Goal: Task Accomplishment & Management: Complete application form

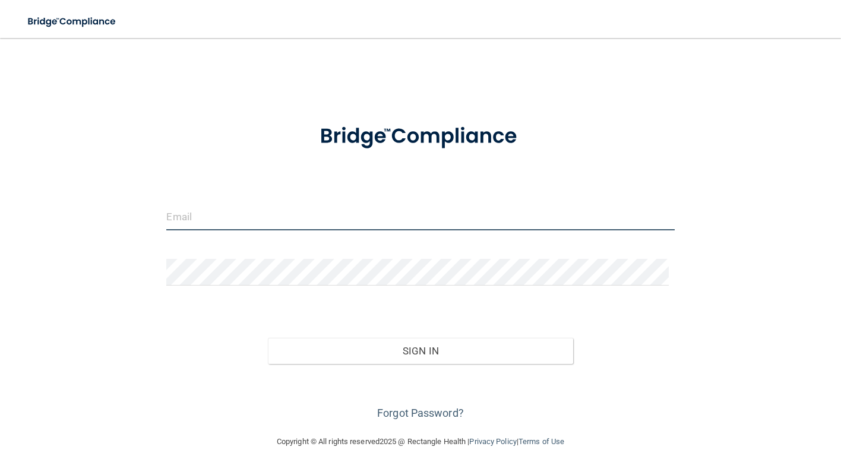
click at [262, 228] on input "email" at bounding box center [420, 217] width 508 height 27
type input "[EMAIL_ADDRESS][DOMAIN_NAME]"
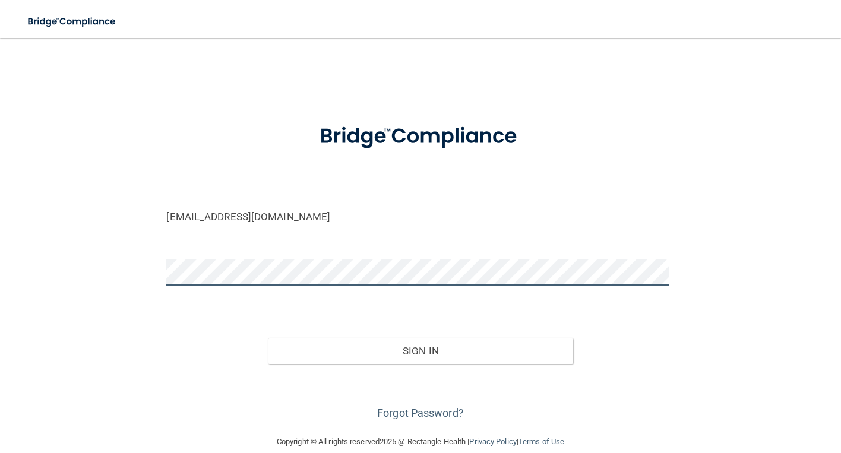
click at [268, 338] on button "Sign In" at bounding box center [420, 351] width 305 height 26
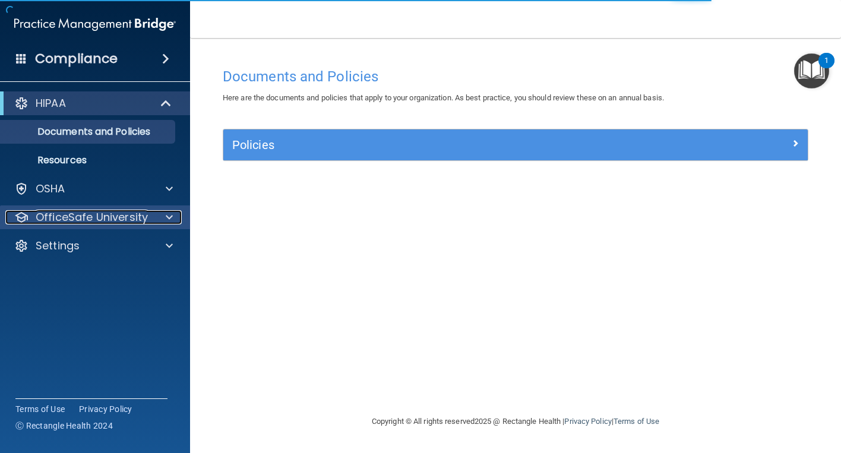
click at [166, 219] on span at bounding box center [169, 217] width 7 height 14
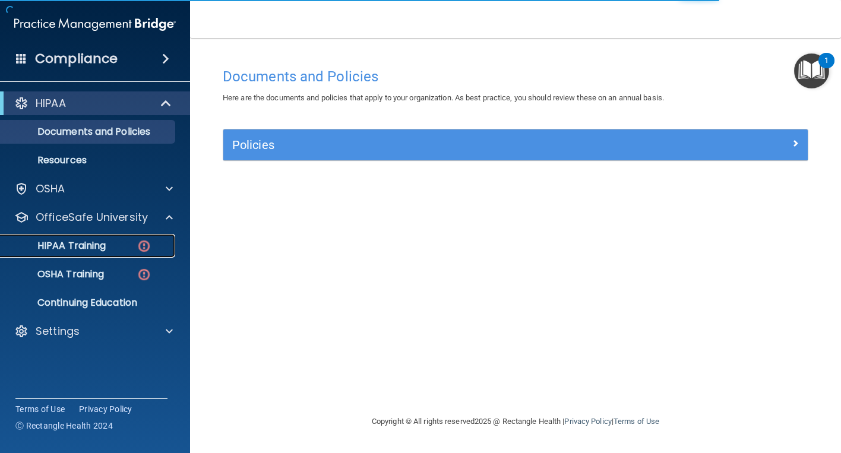
click at [105, 245] on p "HIPAA Training" at bounding box center [57, 246] width 98 height 12
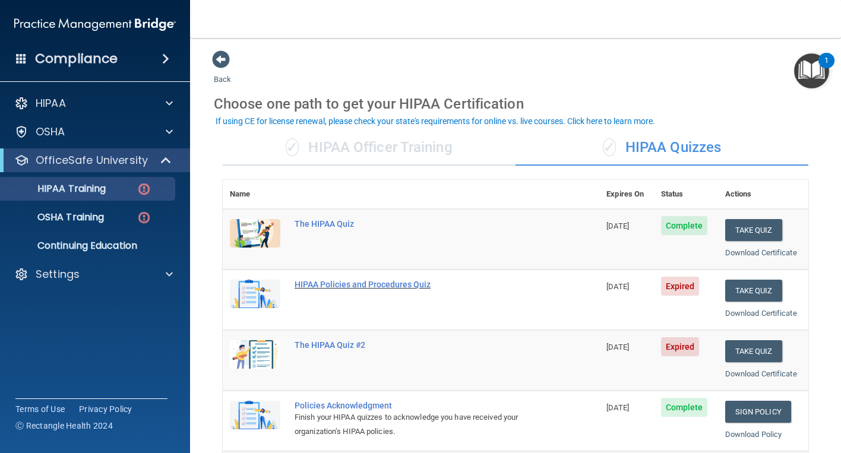
click at [384, 286] on div "HIPAA Policies and Procedures Quiz" at bounding box center [417, 285] width 245 height 10
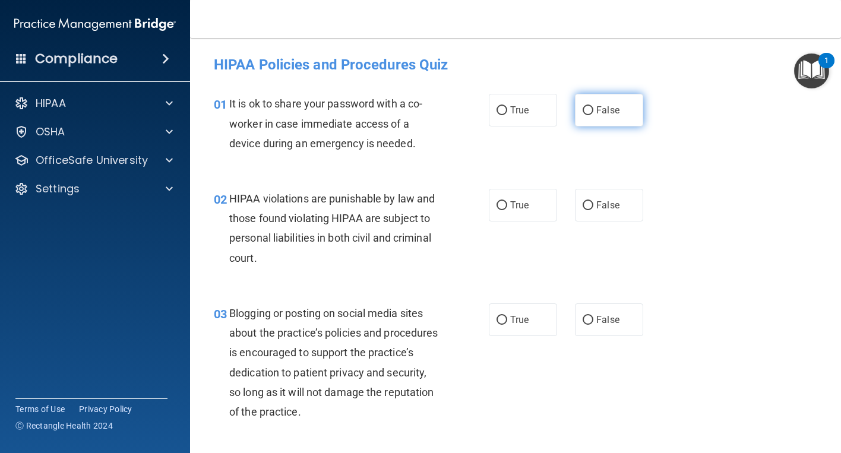
click at [589, 108] on label "False" at bounding box center [609, 110] width 68 height 33
click at [589, 108] on input "False" at bounding box center [588, 110] width 11 height 9
radio input "true"
click at [510, 203] on span "True" at bounding box center [519, 205] width 18 height 11
click at [507, 203] on input "True" at bounding box center [502, 205] width 11 height 9
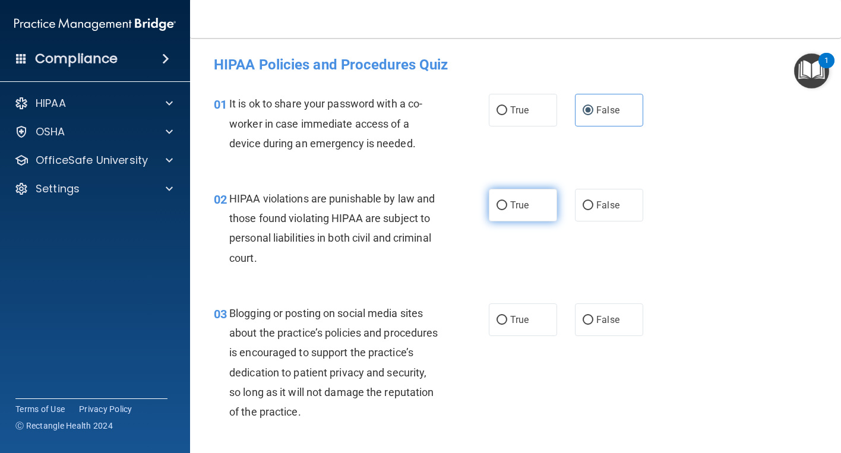
radio input "true"
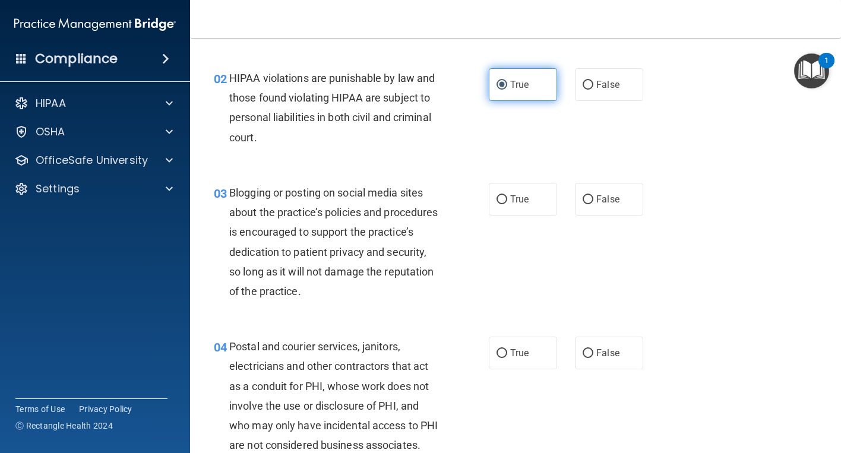
scroll to position [178, 0]
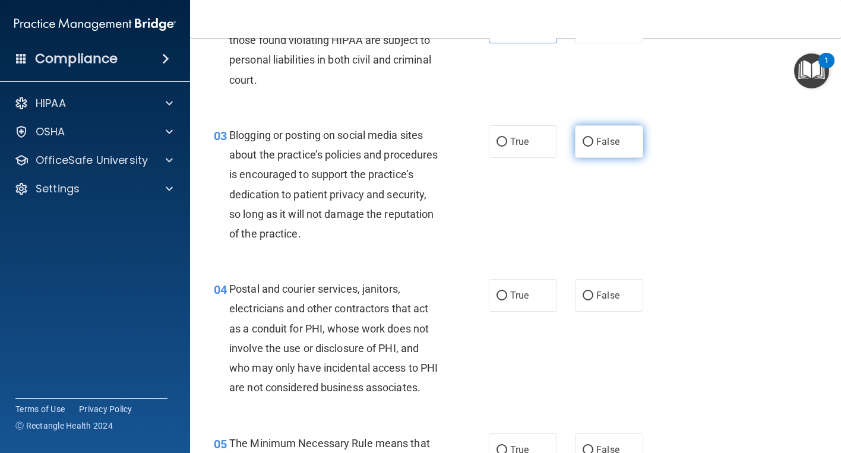
click at [596, 144] on span "False" at bounding box center [607, 141] width 23 height 11
click at [593, 144] on input "False" at bounding box center [588, 142] width 11 height 9
radio input "true"
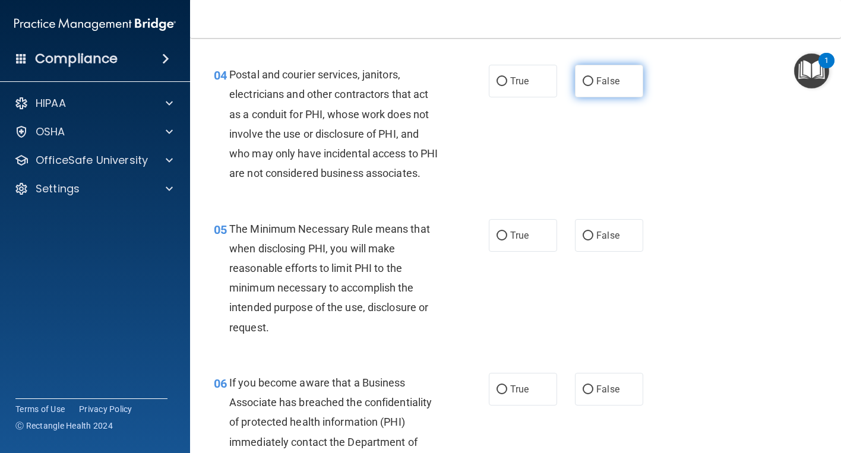
scroll to position [356, 0]
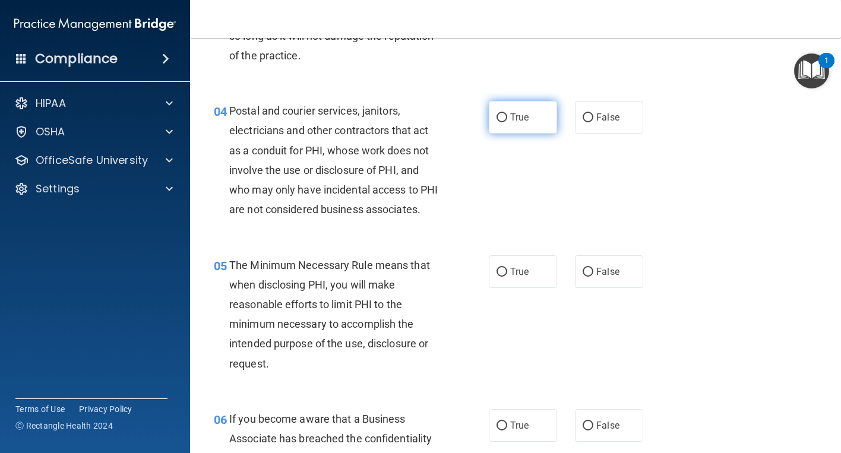
click at [500, 118] on input "True" at bounding box center [502, 117] width 11 height 9
radio input "true"
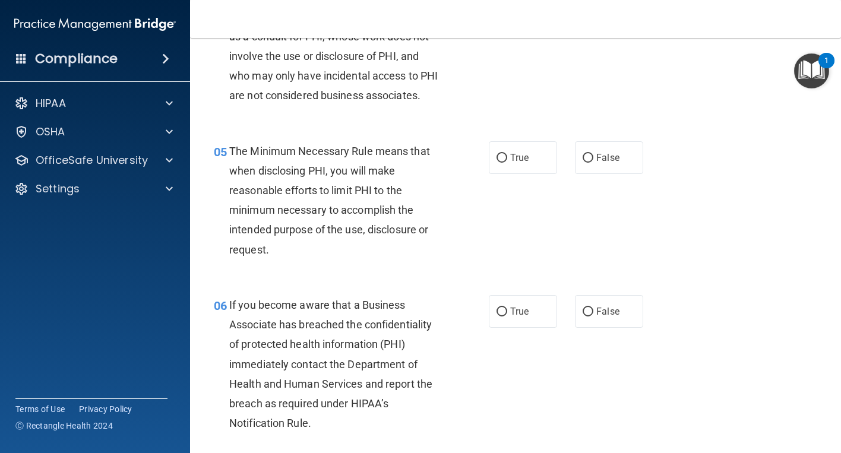
scroll to position [475, 0]
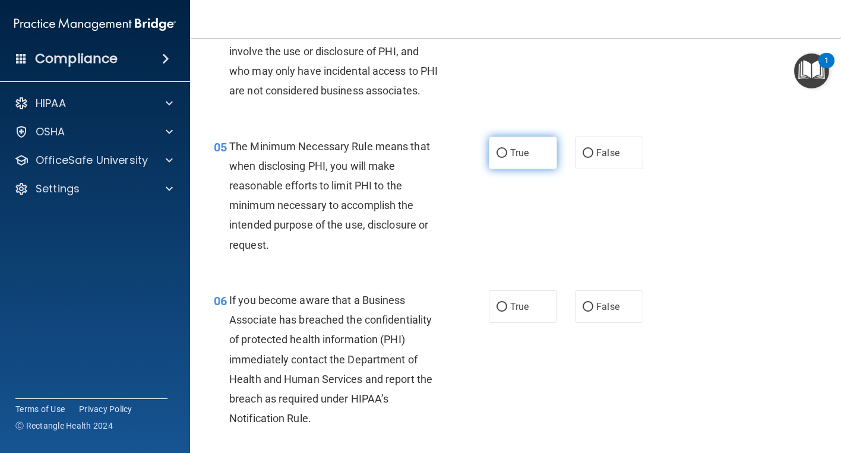
click at [504, 169] on label "True" at bounding box center [523, 153] width 68 height 33
click at [504, 158] on input "True" at bounding box center [502, 153] width 11 height 9
radio input "true"
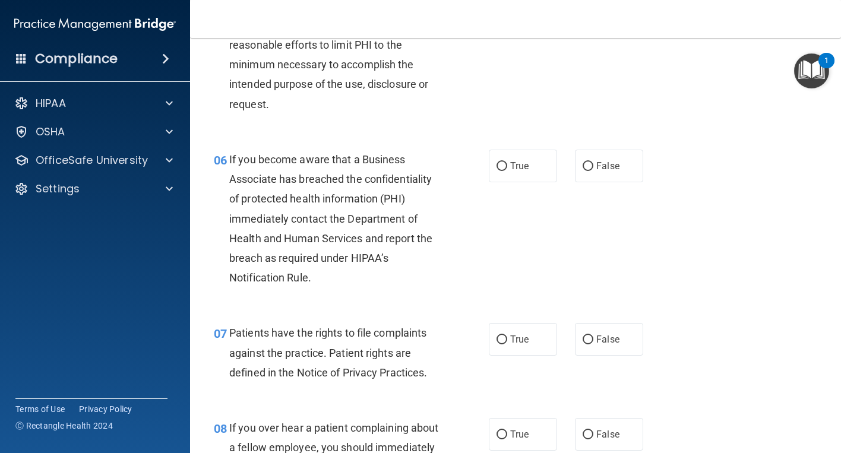
scroll to position [654, 0]
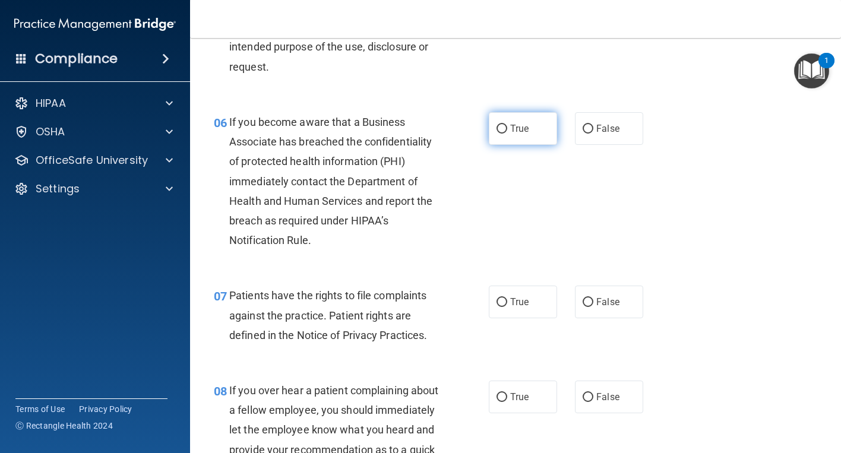
click at [510, 134] on span "True" at bounding box center [519, 128] width 18 height 11
click at [507, 134] on input "True" at bounding box center [502, 129] width 11 height 9
radio input "true"
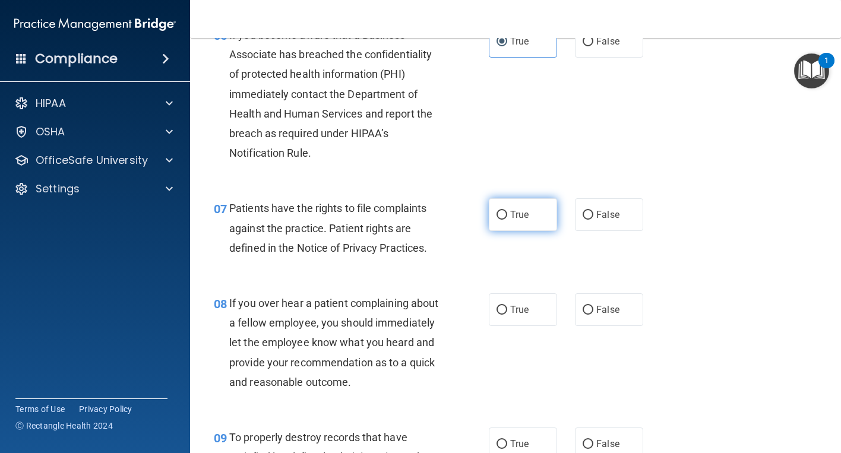
scroll to position [772, 0]
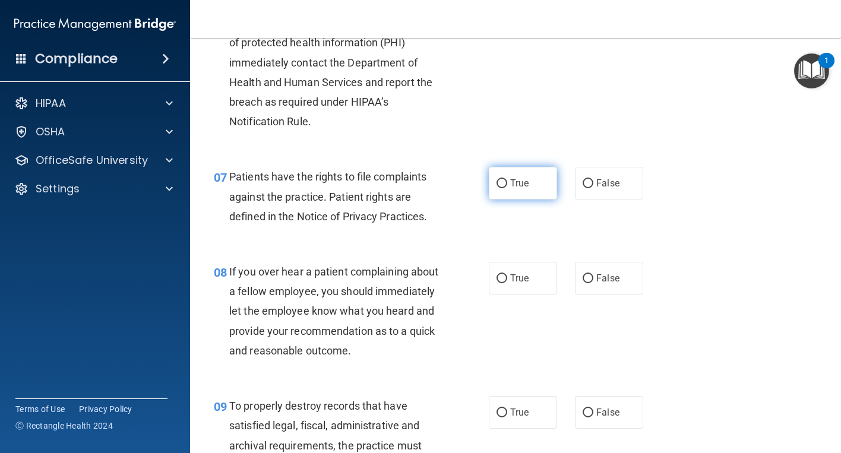
click at [500, 200] on label "True" at bounding box center [523, 183] width 68 height 33
click at [500, 188] on input "True" at bounding box center [502, 183] width 11 height 9
radio input "true"
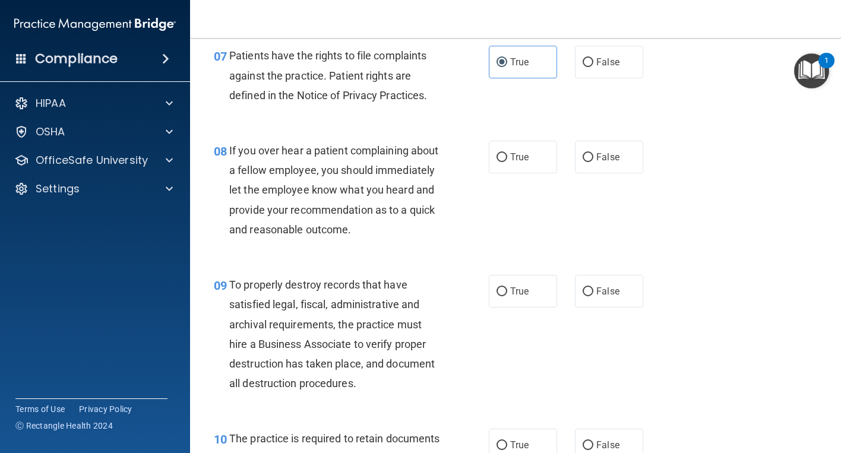
scroll to position [951, 0]
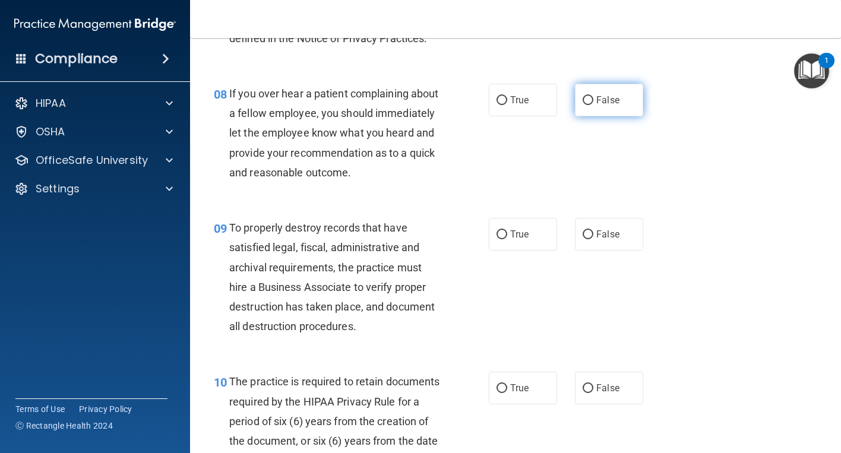
click at [632, 116] on label "False" at bounding box center [609, 100] width 68 height 33
click at [593, 105] on input "False" at bounding box center [588, 100] width 11 height 9
radio input "true"
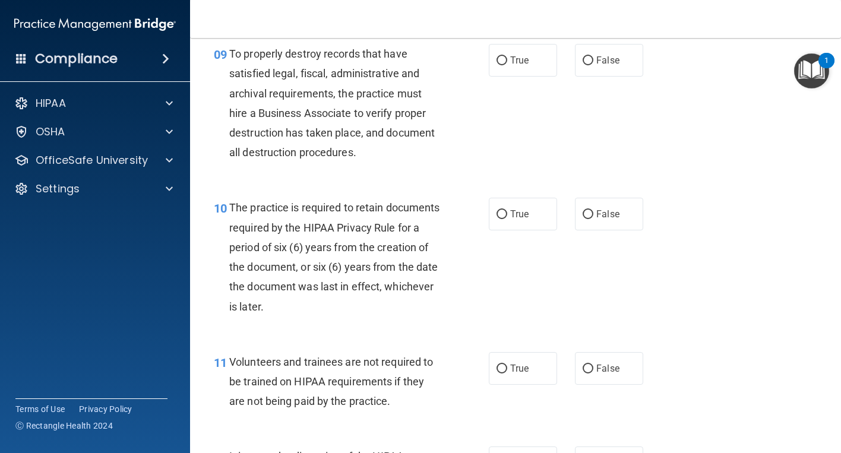
scroll to position [1129, 0]
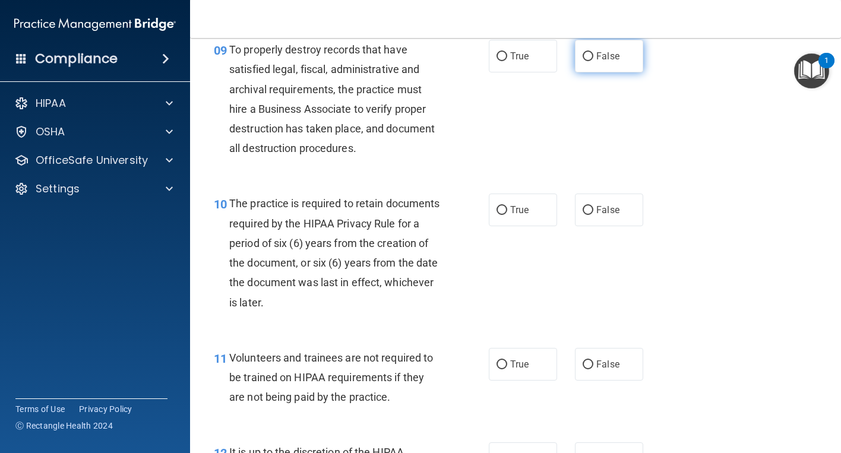
click at [590, 72] on label "False" at bounding box center [609, 56] width 68 height 33
click at [590, 61] on input "False" at bounding box center [588, 56] width 11 height 9
radio input "true"
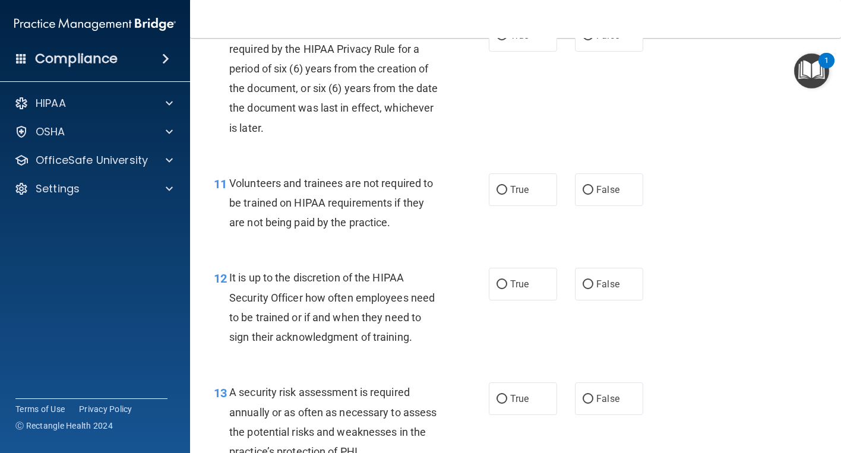
scroll to position [1307, 0]
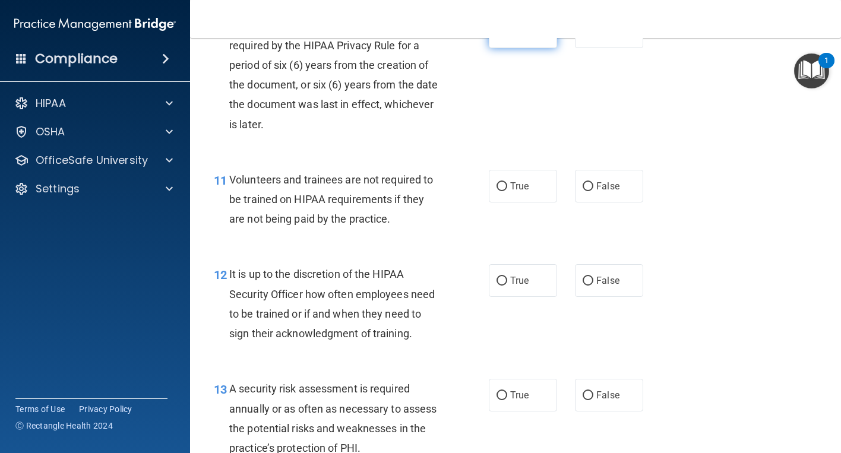
click at [517, 37] on span "True" at bounding box center [519, 31] width 18 height 11
click at [507, 37] on input "True" at bounding box center [502, 32] width 11 height 9
radio input "true"
click at [579, 203] on label "False" at bounding box center [609, 186] width 68 height 33
click at [583, 191] on input "False" at bounding box center [588, 186] width 11 height 9
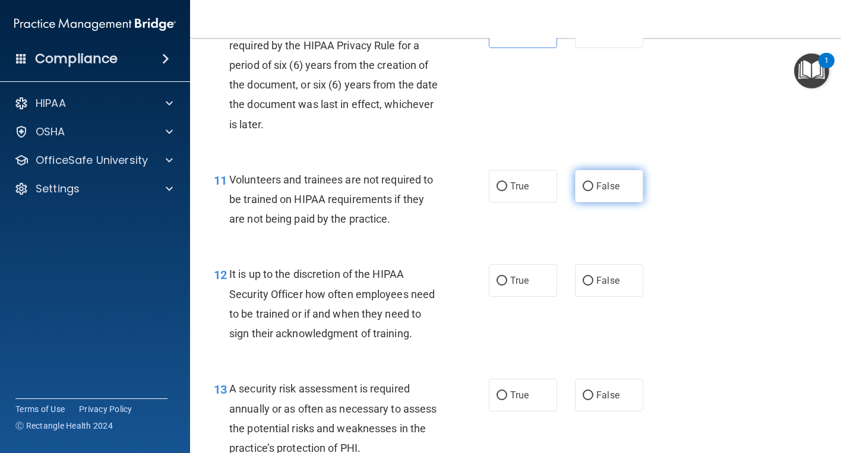
radio input "true"
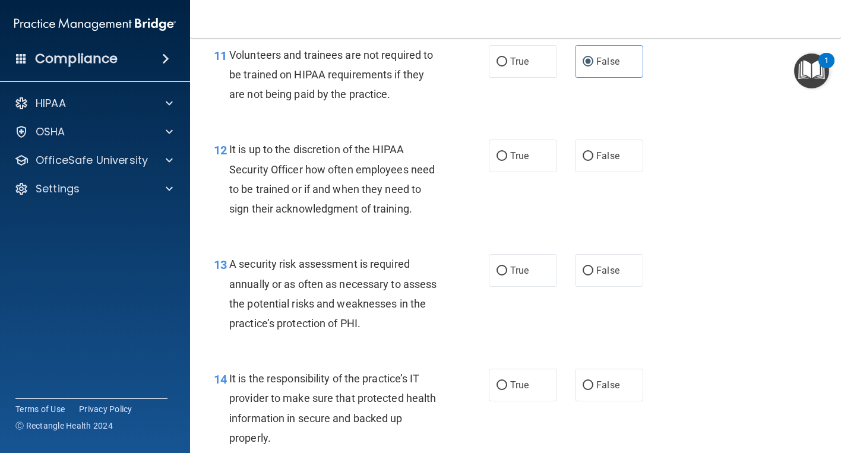
scroll to position [1485, 0]
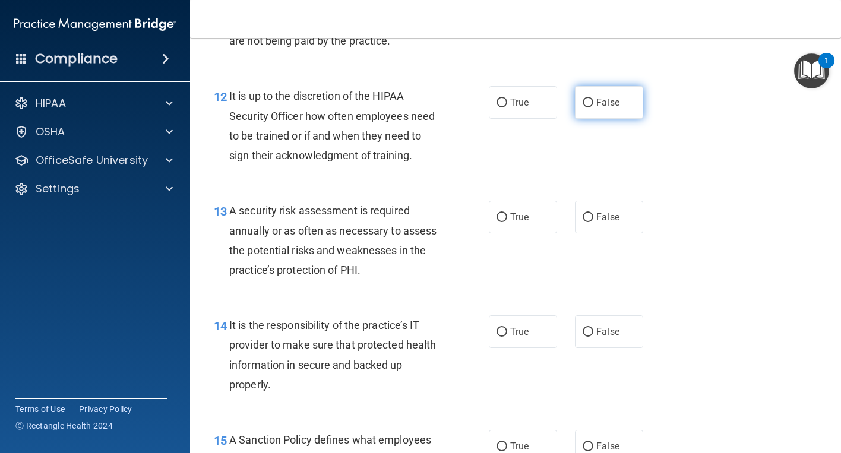
click at [618, 119] on label "False" at bounding box center [609, 102] width 68 height 33
click at [593, 108] on input "False" at bounding box center [588, 103] width 11 height 9
radio input "true"
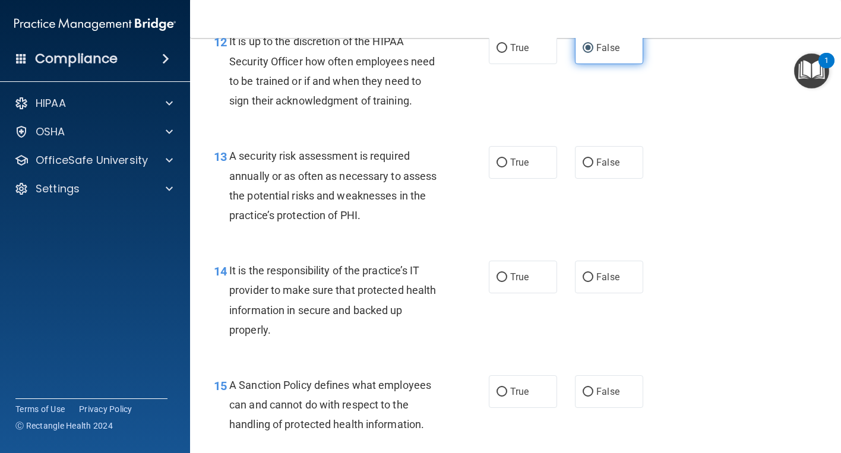
scroll to position [1545, 0]
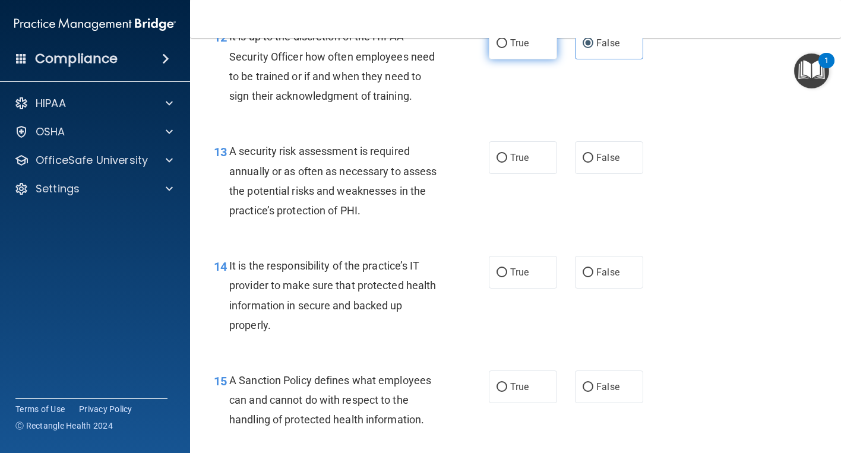
click at [514, 59] on label "True" at bounding box center [523, 43] width 68 height 33
click at [507, 48] on input "True" at bounding box center [502, 43] width 11 height 9
radio input "true"
radio input "false"
click at [515, 163] on span "True" at bounding box center [519, 157] width 18 height 11
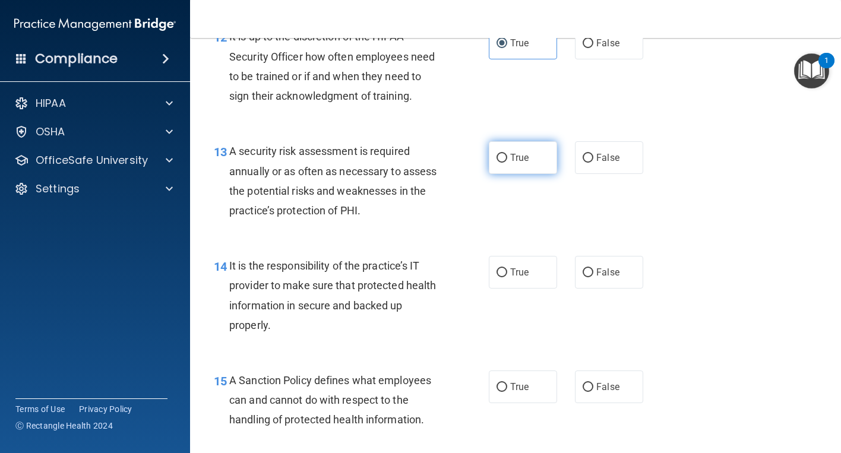
click at [507, 163] on input "True" at bounding box center [502, 158] width 11 height 9
radio input "true"
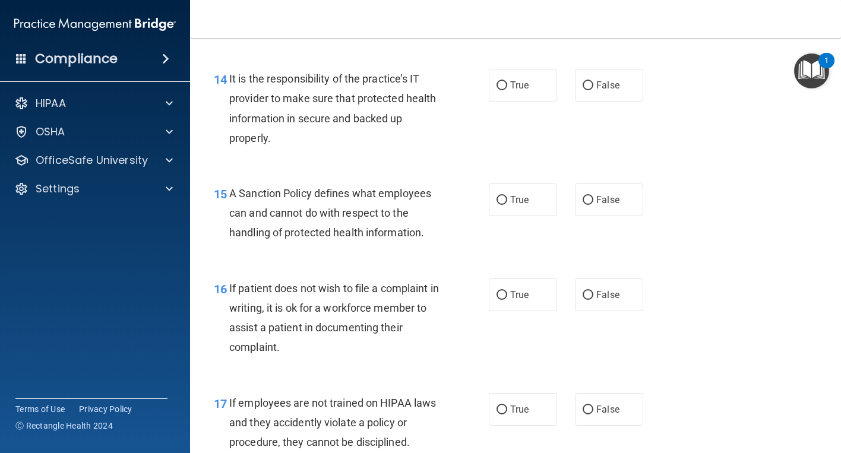
scroll to position [1734, 0]
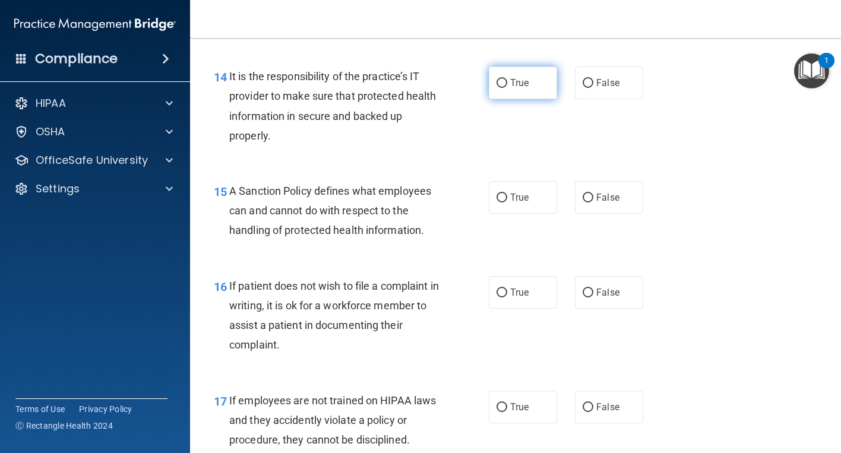
click at [526, 99] on label "True" at bounding box center [523, 83] width 68 height 33
click at [507, 88] on input "True" at bounding box center [502, 83] width 11 height 9
radio input "true"
click at [520, 214] on label "True" at bounding box center [523, 197] width 68 height 33
click at [507, 203] on input "True" at bounding box center [502, 198] width 11 height 9
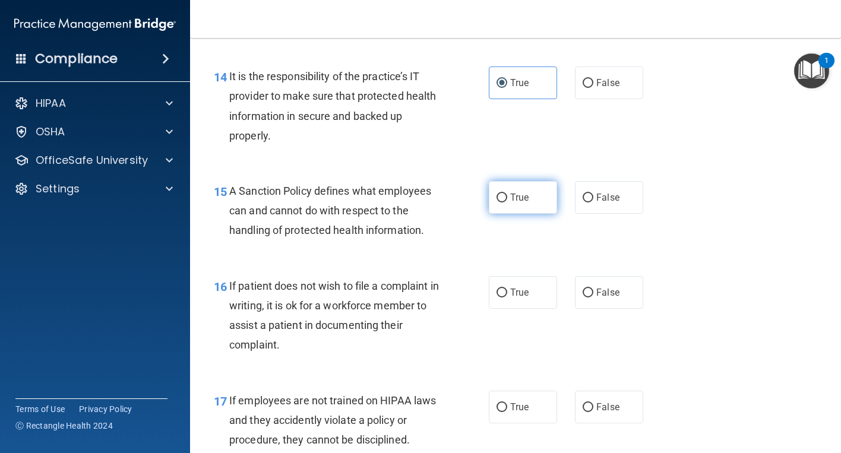
radio input "true"
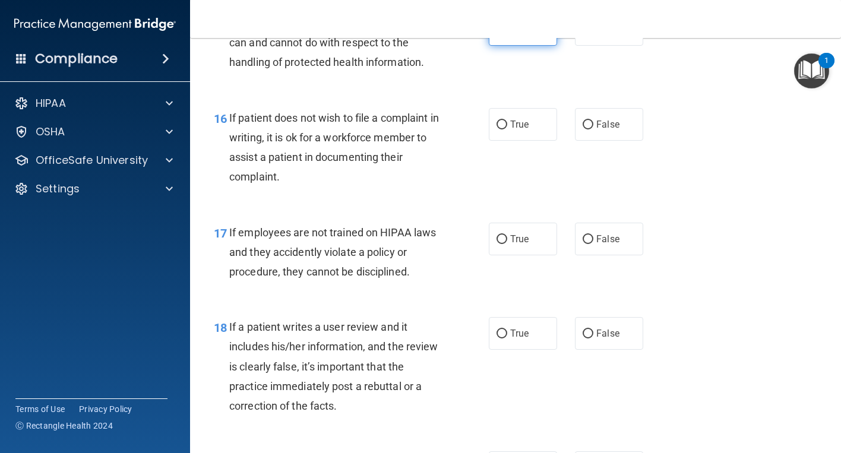
scroll to position [1912, 0]
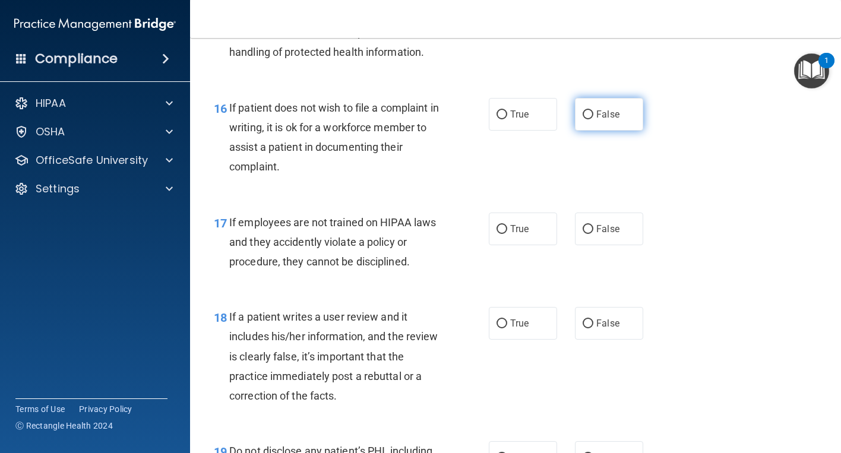
click at [611, 120] on span "False" at bounding box center [607, 114] width 23 height 11
click at [593, 119] on input "False" at bounding box center [588, 115] width 11 height 9
radio input "true"
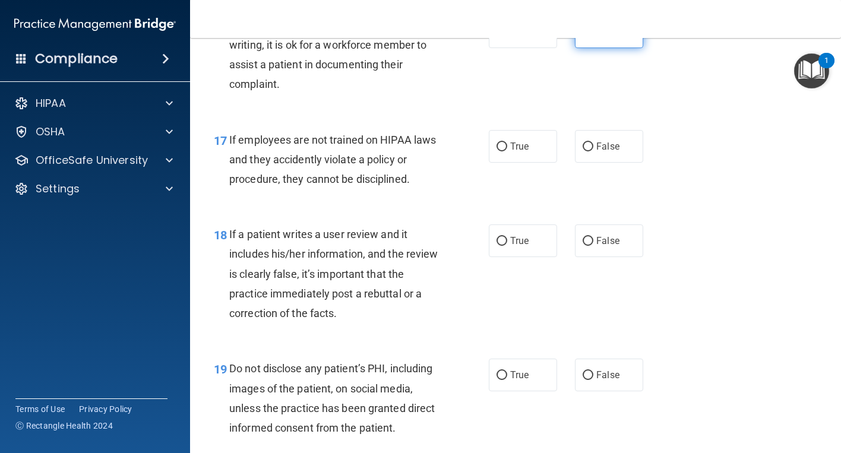
scroll to position [2031, 0]
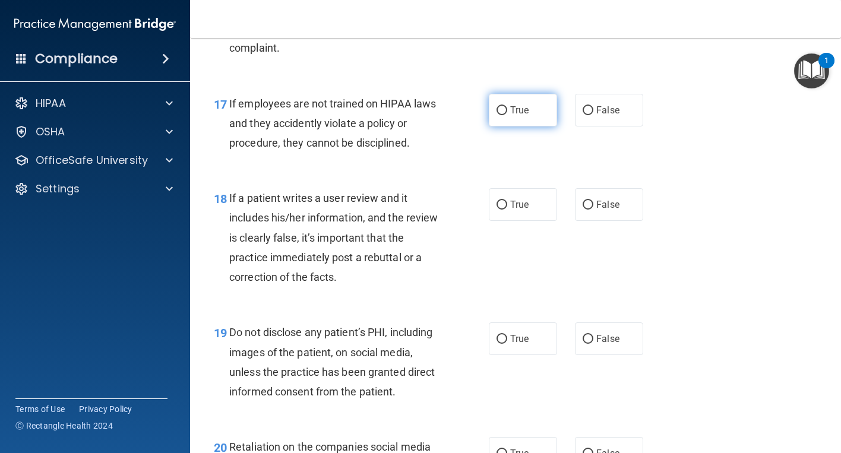
click at [497, 127] on label "True" at bounding box center [523, 110] width 68 height 33
click at [497, 115] on input "True" at bounding box center [502, 110] width 11 height 9
radio input "true"
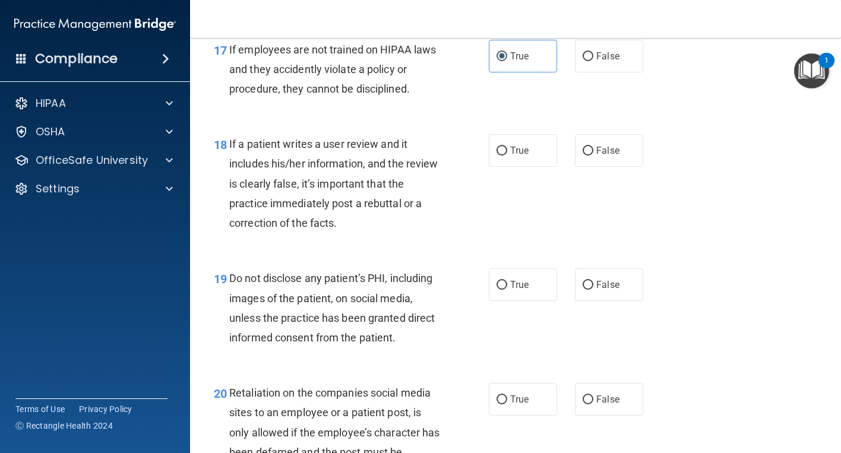
scroll to position [2091, 0]
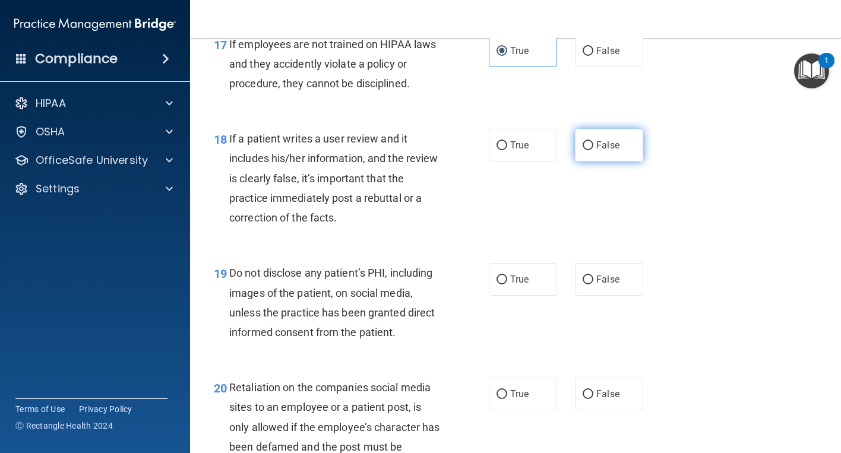
click at [583, 150] on input "False" at bounding box center [588, 145] width 11 height 9
radio input "true"
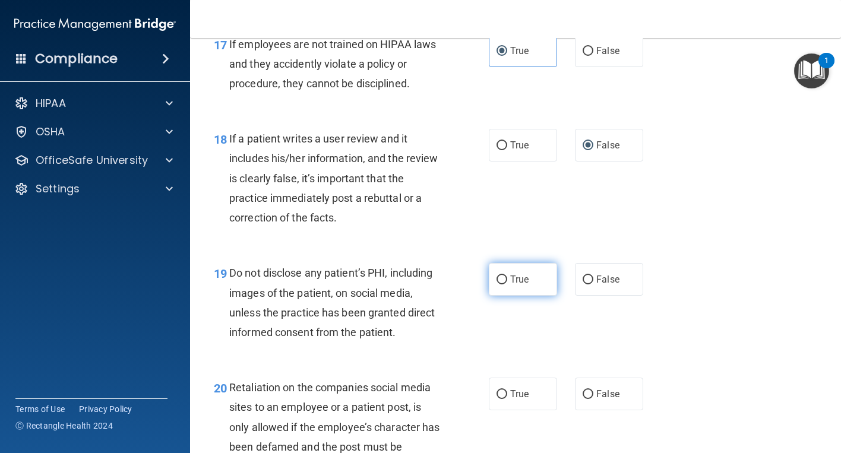
click at [498, 285] on input "True" at bounding box center [502, 280] width 11 height 9
radio input "true"
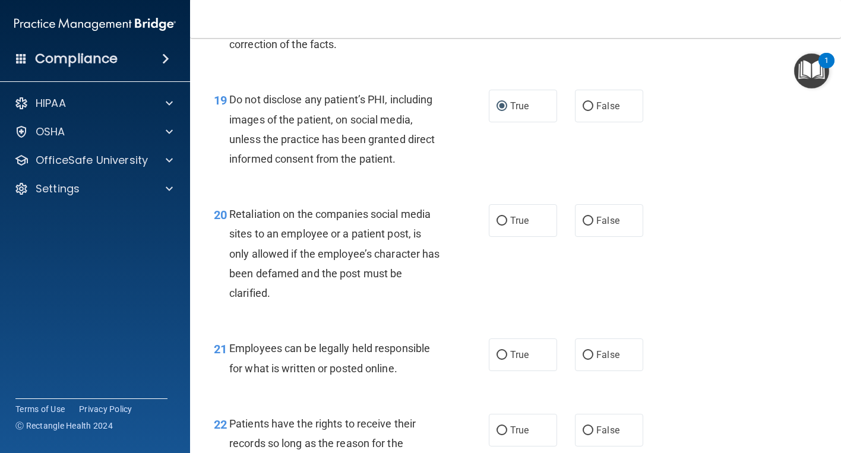
scroll to position [2269, 0]
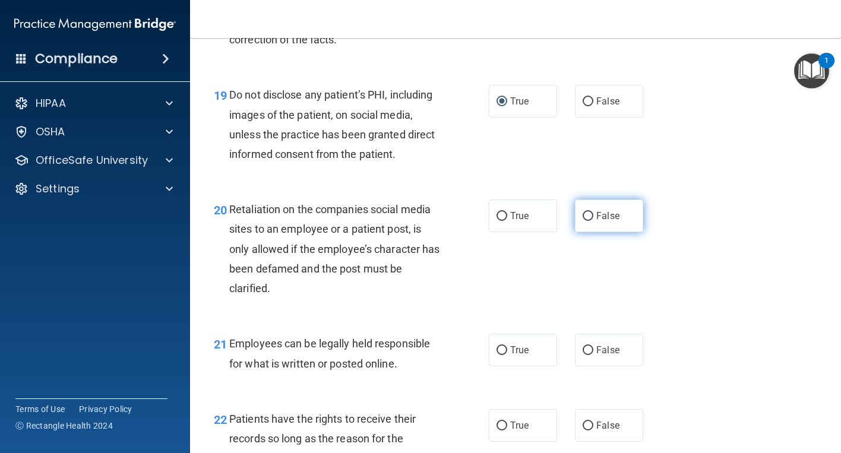
click at [610, 222] on span "False" at bounding box center [607, 215] width 23 height 11
click at [593, 221] on input "False" at bounding box center [588, 216] width 11 height 9
radio input "true"
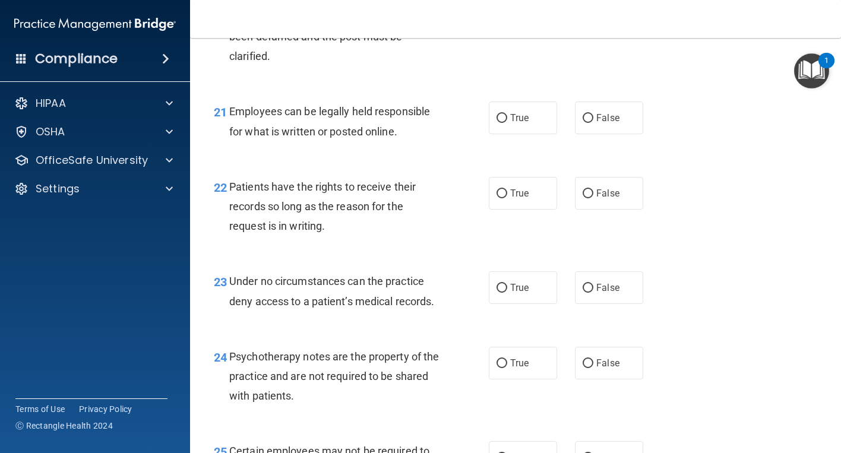
scroll to position [2506, 0]
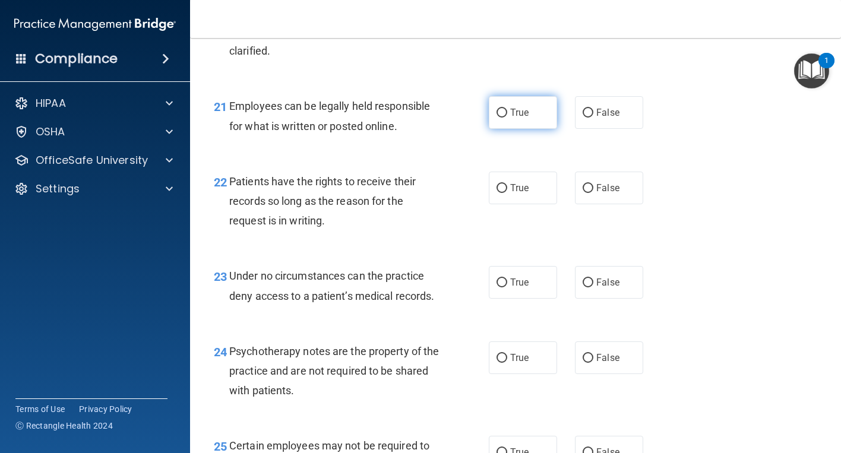
click at [497, 118] on input "True" at bounding box center [502, 113] width 11 height 9
radio input "true"
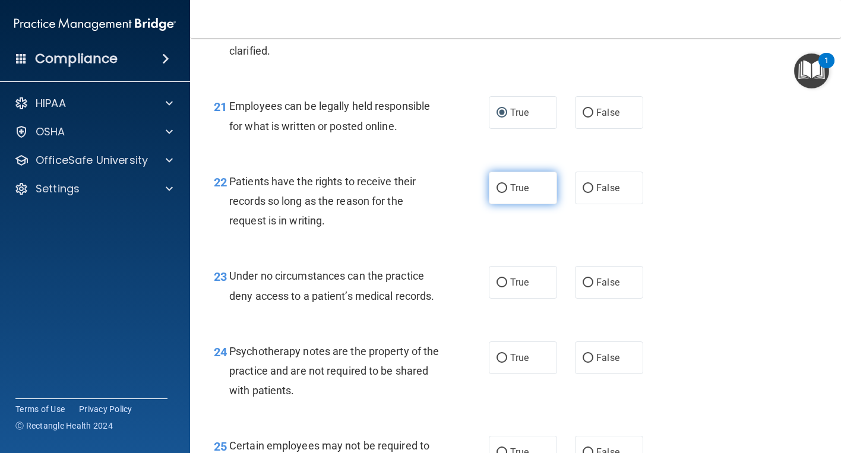
click at [529, 204] on label "True" at bounding box center [523, 188] width 68 height 33
click at [507, 193] on input "True" at bounding box center [502, 188] width 11 height 9
radio input "true"
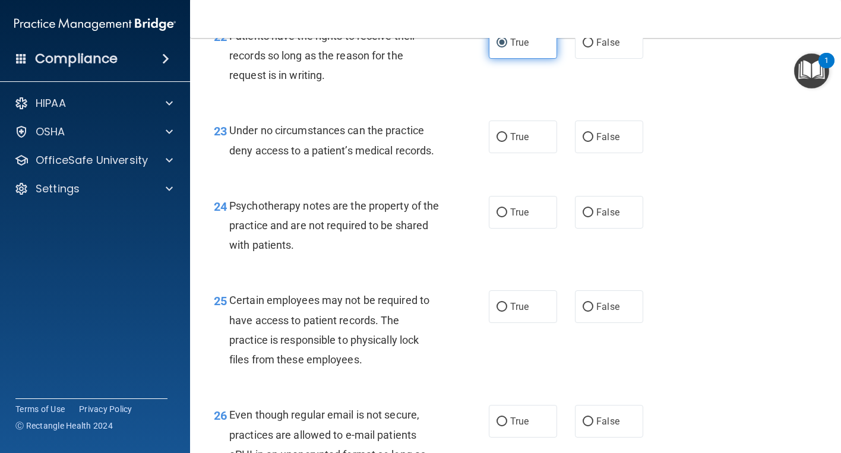
scroll to position [2685, 0]
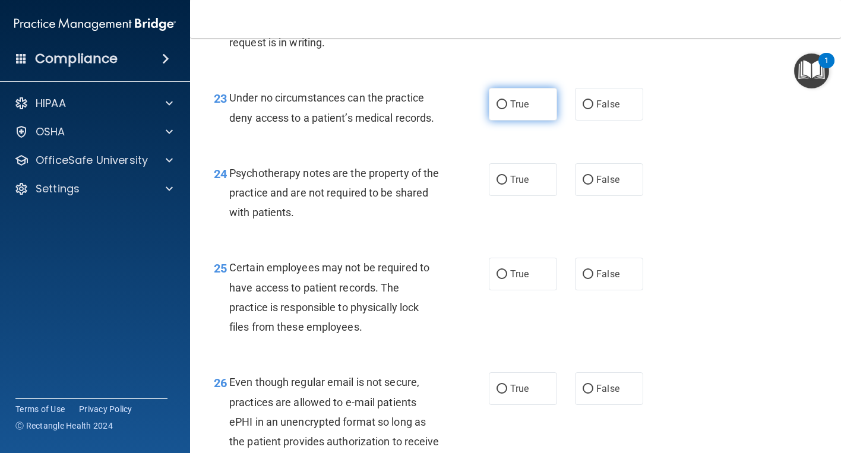
click at [518, 121] on label "True" at bounding box center [523, 104] width 68 height 33
click at [507, 109] on input "True" at bounding box center [502, 104] width 11 height 9
radio input "true"
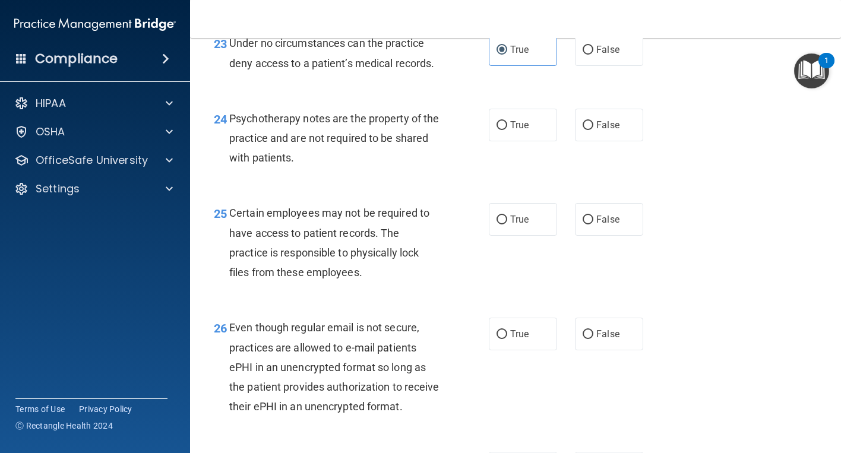
scroll to position [2744, 0]
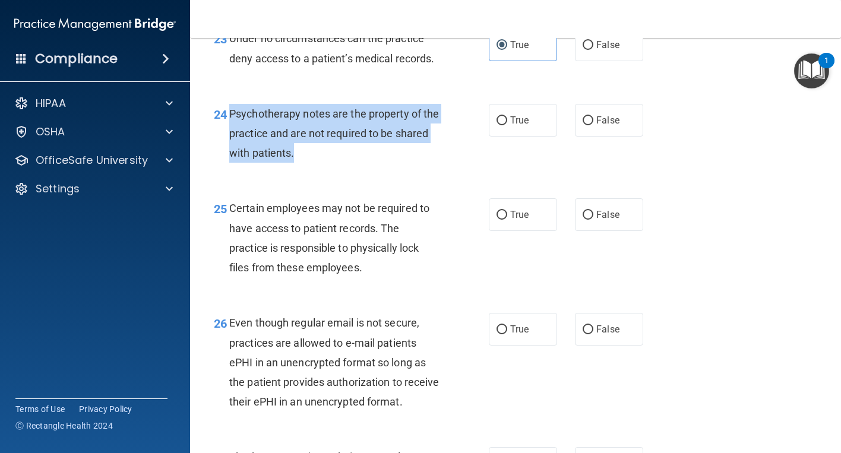
drag, startPoint x: 231, startPoint y: 153, endPoint x: 345, endPoint y: 194, distance: 121.4
click at [345, 163] on div "Psychotherapy notes are the property of the practice and are not required to be…" at bounding box center [339, 133] width 220 height 59
click at [346, 159] on span "Psychotherapy notes are the property of the practice and are not required to be…" at bounding box center [334, 134] width 210 height 52
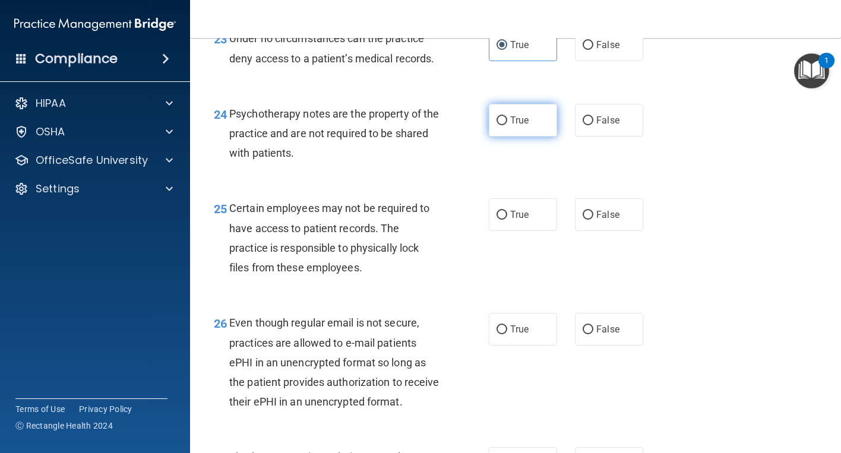
click at [521, 126] on span "True" at bounding box center [519, 120] width 18 height 11
click at [507, 125] on input "True" at bounding box center [502, 120] width 11 height 9
radio input "true"
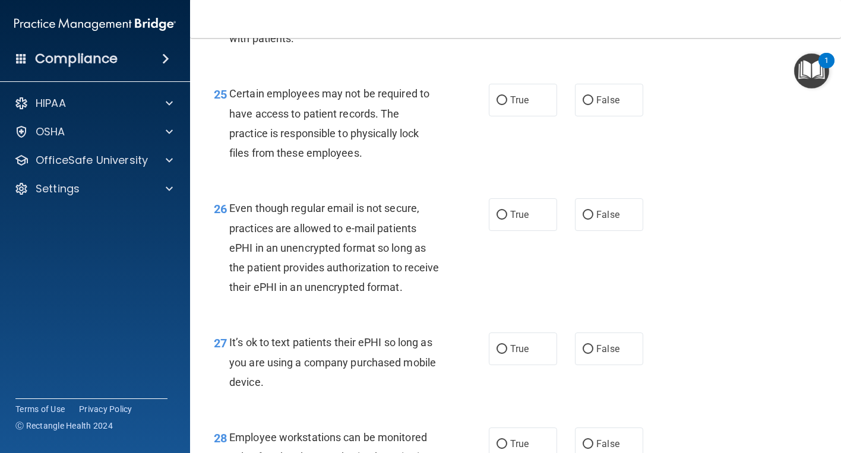
scroll to position [2863, 0]
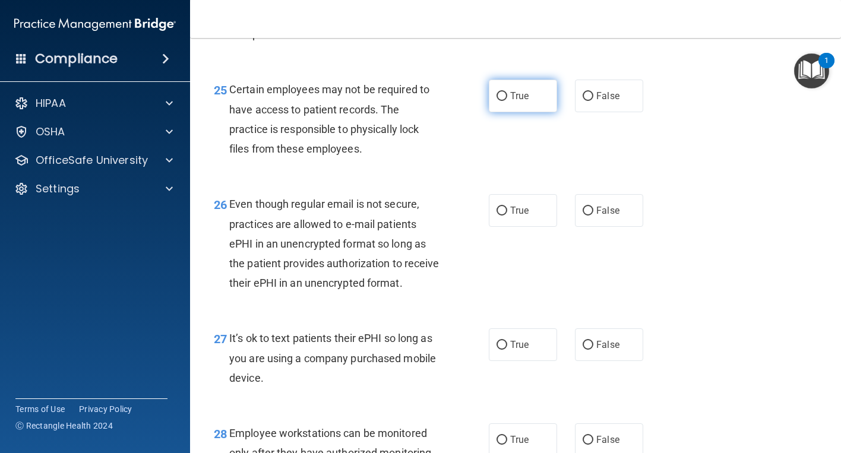
click at [500, 101] on input "True" at bounding box center [502, 96] width 11 height 9
radio input "true"
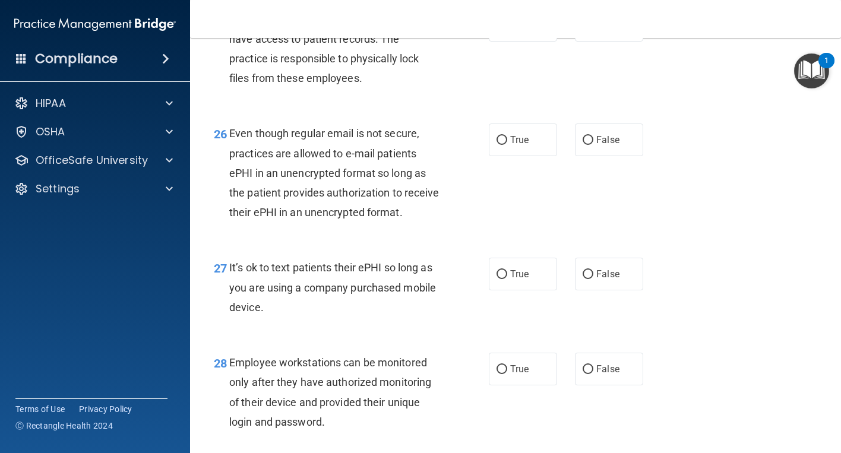
scroll to position [2982, 0]
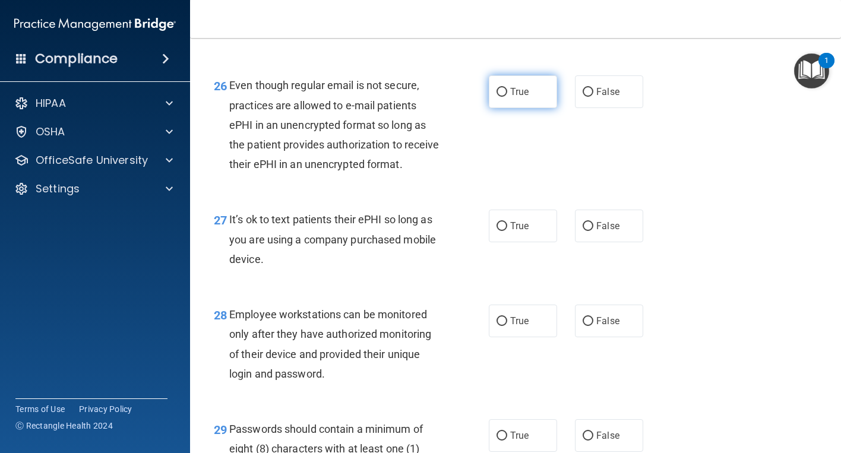
click at [511, 97] on span "True" at bounding box center [519, 91] width 18 height 11
click at [507, 97] on input "True" at bounding box center [502, 92] width 11 height 9
radio input "true"
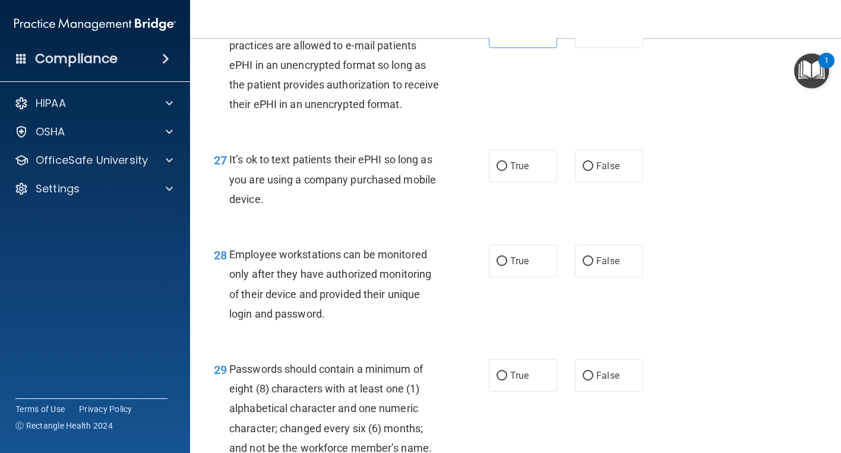
scroll to position [3101, 0]
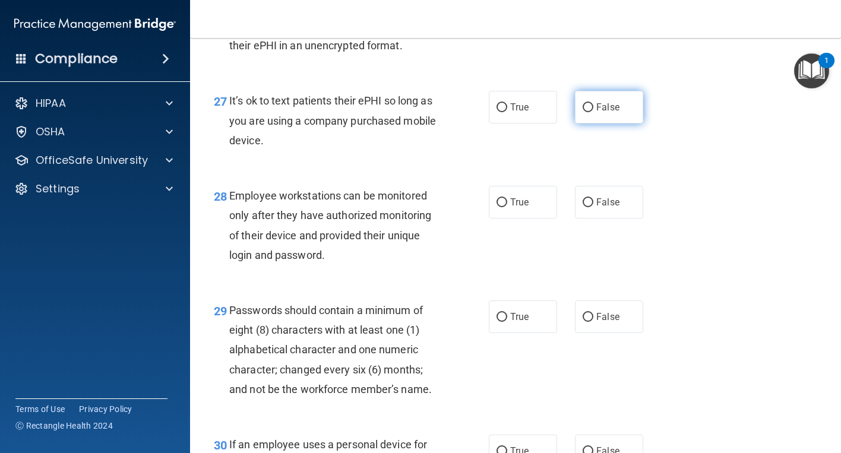
click at [596, 113] on span "False" at bounding box center [607, 107] width 23 height 11
click at [593, 112] on input "False" at bounding box center [588, 107] width 11 height 9
radio input "true"
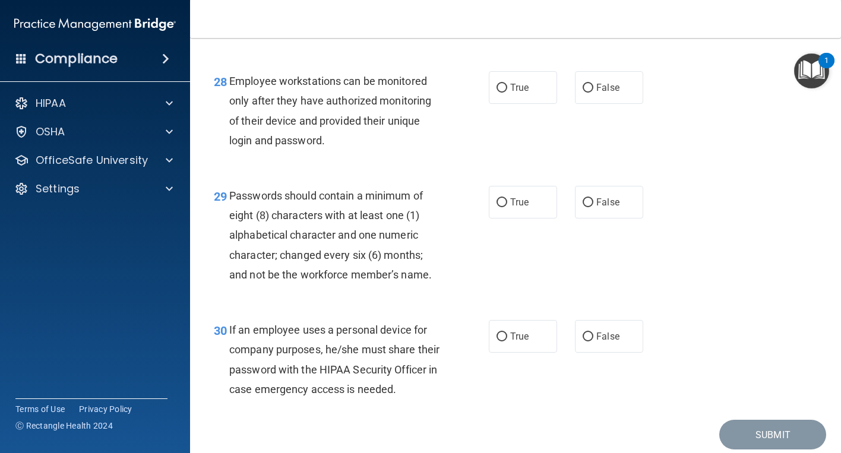
scroll to position [3219, 0]
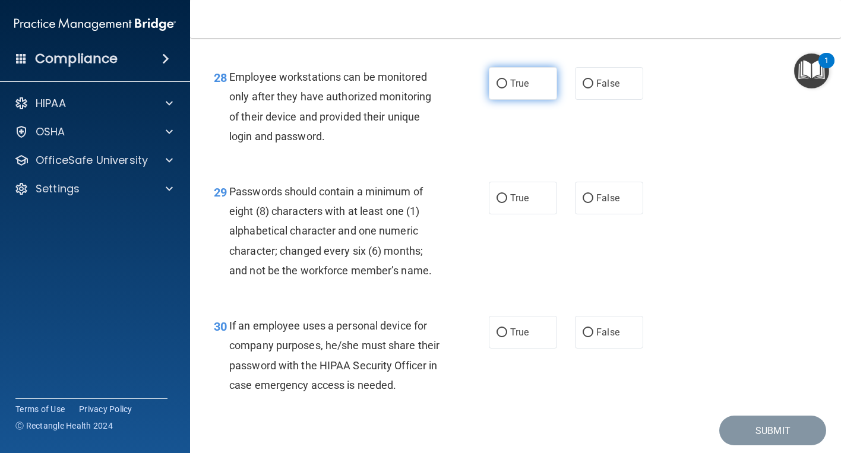
click at [506, 100] on label "True" at bounding box center [523, 83] width 68 height 33
click at [506, 89] on input "True" at bounding box center [502, 84] width 11 height 9
radio input "true"
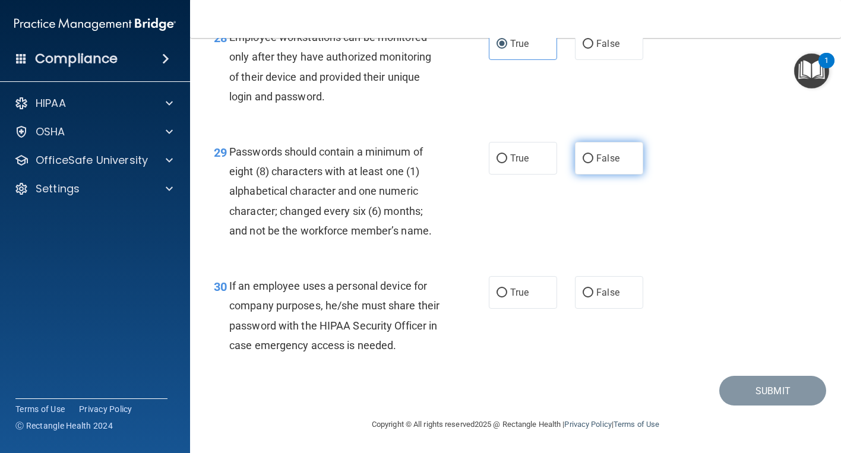
scroll to position [3279, 0]
click at [511, 164] on span "True" at bounding box center [519, 158] width 18 height 11
click at [507, 163] on input "True" at bounding box center [502, 158] width 11 height 9
radio input "true"
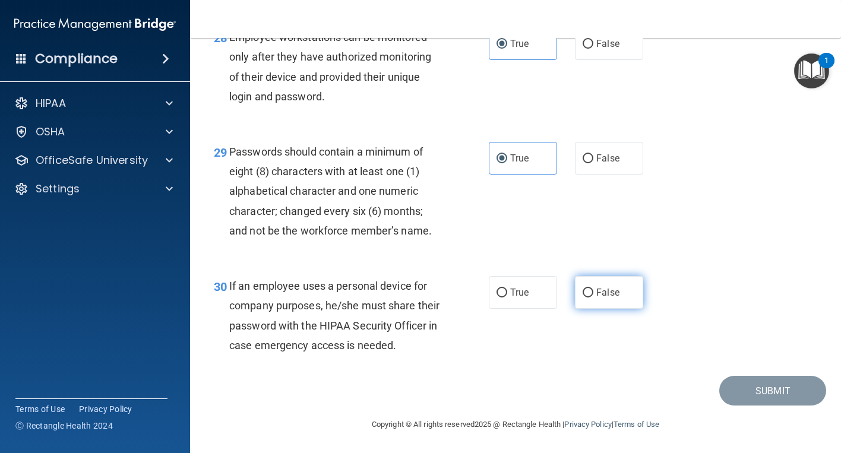
click at [608, 287] on span "False" at bounding box center [607, 292] width 23 height 11
click at [593, 289] on input "False" at bounding box center [588, 293] width 11 height 9
radio input "true"
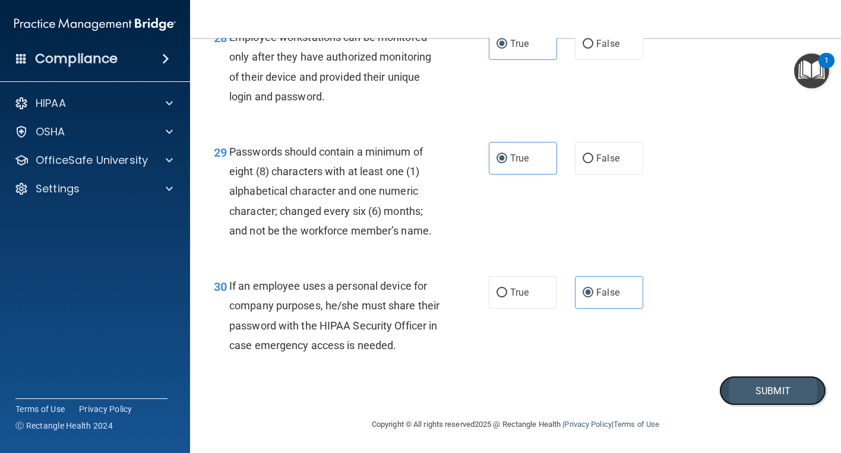
click at [764, 390] on button "Submit" at bounding box center [772, 391] width 107 height 30
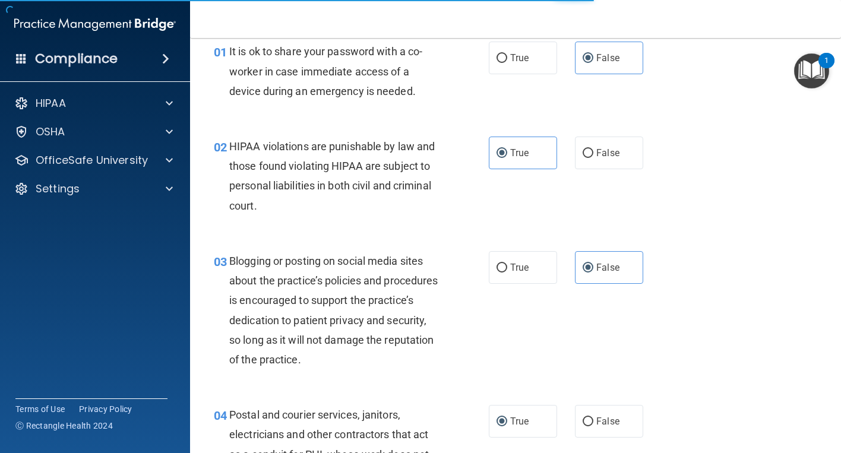
scroll to position [0, 0]
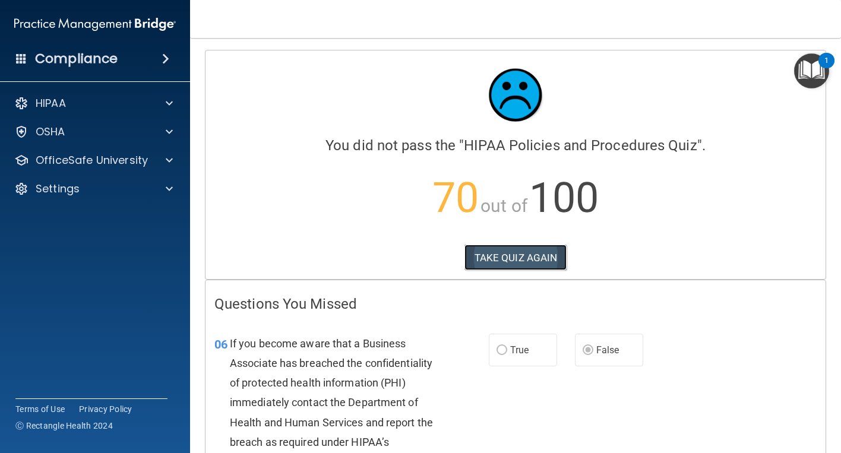
click at [507, 264] on button "TAKE QUIZ AGAIN" at bounding box center [516, 258] width 103 height 26
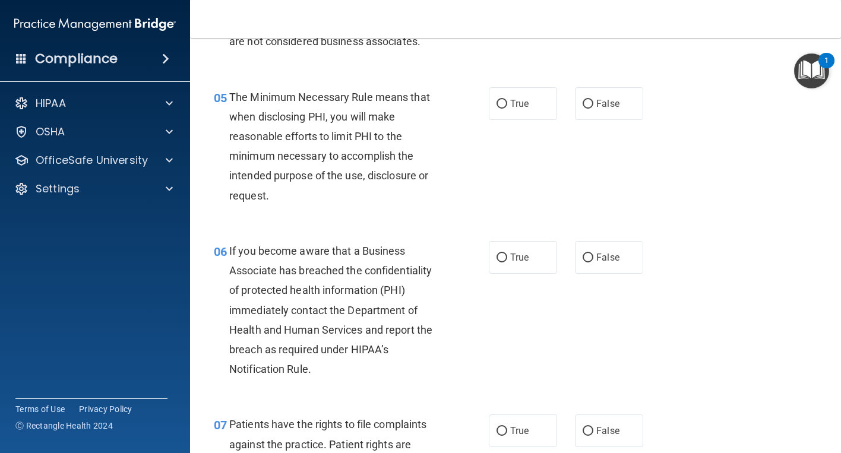
scroll to position [535, 0]
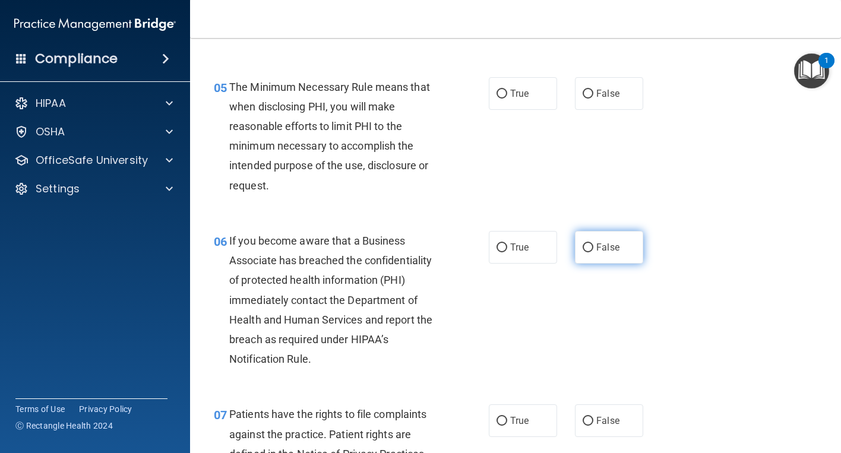
click at [601, 253] on span "False" at bounding box center [607, 247] width 23 height 11
click at [593, 252] on input "False" at bounding box center [588, 248] width 11 height 9
radio input "true"
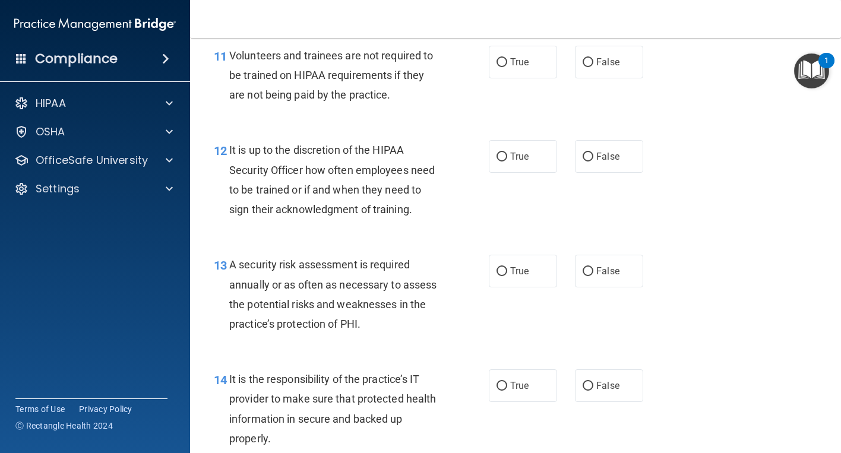
scroll to position [1426, 0]
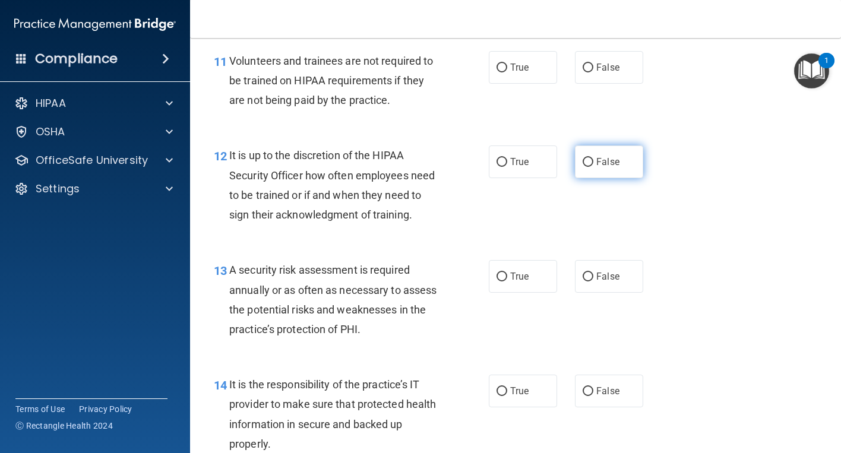
click at [591, 178] on label "False" at bounding box center [609, 162] width 68 height 33
click at [591, 167] on input "False" at bounding box center [588, 162] width 11 height 9
radio input "true"
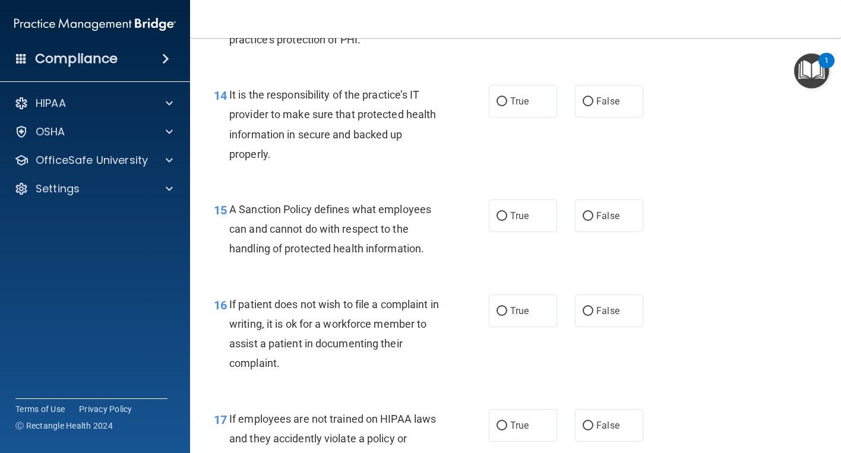
scroll to position [1723, 0]
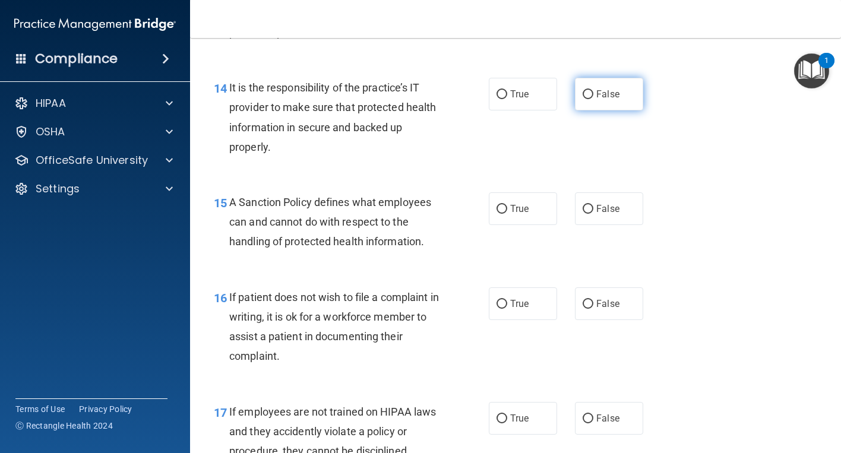
click at [589, 111] on label "False" at bounding box center [609, 94] width 68 height 33
click at [589, 99] on input "False" at bounding box center [588, 94] width 11 height 9
radio input "true"
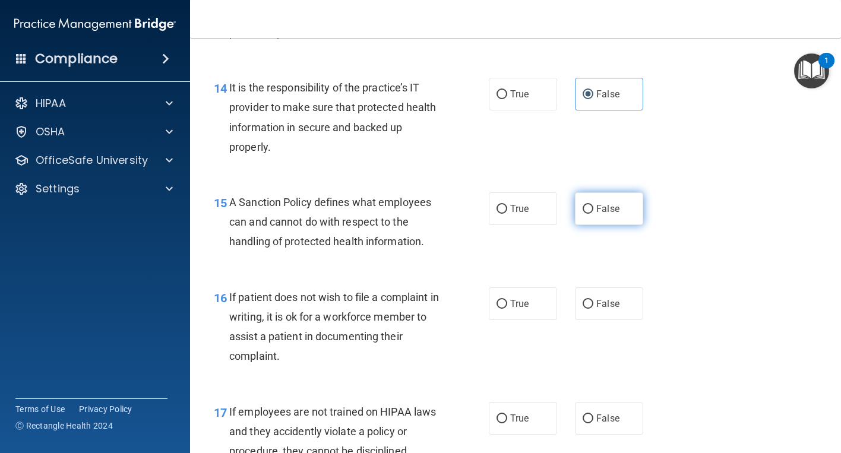
click at [596, 214] on span "False" at bounding box center [607, 208] width 23 height 11
click at [591, 214] on input "False" at bounding box center [588, 209] width 11 height 9
radio input "true"
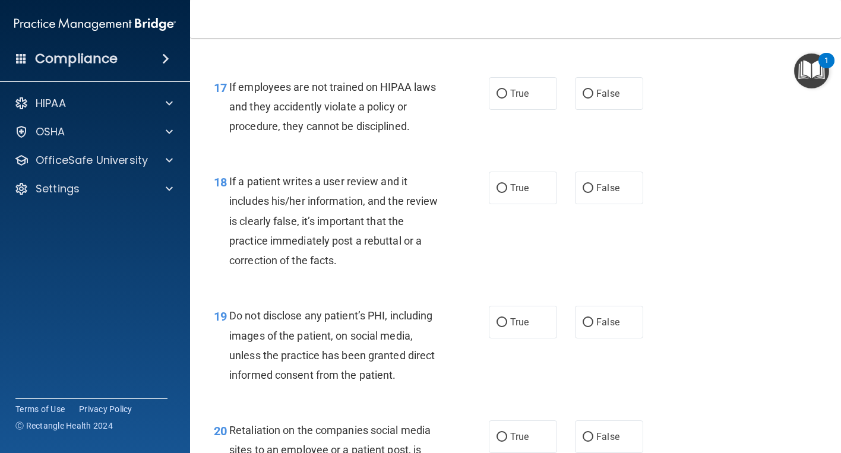
scroll to position [1901, 0]
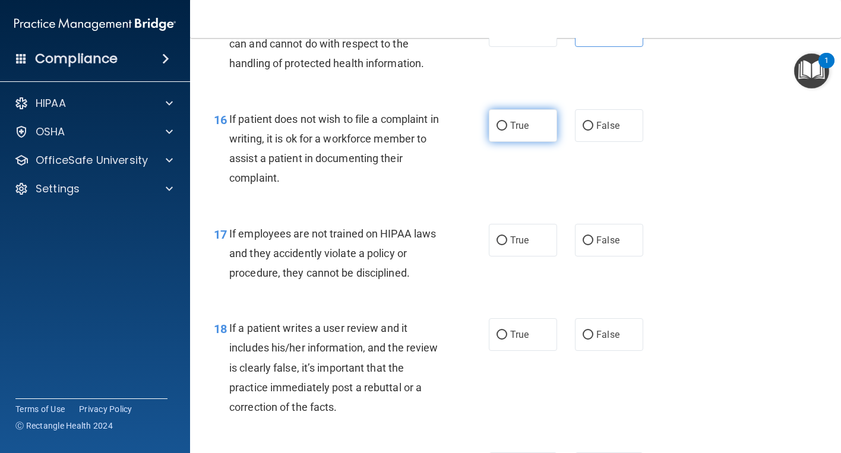
click at [495, 142] on label "True" at bounding box center [523, 125] width 68 height 33
click at [497, 131] on input "True" at bounding box center [502, 126] width 11 height 9
radio input "true"
click at [596, 257] on label "False" at bounding box center [609, 240] width 68 height 33
click at [593, 245] on input "False" at bounding box center [588, 240] width 11 height 9
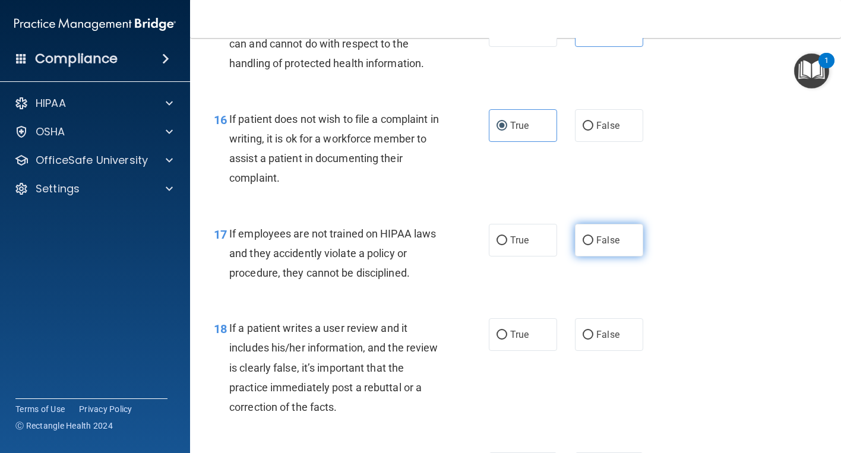
radio input "true"
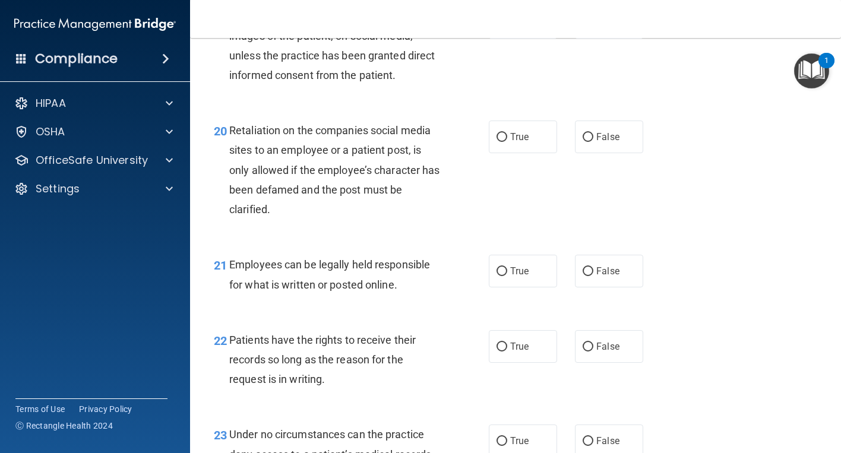
scroll to position [2495, 0]
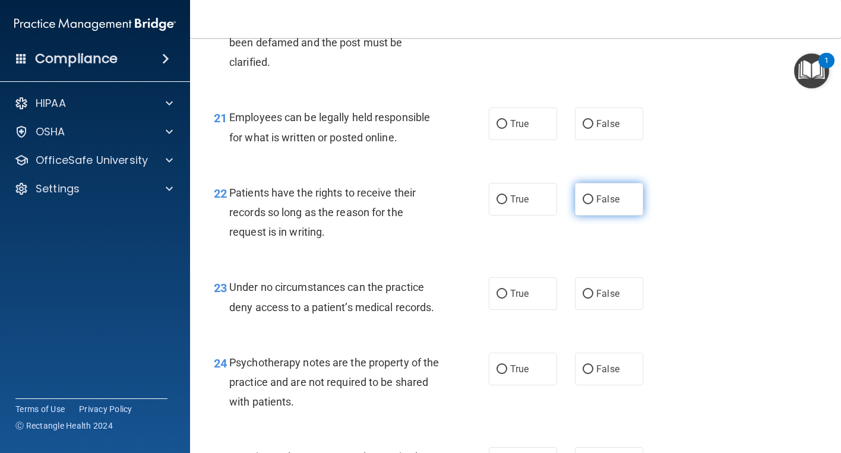
click at [607, 216] on label "False" at bounding box center [609, 199] width 68 height 33
click at [593, 204] on input "False" at bounding box center [588, 199] width 11 height 9
radio input "true"
click at [600, 310] on label "False" at bounding box center [609, 293] width 68 height 33
click at [593, 299] on input "False" at bounding box center [588, 294] width 11 height 9
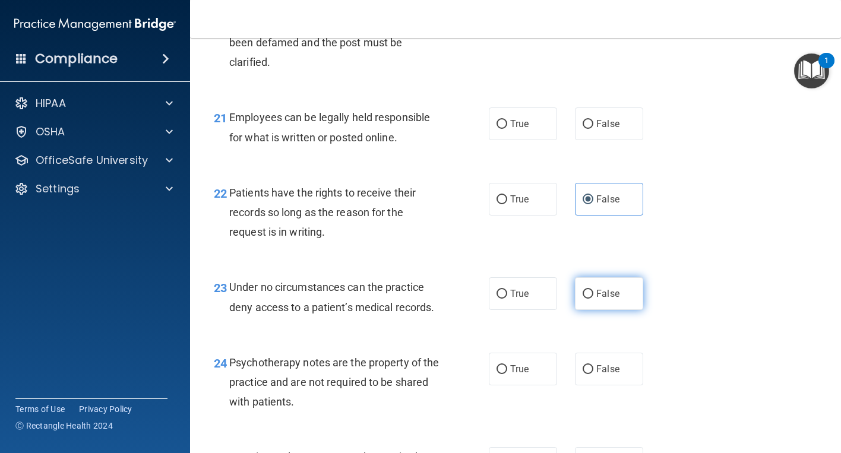
radio input "true"
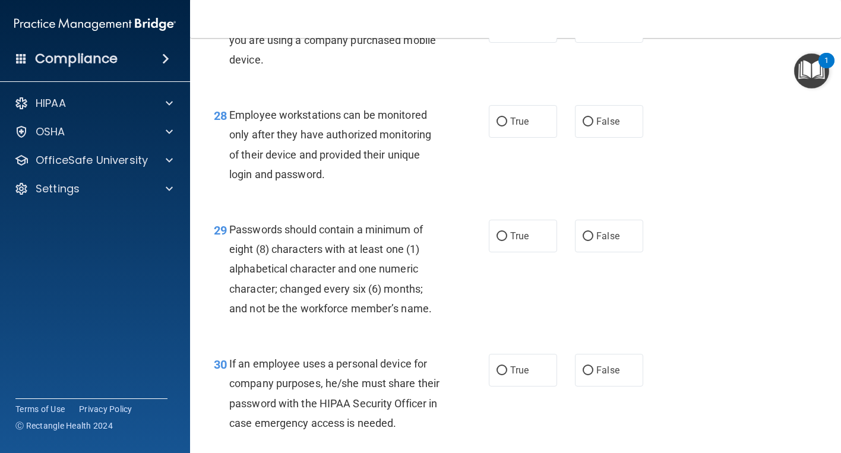
scroll to position [3208, 0]
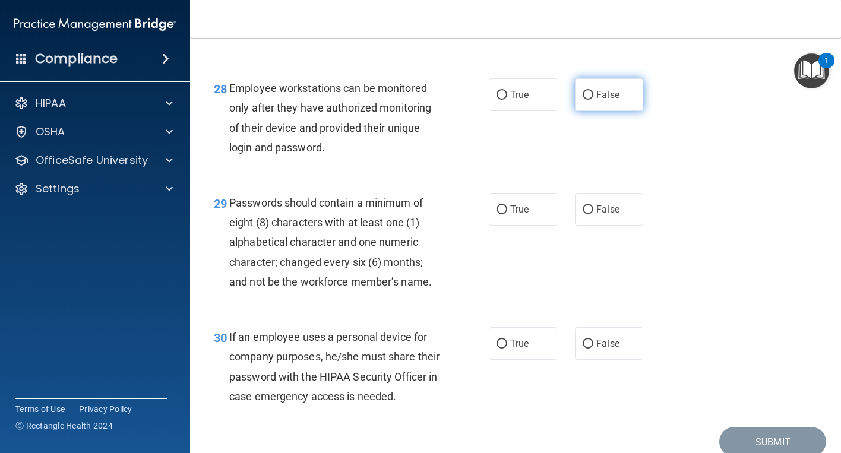
click at [596, 100] on span "False" at bounding box center [607, 94] width 23 height 11
click at [591, 100] on input "False" at bounding box center [588, 95] width 11 height 9
radio input "true"
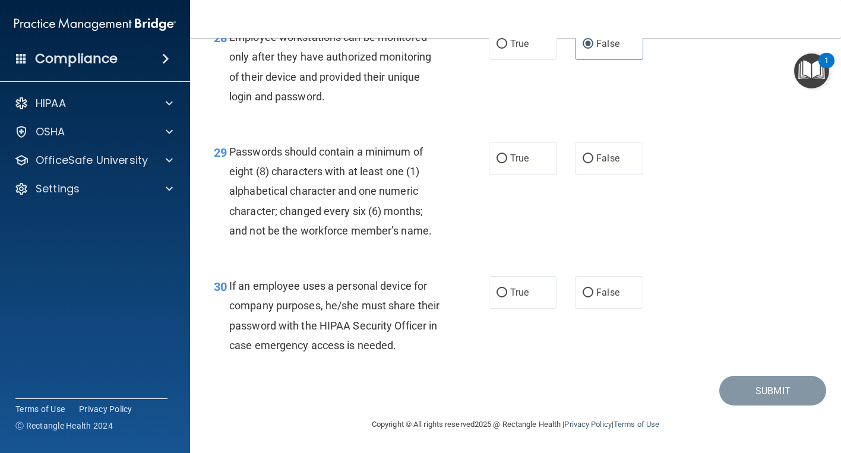
scroll to position [3268, 0]
click at [596, 298] on span "False" at bounding box center [607, 292] width 23 height 11
click at [593, 298] on input "False" at bounding box center [588, 293] width 11 height 9
radio input "true"
click at [517, 175] on label "True" at bounding box center [523, 158] width 68 height 33
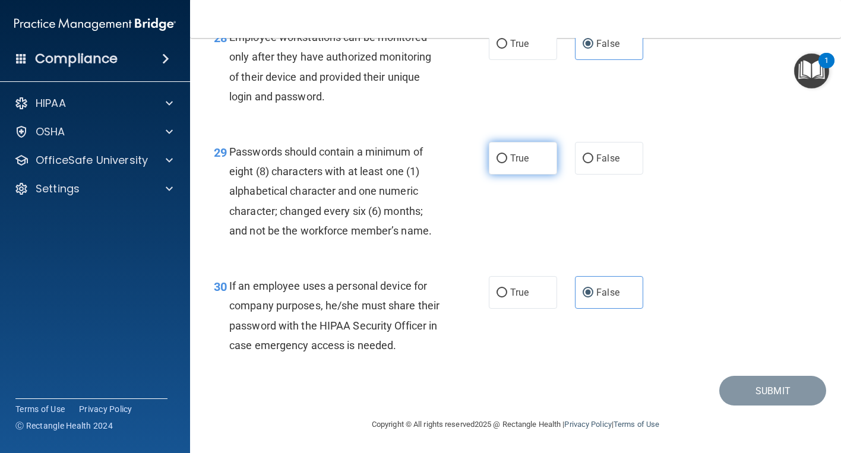
click at [507, 163] on input "True" at bounding box center [502, 158] width 11 height 9
radio input "true"
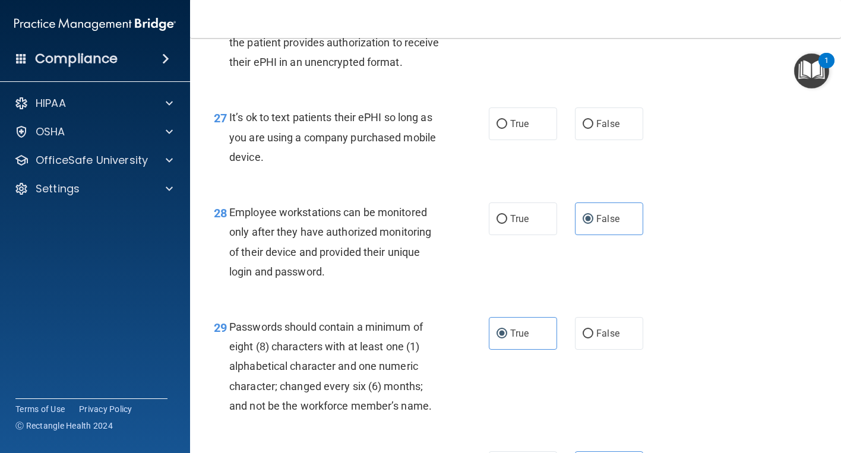
scroll to position [3030, 0]
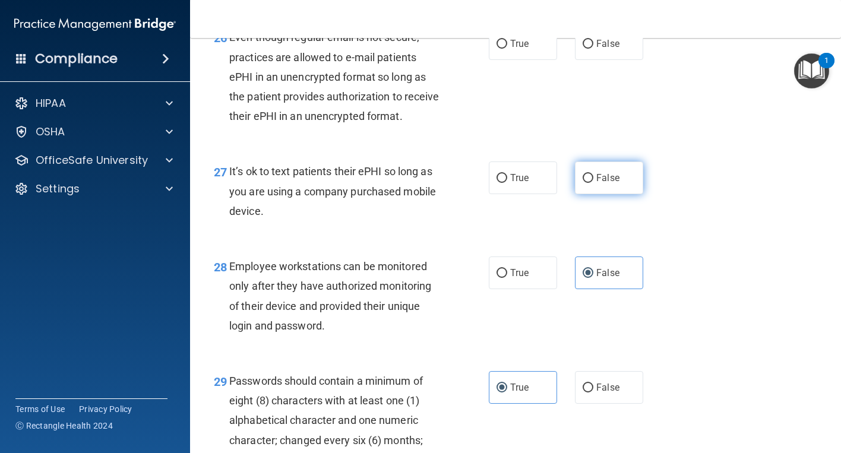
click at [602, 184] on span "False" at bounding box center [607, 177] width 23 height 11
click at [593, 183] on input "False" at bounding box center [588, 178] width 11 height 9
radio input "true"
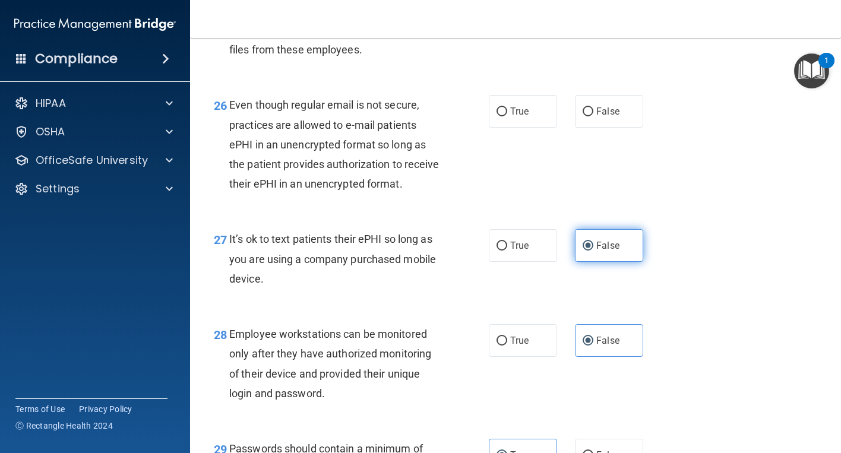
scroll to position [2911, 0]
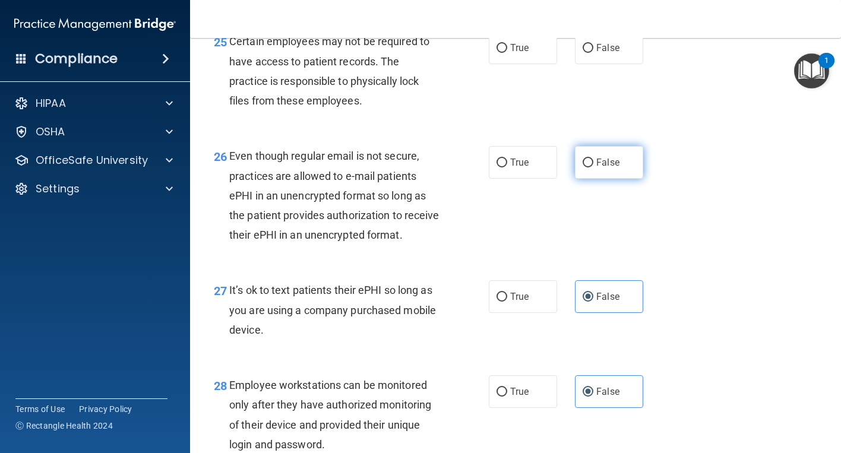
click at [605, 168] on span "False" at bounding box center [607, 162] width 23 height 11
click at [593, 168] on input "False" at bounding box center [588, 163] width 11 height 9
radio input "true"
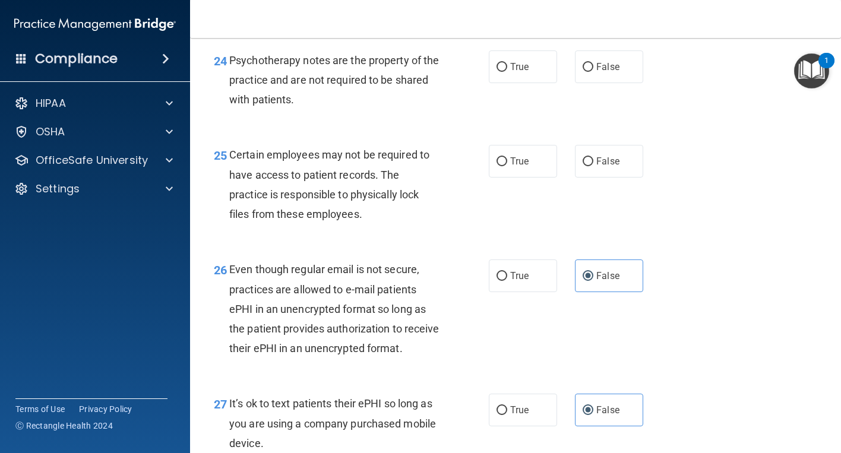
scroll to position [2792, 0]
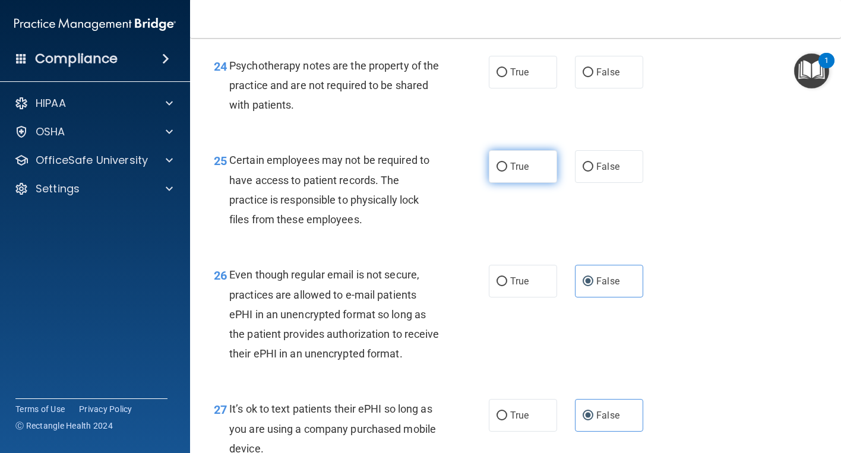
click at [519, 172] on span "True" at bounding box center [519, 166] width 18 height 11
click at [507, 172] on input "True" at bounding box center [502, 167] width 11 height 9
radio input "true"
click at [489, 89] on label "True" at bounding box center [523, 72] width 68 height 33
click at [497, 77] on input "True" at bounding box center [502, 72] width 11 height 9
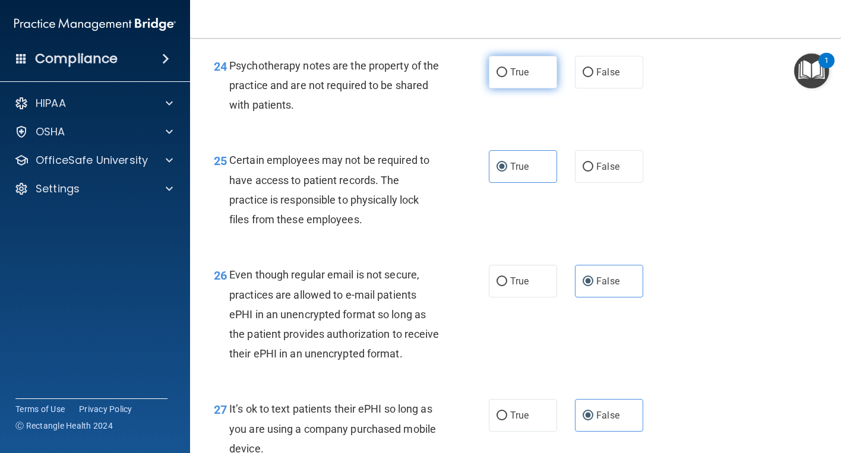
radio input "true"
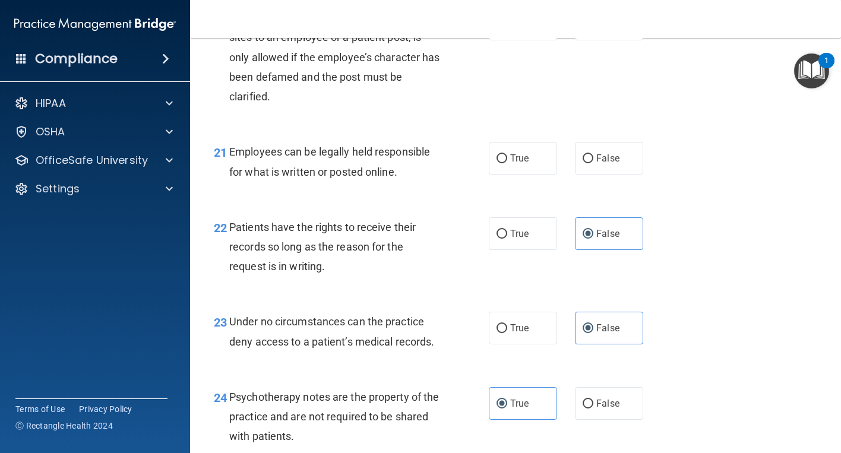
scroll to position [2436, 0]
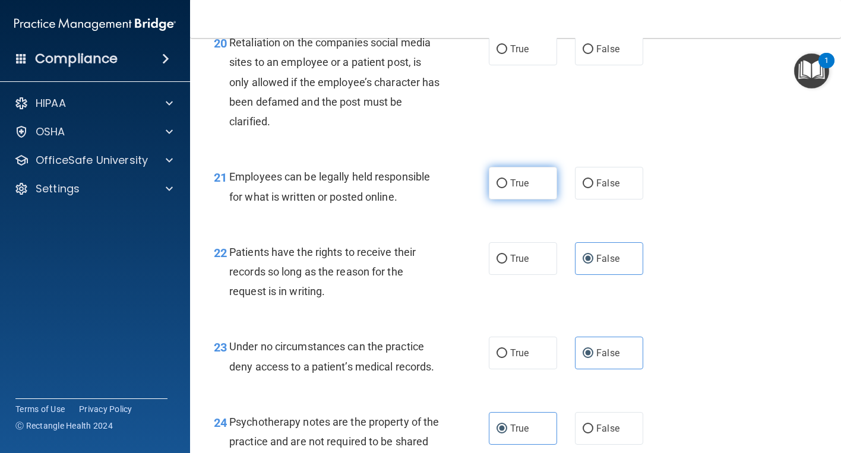
click at [503, 200] on label "True" at bounding box center [523, 183] width 68 height 33
click at [503, 188] on input "True" at bounding box center [502, 183] width 11 height 9
radio input "true"
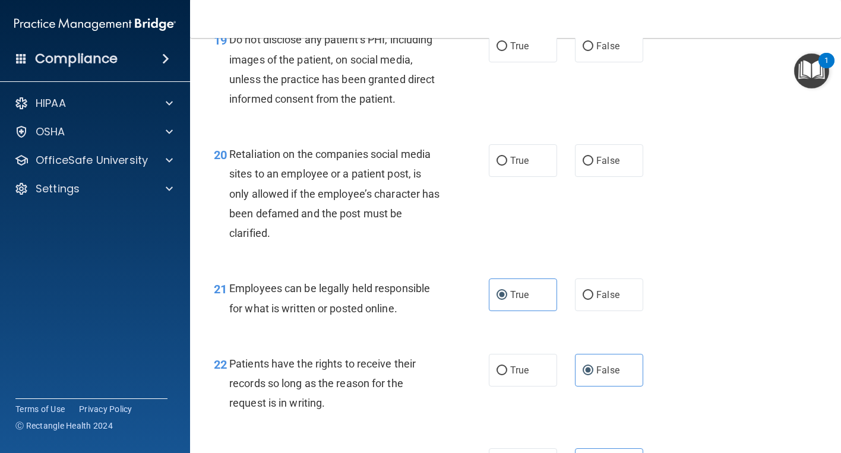
scroll to position [2317, 0]
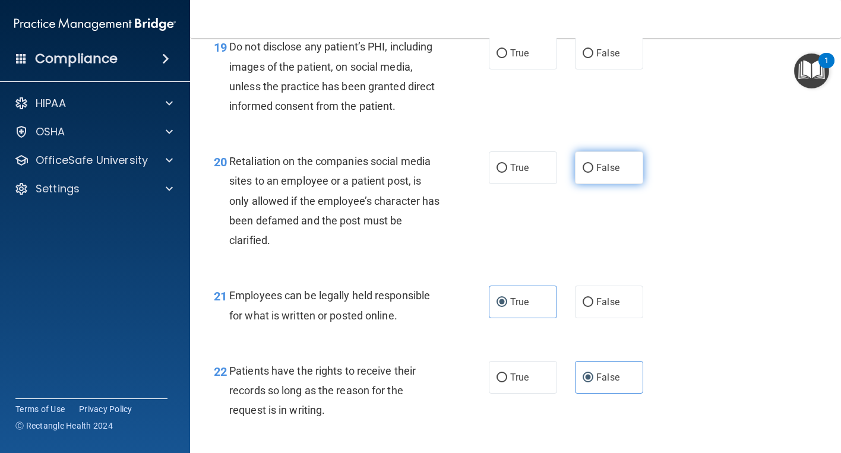
click at [602, 173] on span "False" at bounding box center [607, 167] width 23 height 11
click at [593, 173] on input "False" at bounding box center [588, 168] width 11 height 9
radio input "true"
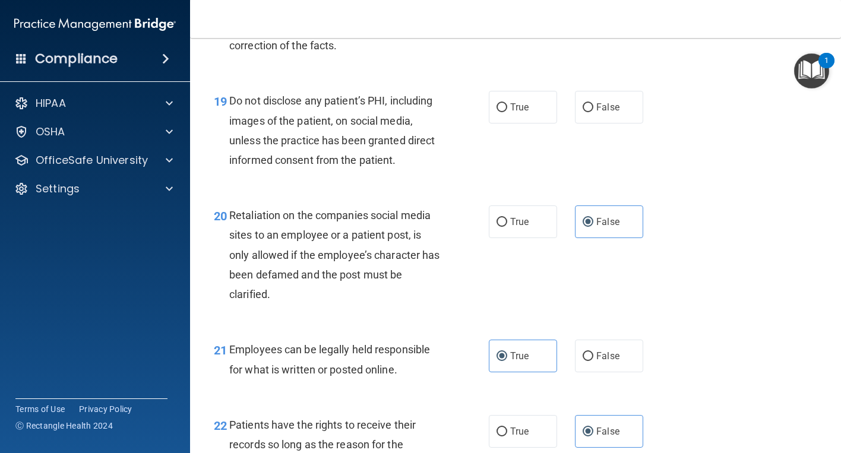
scroll to position [2258, 0]
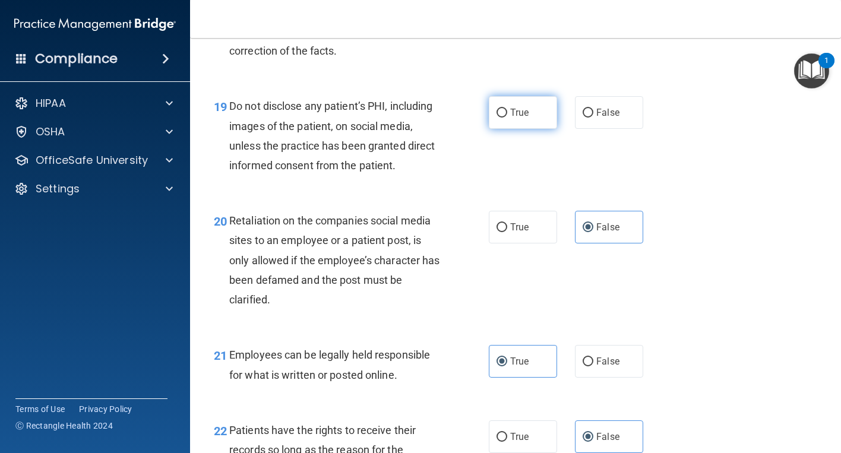
click at [513, 129] on label "True" at bounding box center [523, 112] width 68 height 33
click at [507, 118] on input "True" at bounding box center [502, 113] width 11 height 9
radio input "true"
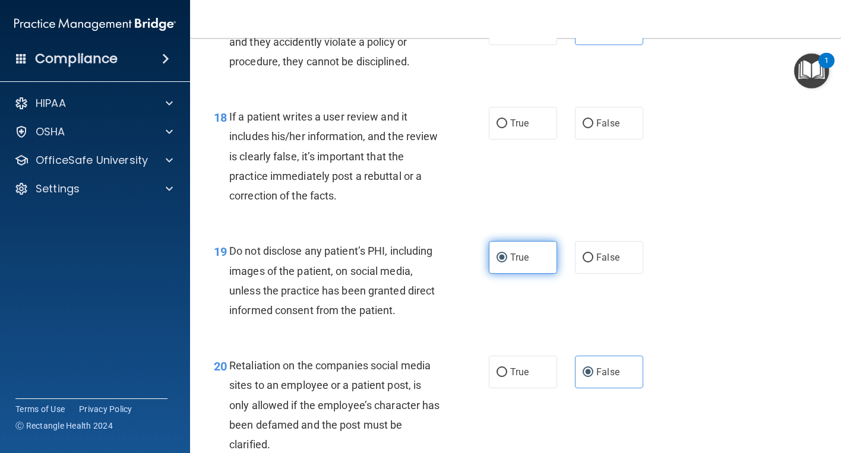
scroll to position [2079, 0]
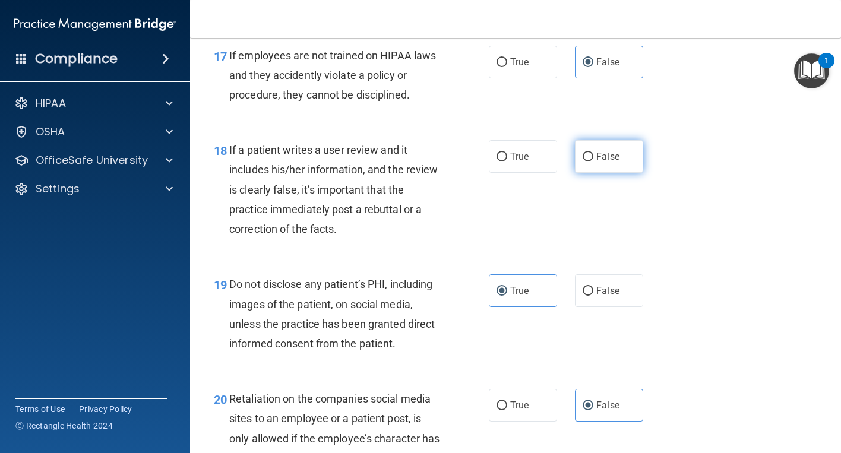
click at [623, 173] on label "False" at bounding box center [609, 156] width 68 height 33
click at [593, 162] on input "False" at bounding box center [588, 157] width 11 height 9
radio input "true"
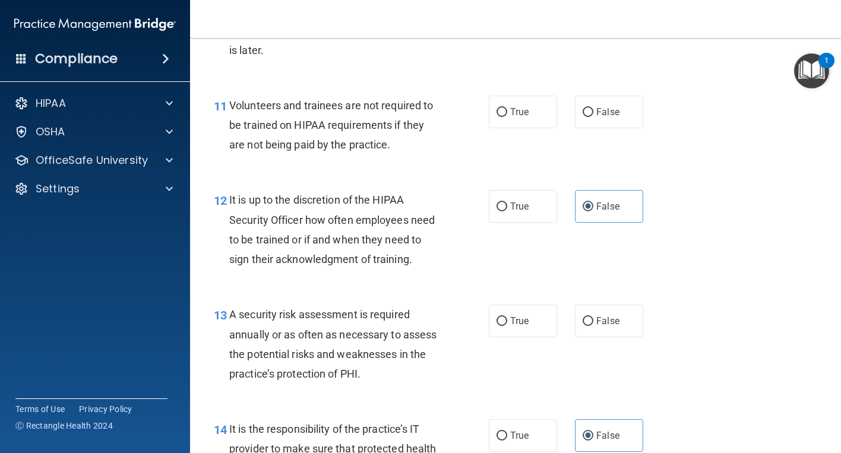
scroll to position [1426, 0]
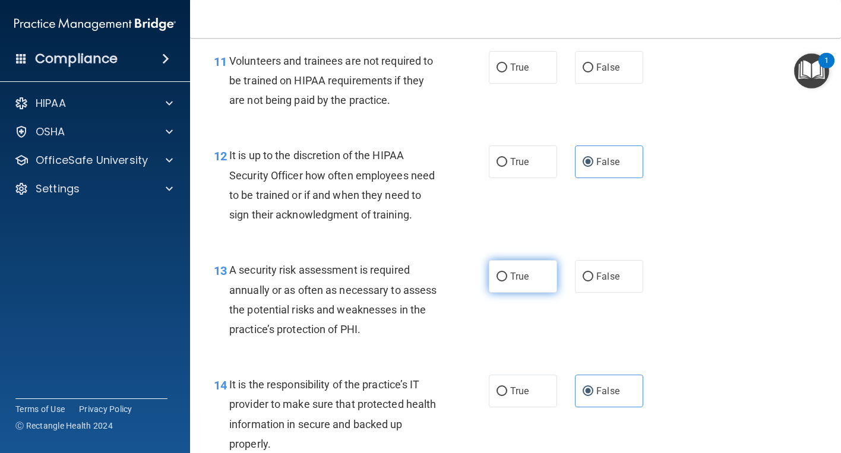
click at [517, 282] on span "True" at bounding box center [519, 276] width 18 height 11
click at [507, 282] on input "True" at bounding box center [502, 277] width 11 height 9
radio input "true"
click at [585, 84] on label "False" at bounding box center [609, 67] width 68 height 33
click at [585, 72] on input "False" at bounding box center [588, 68] width 11 height 9
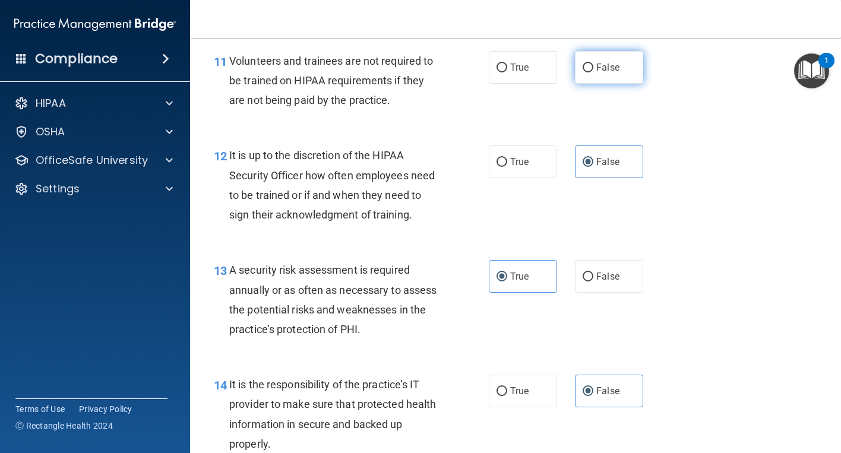
radio input "true"
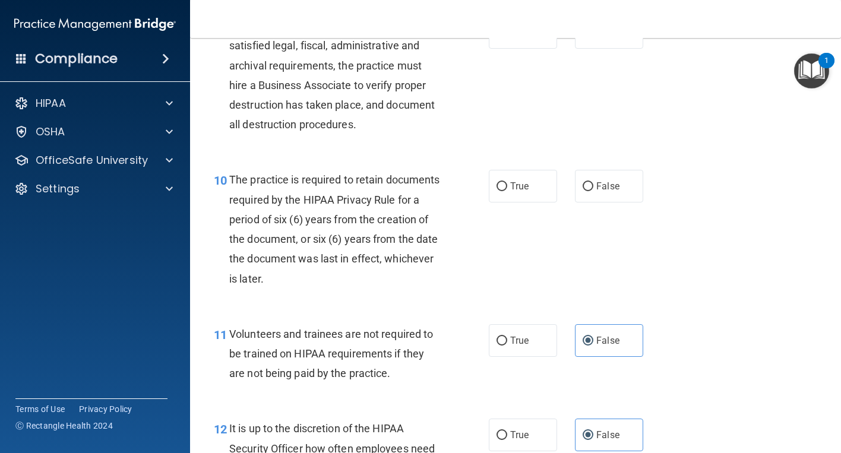
scroll to position [1069, 0]
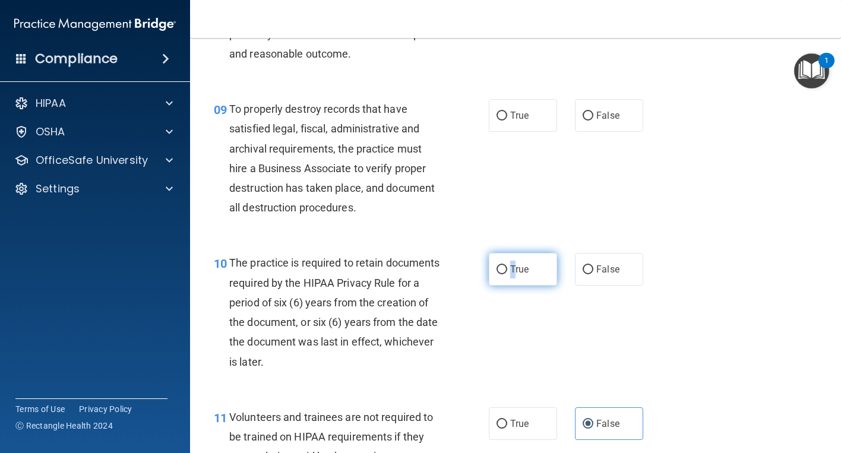
click at [510, 275] on span "True" at bounding box center [519, 269] width 18 height 11
click at [497, 274] on input "True" at bounding box center [502, 270] width 11 height 9
radio input "true"
click at [611, 132] on label "False" at bounding box center [609, 115] width 68 height 33
click at [593, 121] on input "False" at bounding box center [588, 116] width 11 height 9
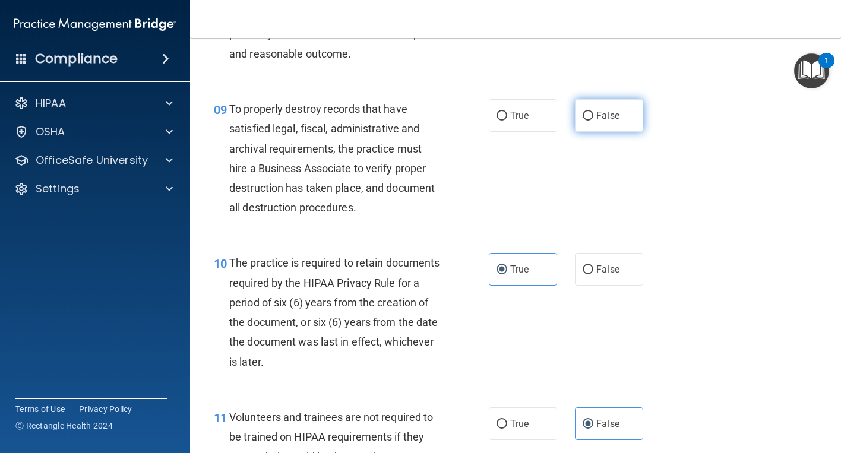
radio input "true"
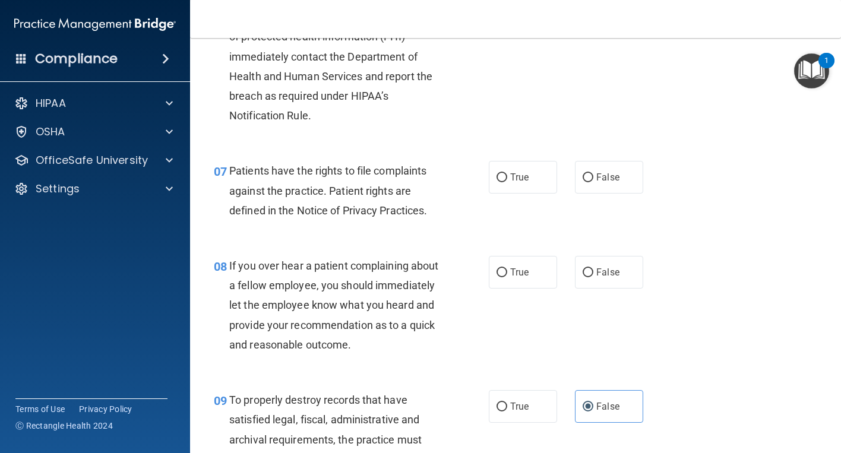
scroll to position [772, 0]
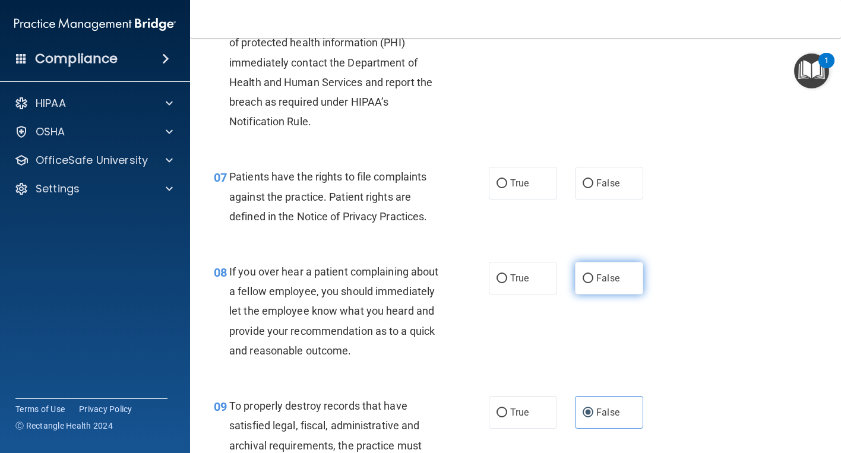
click at [583, 283] on input "False" at bounding box center [588, 278] width 11 height 9
radio input "true"
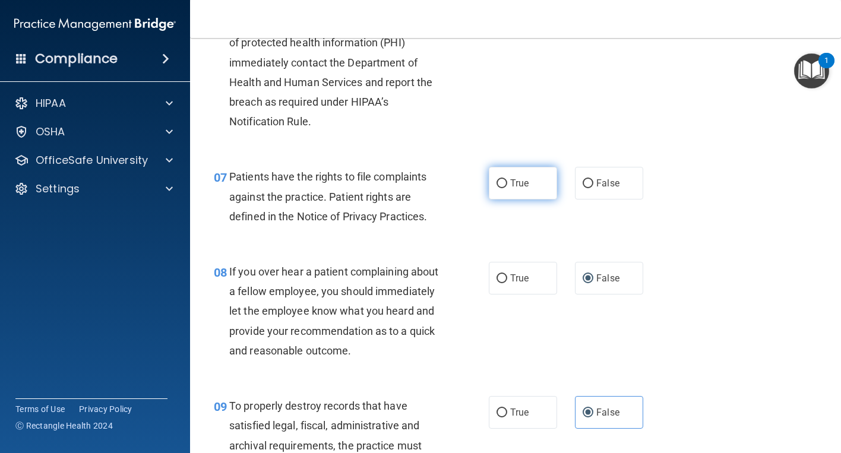
click at [521, 189] on span "True" at bounding box center [519, 183] width 18 height 11
click at [507, 188] on input "True" at bounding box center [502, 183] width 11 height 9
radio input "true"
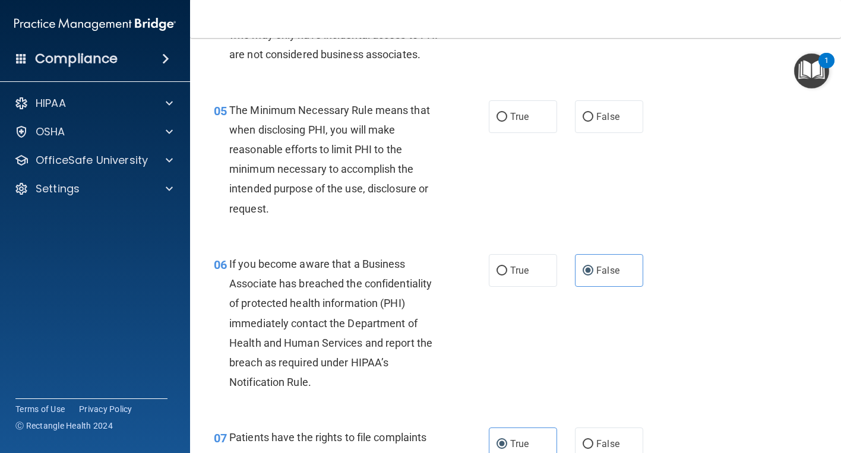
scroll to position [416, 0]
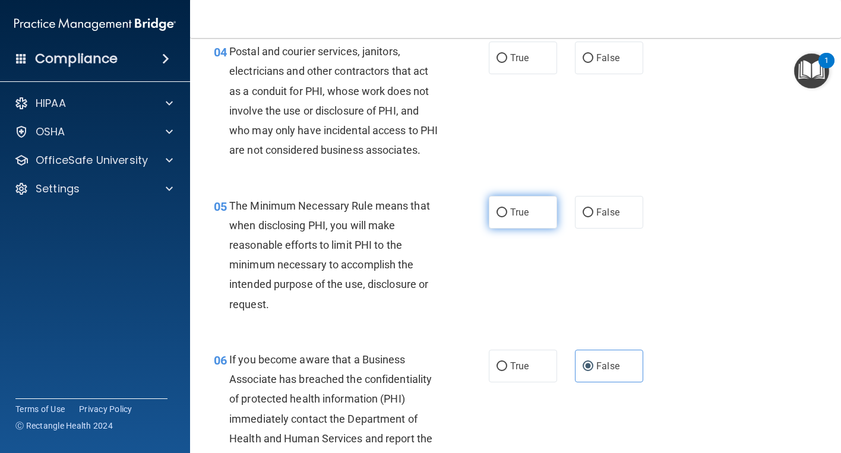
click at [503, 217] on input "True" at bounding box center [502, 213] width 11 height 9
radio input "true"
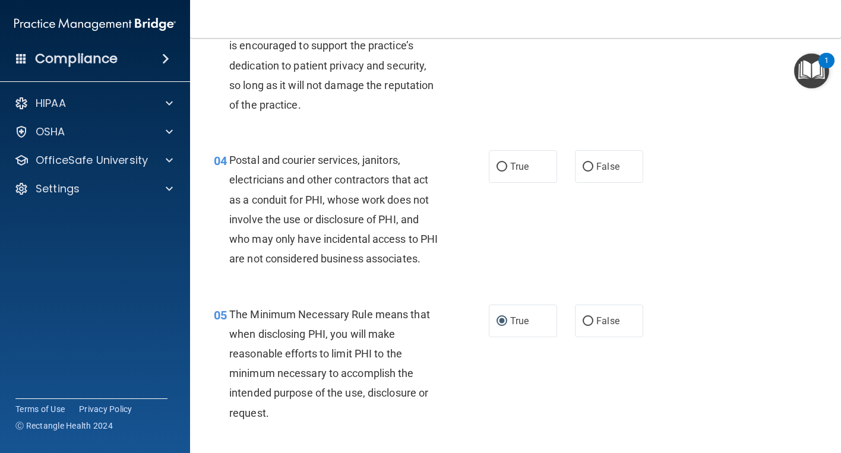
scroll to position [297, 0]
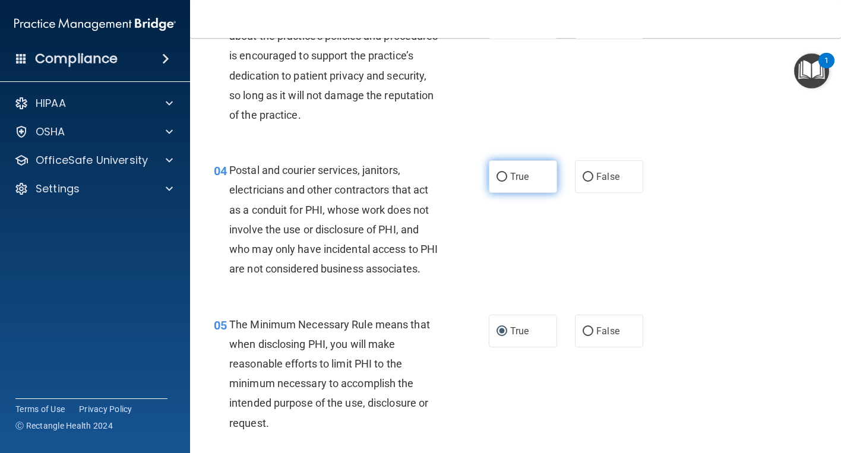
click at [501, 184] on label "True" at bounding box center [523, 176] width 68 height 33
click at [501, 182] on input "True" at bounding box center [502, 177] width 11 height 9
radio input "true"
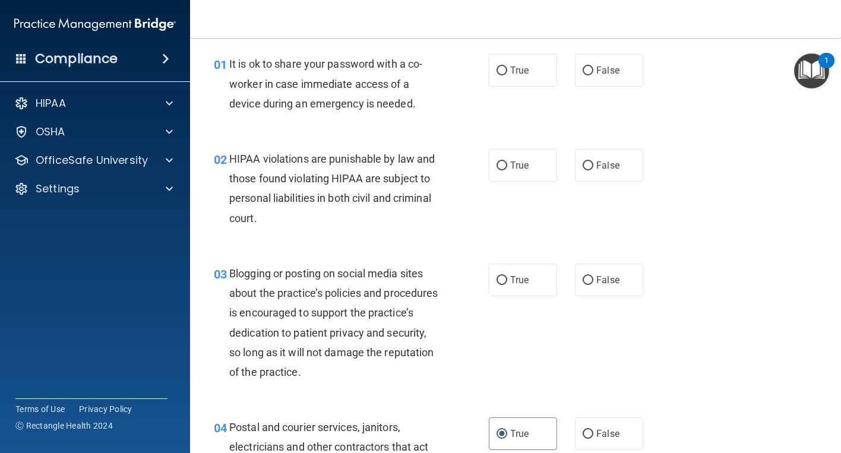
scroll to position [0, 0]
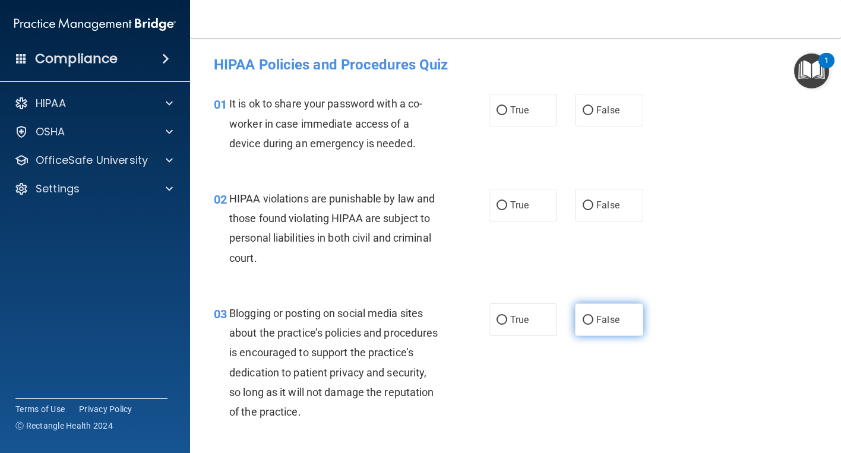
click at [596, 323] on span "False" at bounding box center [607, 319] width 23 height 11
click at [592, 323] on input "False" at bounding box center [588, 320] width 11 height 9
radio input "true"
click at [510, 203] on span "True" at bounding box center [519, 205] width 18 height 11
click at [507, 203] on input "True" at bounding box center [502, 205] width 11 height 9
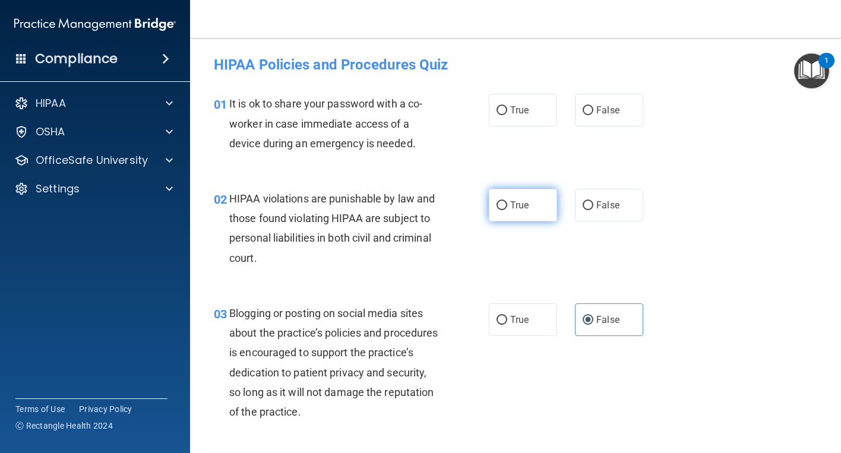
radio input "true"
click at [585, 109] on input "False" at bounding box center [588, 110] width 11 height 9
radio input "true"
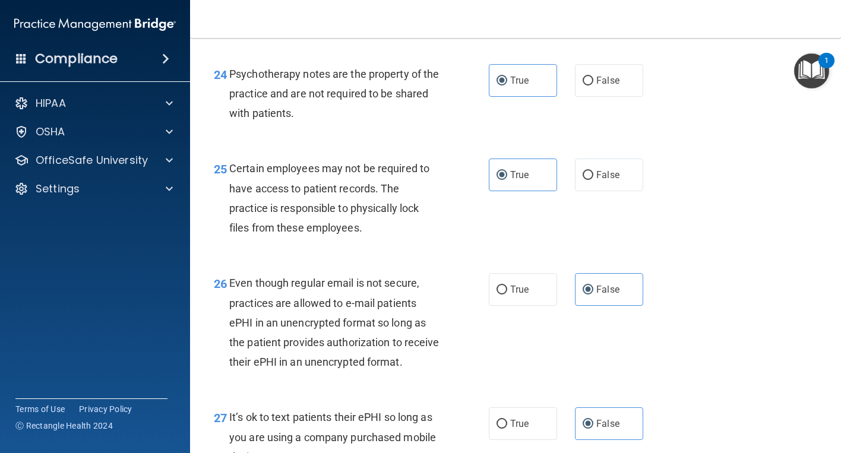
scroll to position [3338, 0]
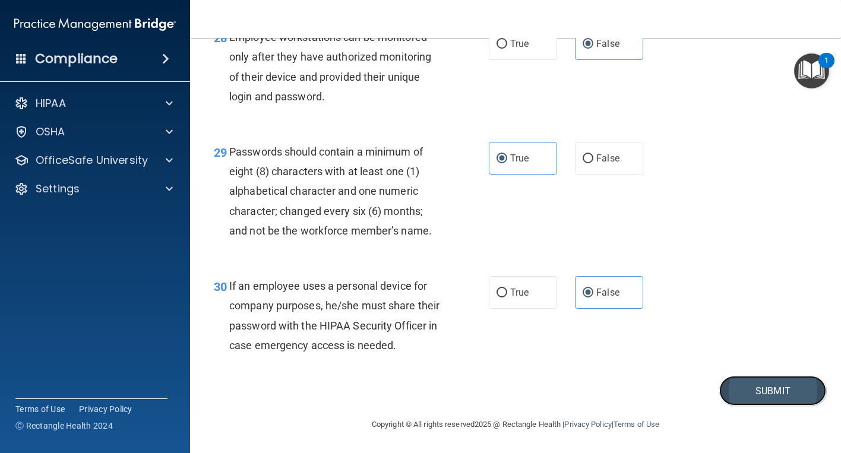
click at [744, 393] on button "Submit" at bounding box center [772, 391] width 107 height 30
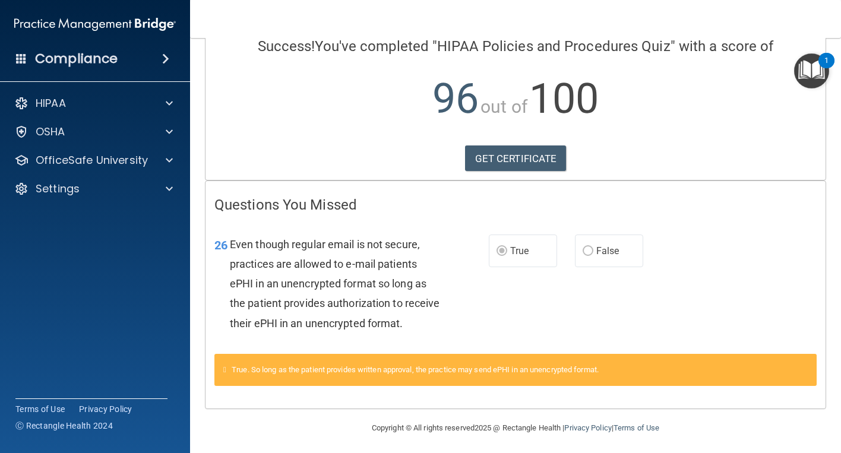
scroll to position [122, 0]
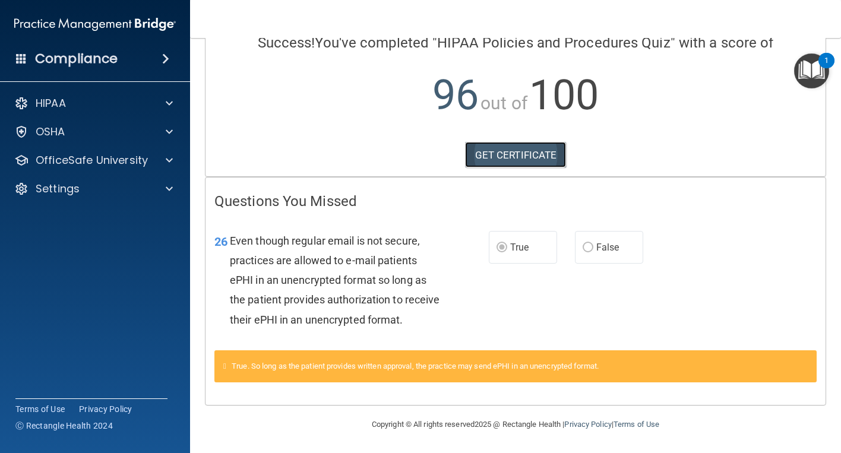
click at [500, 142] on link "GET CERTIFICATE" at bounding box center [516, 155] width 102 height 26
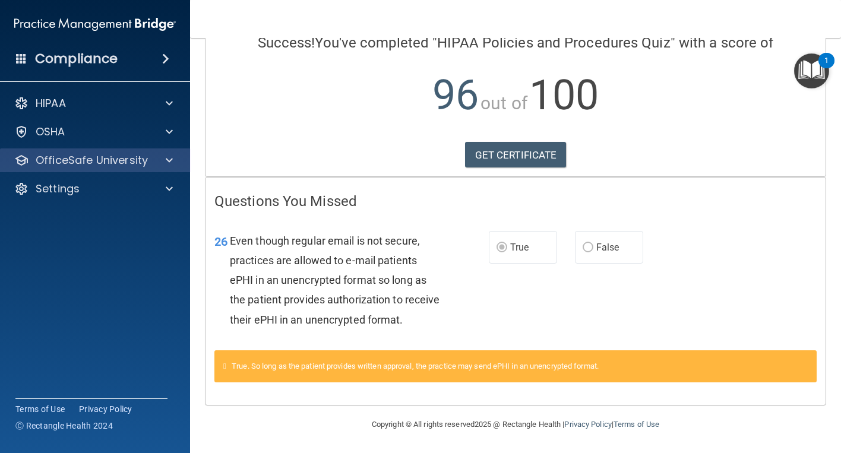
click at [89, 168] on div "OfficeSafe University" at bounding box center [95, 161] width 191 height 24
click at [167, 156] on span at bounding box center [169, 160] width 7 height 14
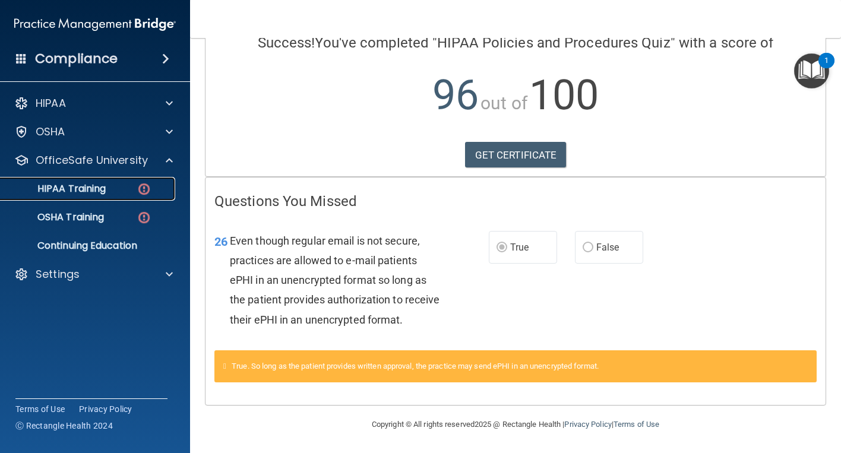
click at [94, 184] on p "HIPAA Training" at bounding box center [57, 189] width 98 height 12
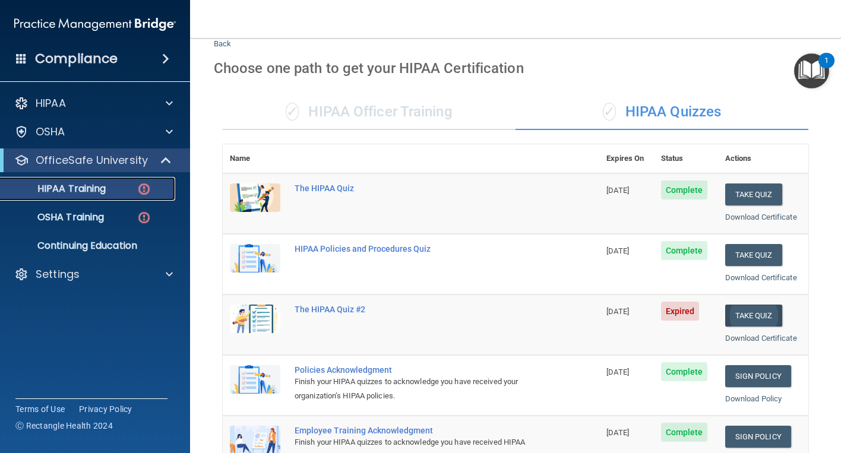
scroll to position [26, 0]
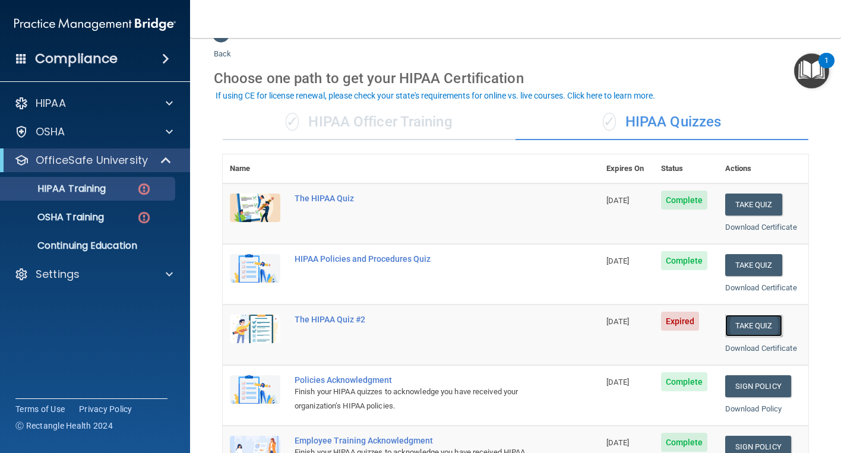
click at [745, 330] on button "Take Quiz" at bounding box center [753, 326] width 57 height 22
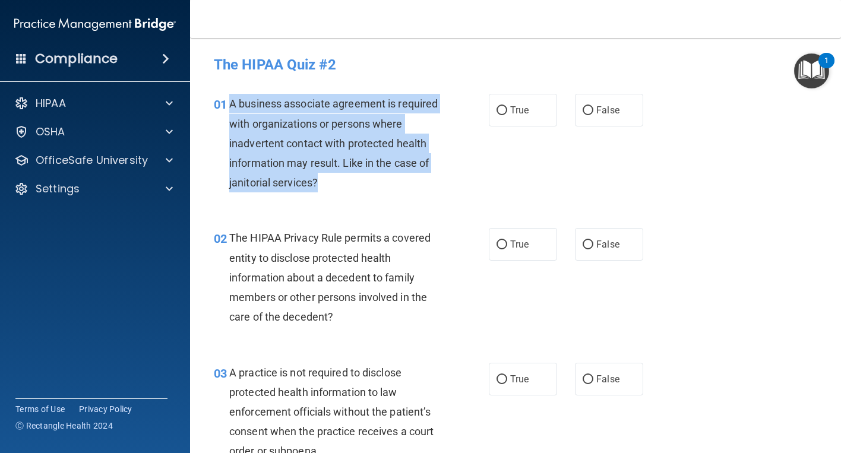
drag, startPoint x: 357, startPoint y: 181, endPoint x: 238, endPoint y: 101, distance: 143.5
click at [228, 103] on div "01 A business associate agreement is required with organizations or persons whe…" at bounding box center [351, 146] width 311 height 105
click at [304, 163] on span "A business associate agreement is required with organizations or persons where …" at bounding box center [333, 142] width 209 height 91
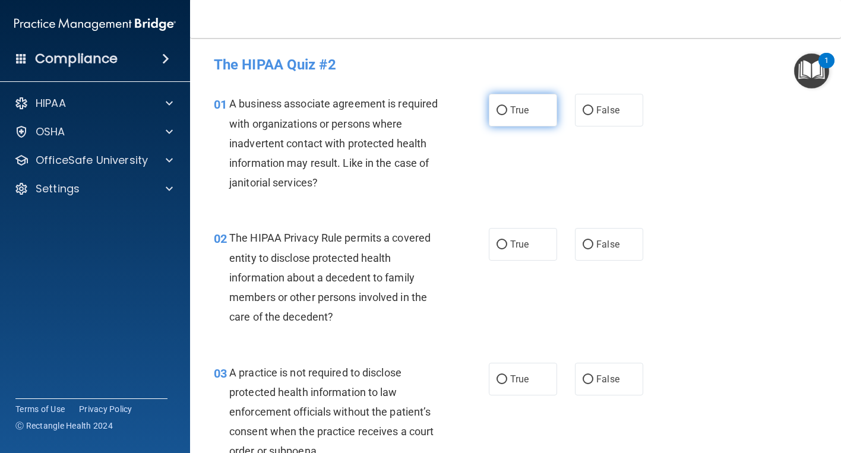
click at [525, 119] on label "True" at bounding box center [523, 110] width 68 height 33
click at [507, 115] on input "True" at bounding box center [502, 110] width 11 height 9
radio input "true"
click at [583, 108] on input "False" at bounding box center [588, 110] width 11 height 9
radio input "true"
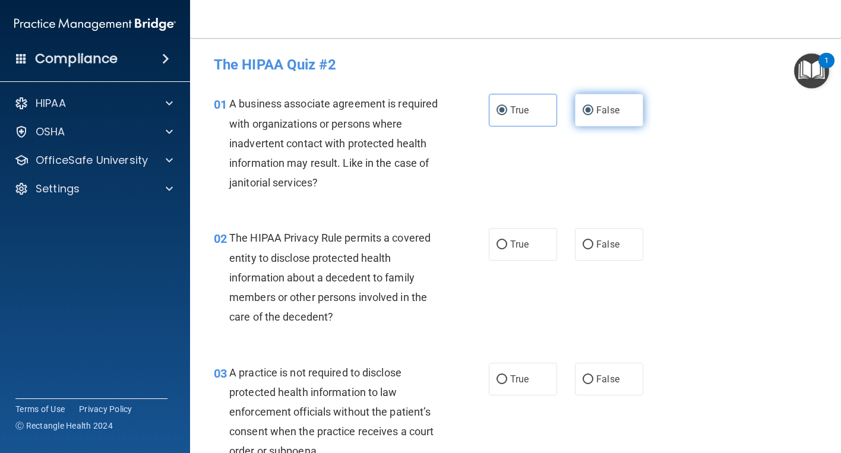
radio input "false"
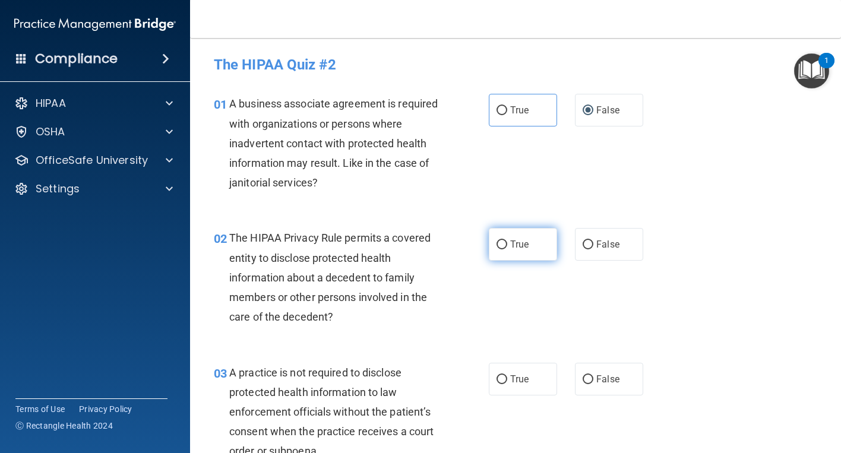
click at [523, 249] on span "True" at bounding box center [519, 244] width 18 height 11
click at [507, 249] on input "True" at bounding box center [502, 245] width 11 height 9
radio input "true"
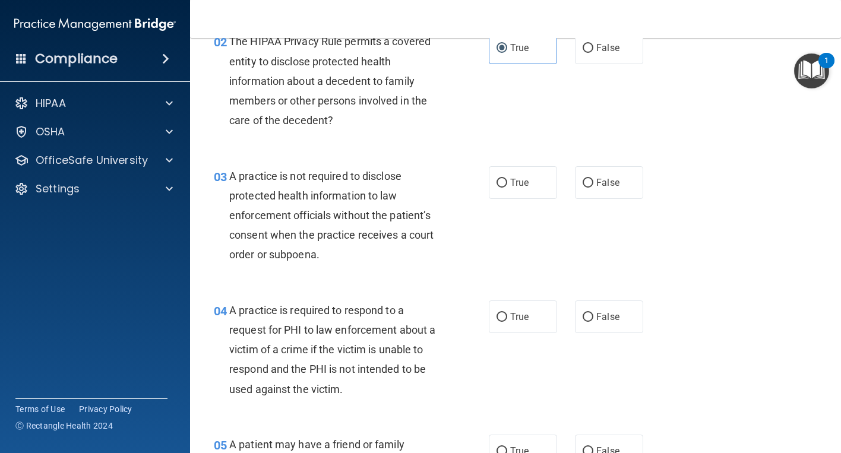
scroll to position [238, 0]
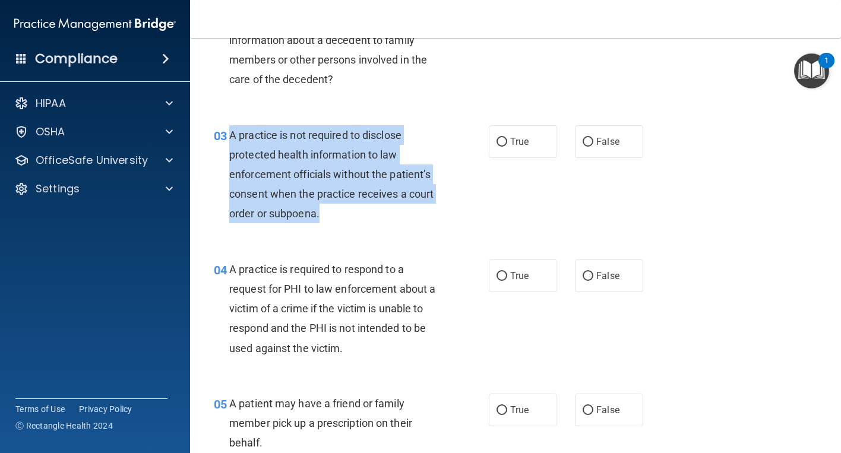
drag, startPoint x: 329, startPoint y: 209, endPoint x: 230, endPoint y: 132, distance: 125.0
click at [230, 132] on div "A practice is not required to disclose protected health information to law enfo…" at bounding box center [339, 174] width 220 height 99
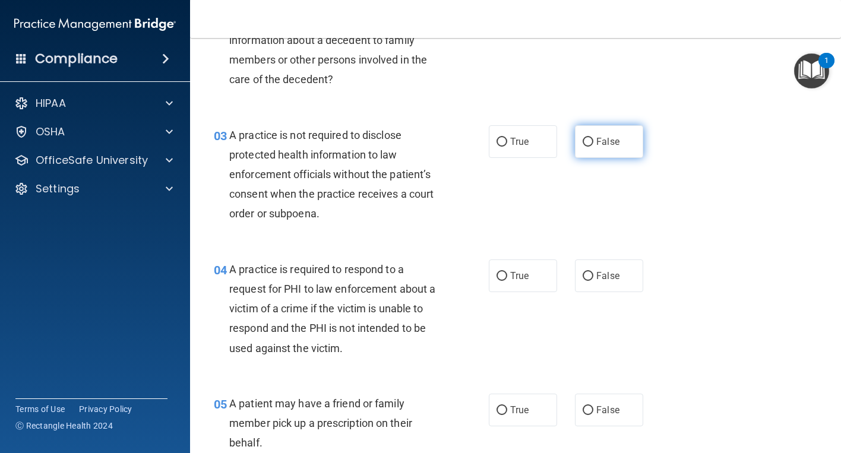
click at [623, 146] on label "False" at bounding box center [609, 141] width 68 height 33
click at [593, 146] on input "False" at bounding box center [588, 142] width 11 height 9
radio input "true"
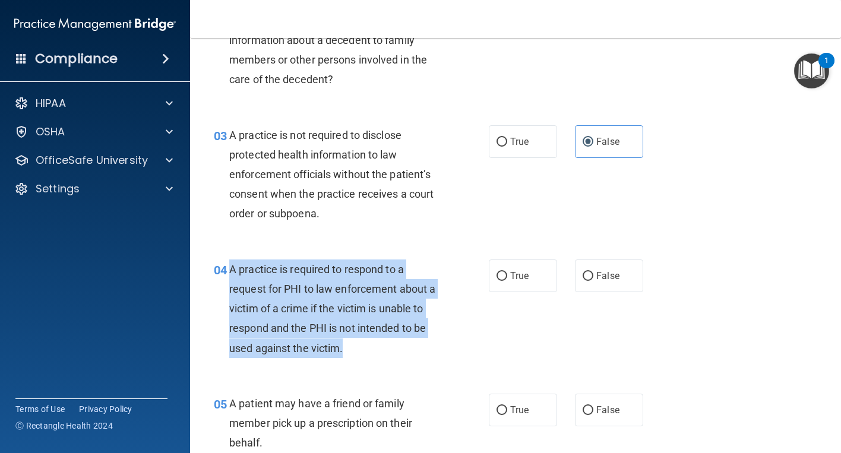
drag, startPoint x: 350, startPoint y: 352, endPoint x: 229, endPoint y: 274, distance: 143.9
click at [229, 274] on div "A practice is required to respond to a request for PHI to law enforcement about…" at bounding box center [339, 309] width 220 height 99
copy span "A practice is required to respond to a request for PHI to law enforcement about…"
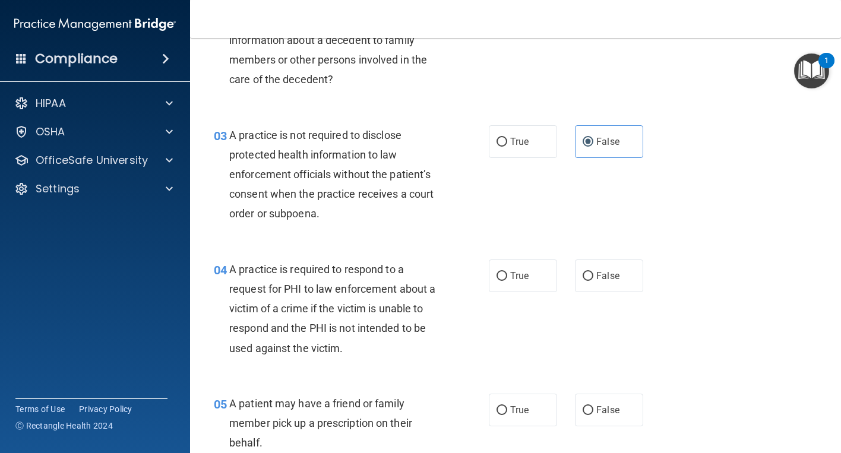
click at [738, 269] on div "04 A practice is required to respond to a request for PHI to law enforcement ab…" at bounding box center [515, 312] width 621 height 134
click at [517, 279] on span "True" at bounding box center [519, 275] width 18 height 11
click at [507, 279] on input "True" at bounding box center [502, 276] width 11 height 9
radio input "true"
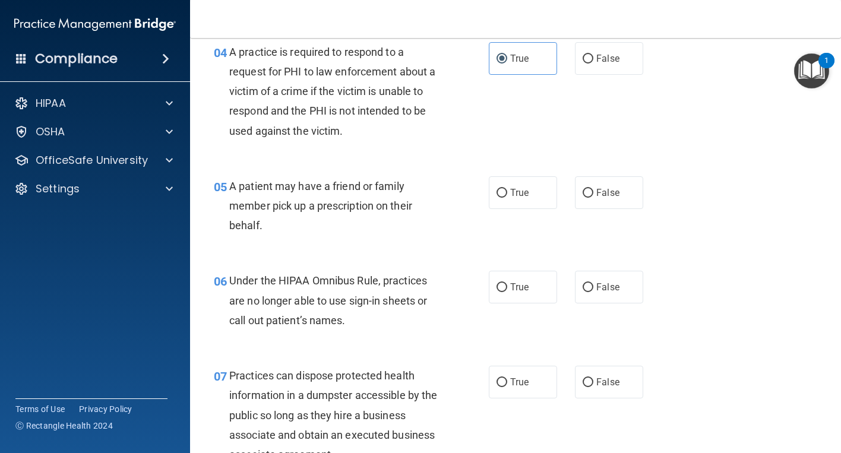
scroll to position [475, 0]
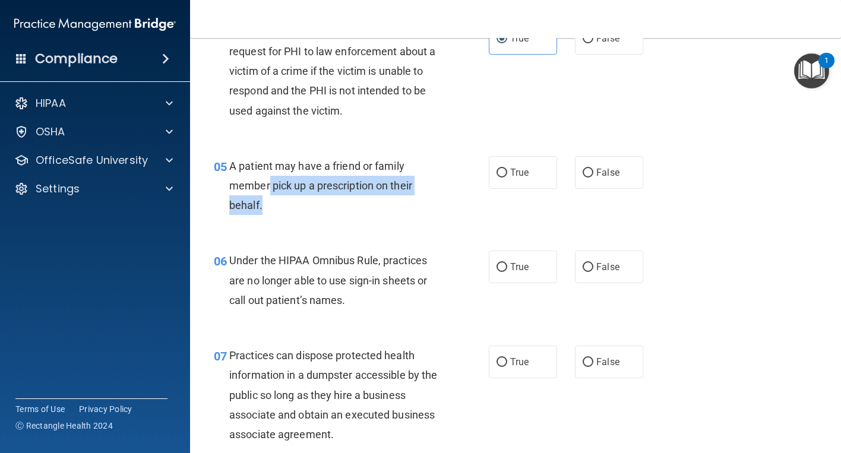
drag, startPoint x: 301, startPoint y: 203, endPoint x: 270, endPoint y: 194, distance: 32.2
click at [270, 194] on div "A patient may have a friend or family member pick up a prescription on their be…" at bounding box center [339, 185] width 220 height 59
click at [309, 175] on div "A patient may have a friend or family member pick up a prescription on their be…" at bounding box center [339, 185] width 220 height 59
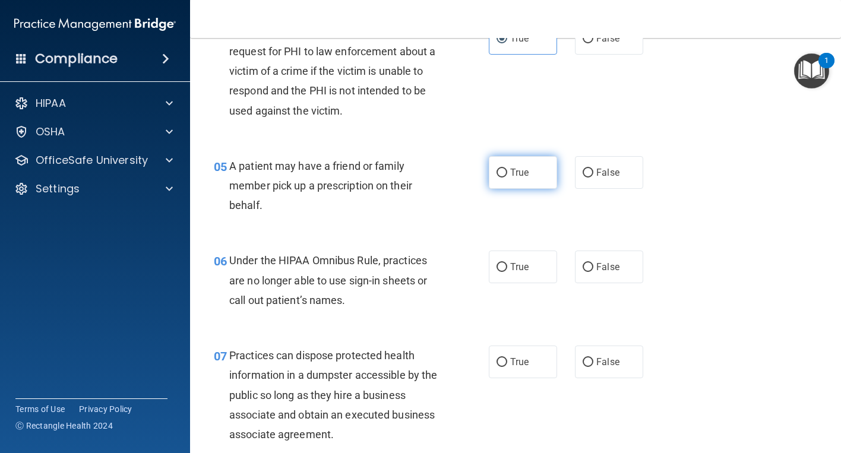
click at [540, 175] on label "True" at bounding box center [523, 172] width 68 height 33
click at [507, 175] on input "True" at bounding box center [502, 173] width 11 height 9
radio input "true"
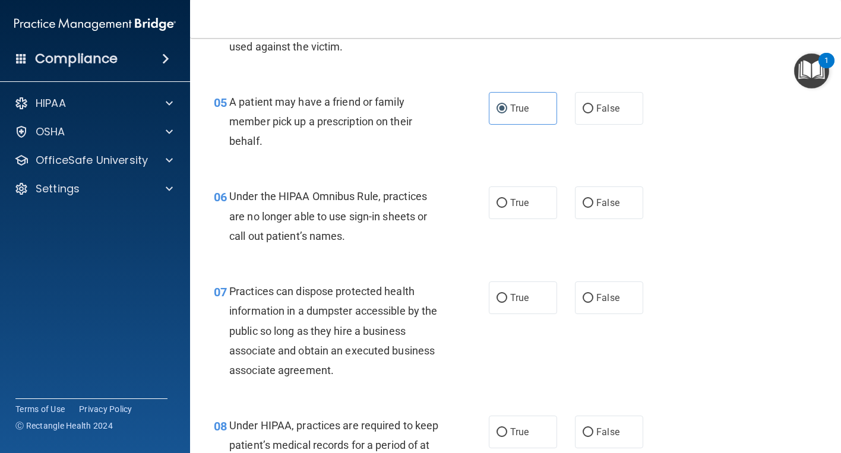
scroll to position [594, 0]
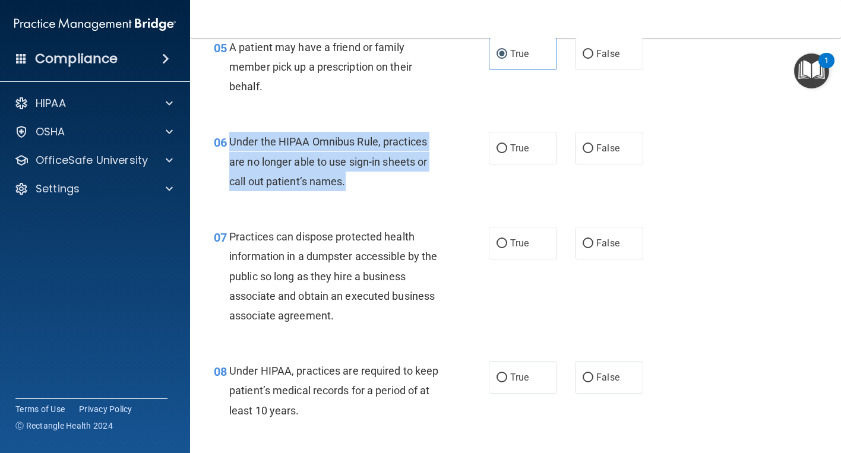
drag, startPoint x: 353, startPoint y: 183, endPoint x: 232, endPoint y: 134, distance: 131.4
click at [232, 134] on div "Under the HIPAA Omnibus Rule, practices are no longer able to use sign-in sheet…" at bounding box center [339, 161] width 220 height 59
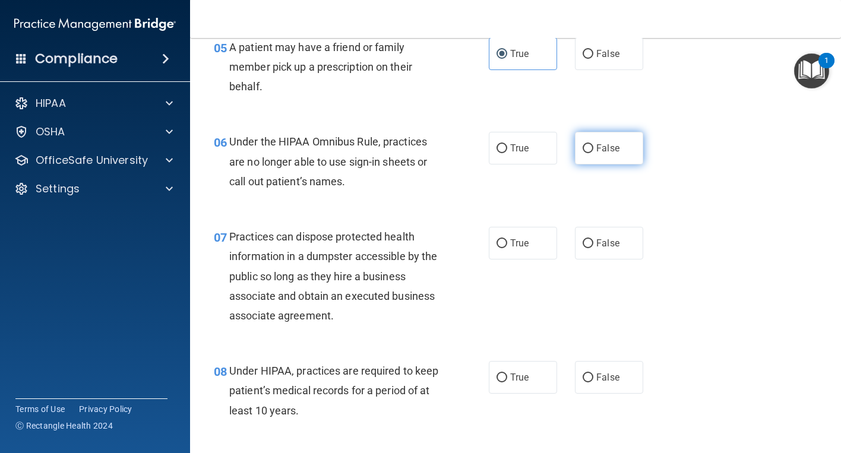
click at [596, 144] on span "False" at bounding box center [607, 148] width 23 height 11
click at [593, 144] on input "False" at bounding box center [588, 148] width 11 height 9
radio input "true"
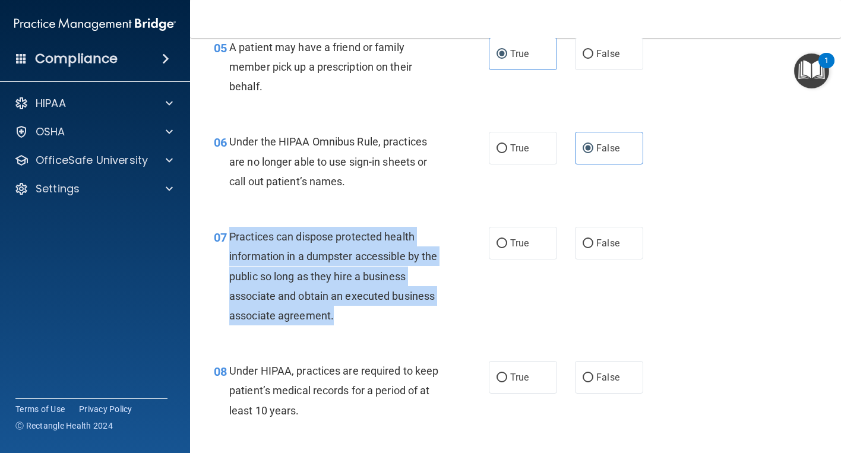
drag, startPoint x: 334, startPoint y: 320, endPoint x: 231, endPoint y: 235, distance: 133.7
click at [231, 235] on div "Practices can dispose protected health information in a dumpster accessible by …" at bounding box center [339, 276] width 220 height 99
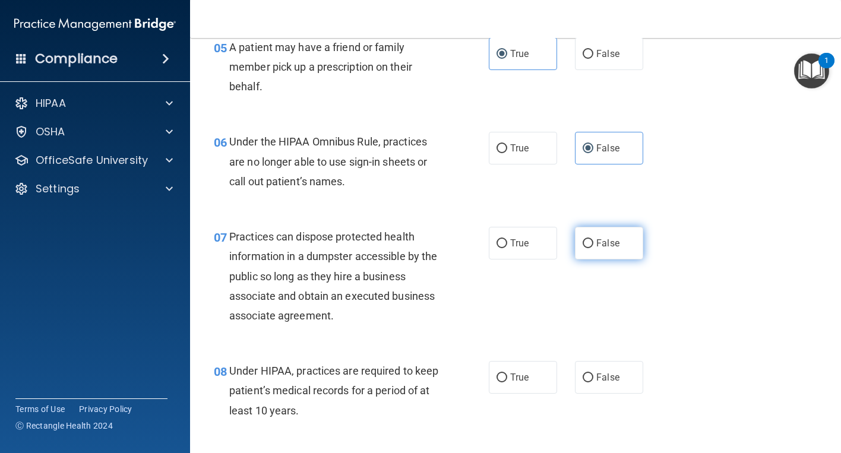
click at [601, 250] on label "False" at bounding box center [609, 243] width 68 height 33
click at [593, 248] on input "False" at bounding box center [588, 243] width 11 height 9
radio input "true"
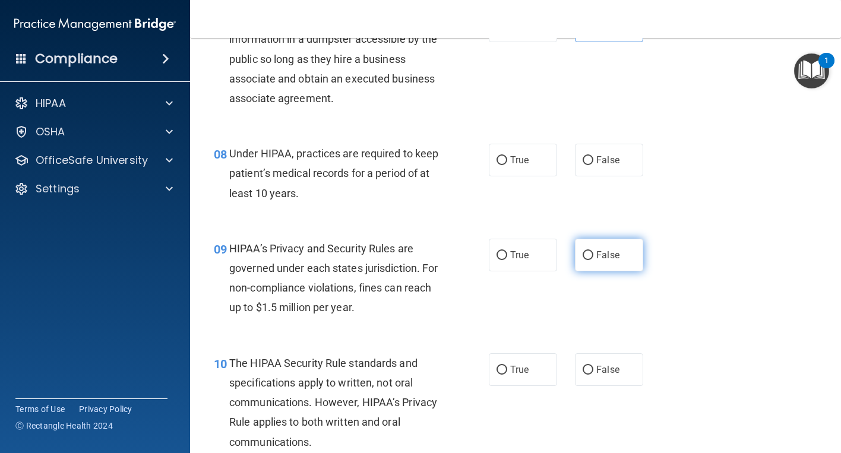
scroll to position [832, 0]
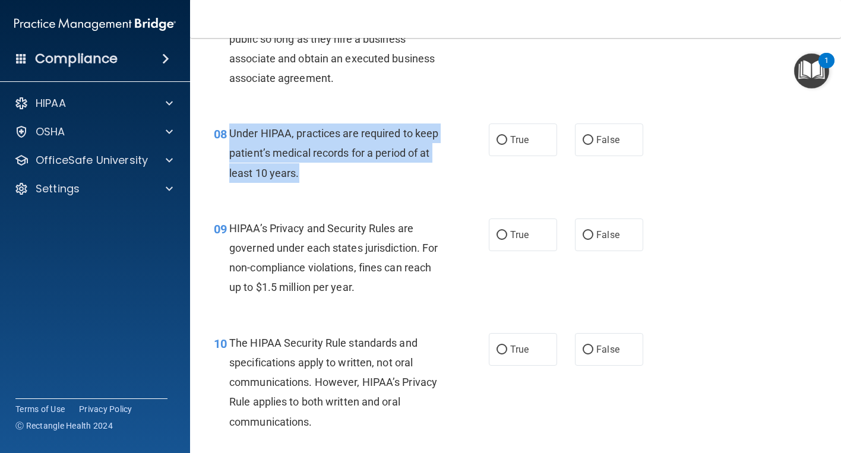
drag, startPoint x: 344, startPoint y: 179, endPoint x: 231, endPoint y: 132, distance: 122.2
click at [231, 132] on div "Under HIPAA, practices are required to keep patient’s medical records for a per…" at bounding box center [339, 153] width 220 height 59
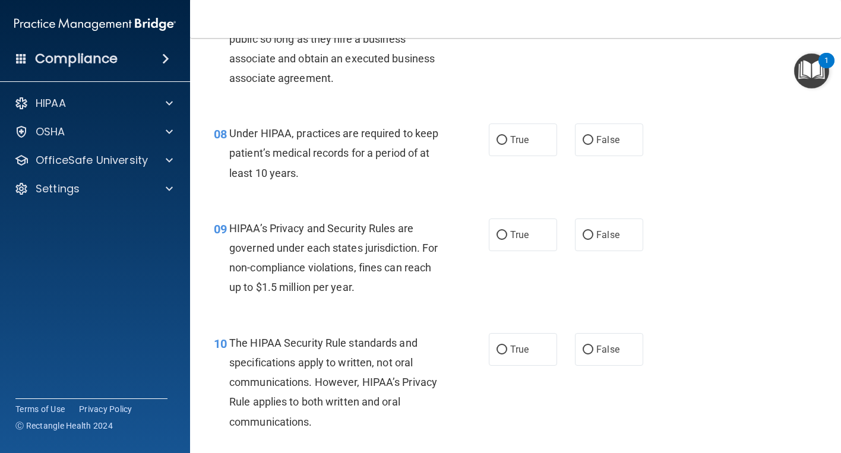
click at [418, 272] on span "HIPAA’s Privacy and Security Rules are governed under each states jurisdiction.…" at bounding box center [333, 258] width 209 height 72
click at [497, 144] on input "True" at bounding box center [502, 140] width 11 height 9
radio input "true"
click at [610, 143] on span "False" at bounding box center [607, 139] width 23 height 11
click at [593, 143] on input "False" at bounding box center [588, 140] width 11 height 9
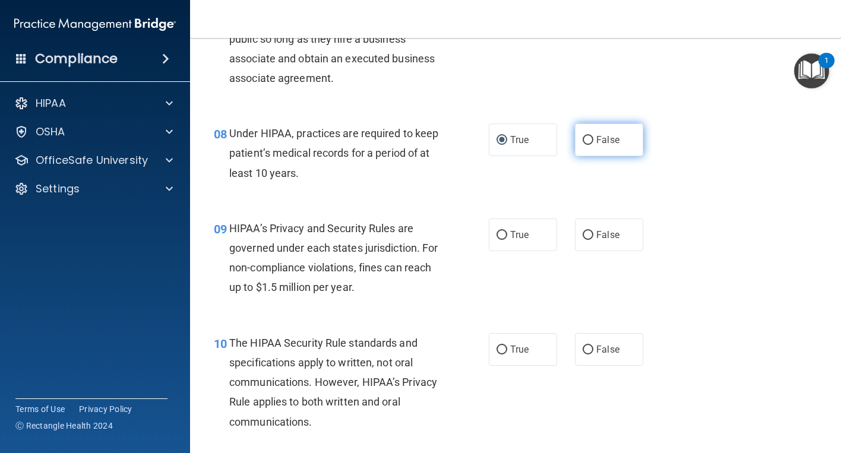
radio input "true"
radio input "false"
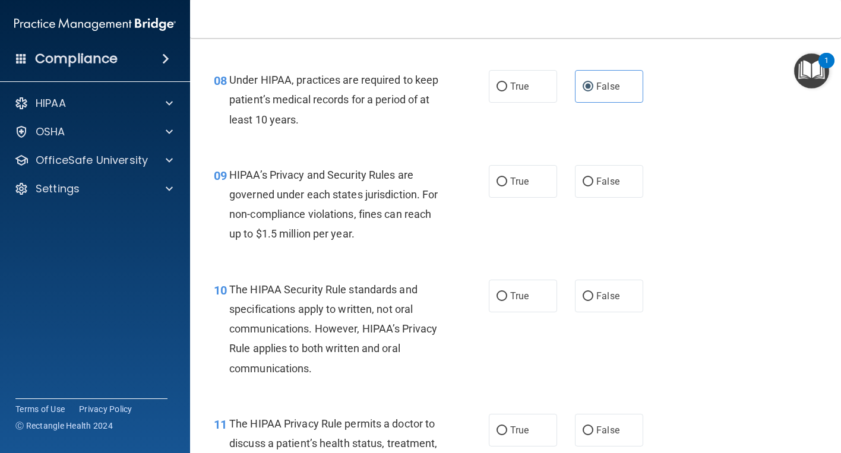
scroll to position [891, 0]
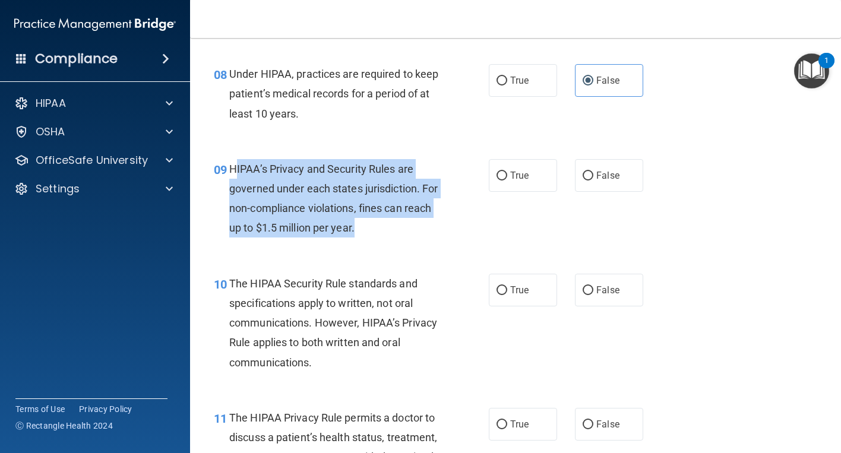
drag, startPoint x: 376, startPoint y: 234, endPoint x: 233, endPoint y: 167, distance: 158.1
click at [233, 167] on div "HIPAA’s Privacy and Security Rules are governed under each states jurisdiction.…" at bounding box center [339, 198] width 220 height 79
click at [405, 229] on div "HIPAA’s Privacy and Security Rules are governed under each states jurisdiction.…" at bounding box center [339, 198] width 220 height 79
drag, startPoint x: 386, startPoint y: 228, endPoint x: 232, endPoint y: 168, distance: 165.5
click at [232, 168] on div "HIPAA’s Privacy and Security Rules are governed under each states jurisdiction.…" at bounding box center [339, 198] width 220 height 79
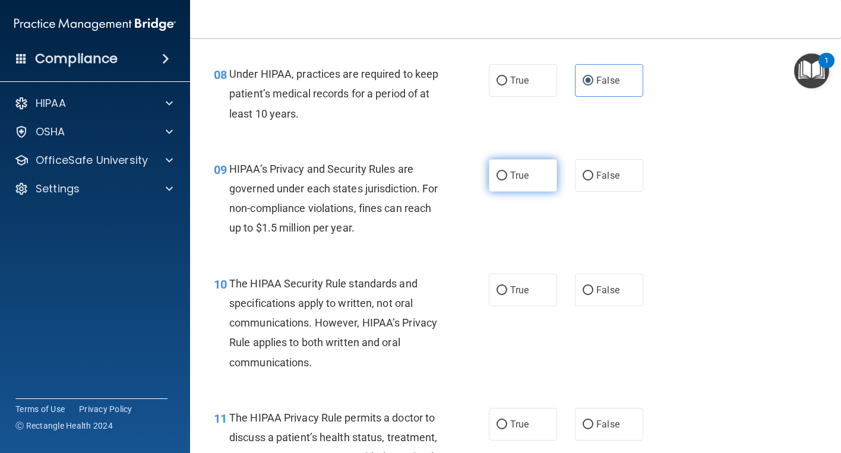
click at [539, 181] on label "True" at bounding box center [523, 175] width 68 height 33
click at [507, 181] on input "True" at bounding box center [502, 176] width 11 height 9
radio input "true"
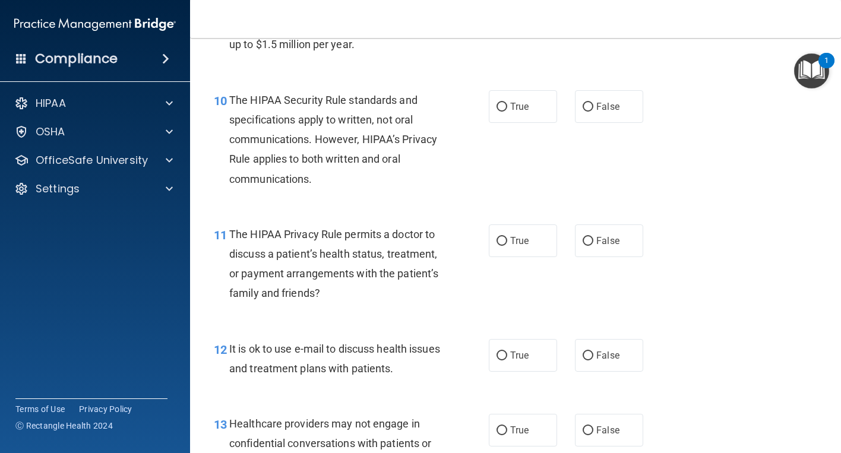
scroll to position [1069, 0]
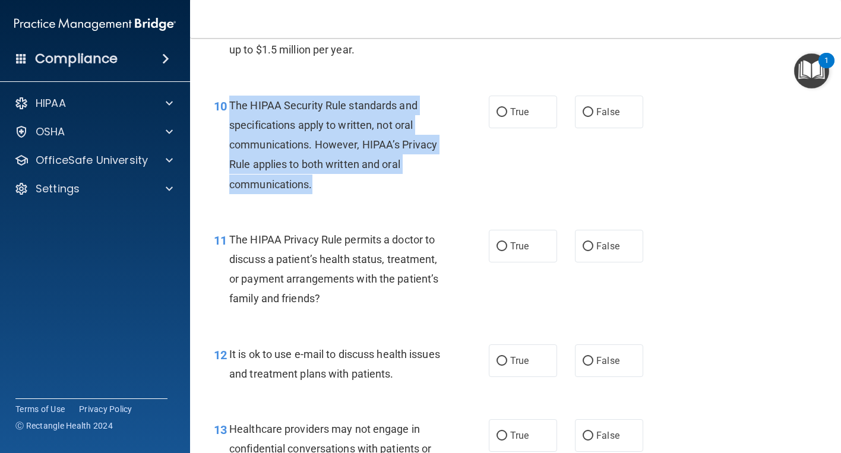
drag, startPoint x: 344, startPoint y: 181, endPoint x: 232, endPoint y: 108, distance: 134.0
click at [232, 108] on div "The HIPAA Security Rule standards and specifications apply to written, not oral…" at bounding box center [339, 145] width 220 height 99
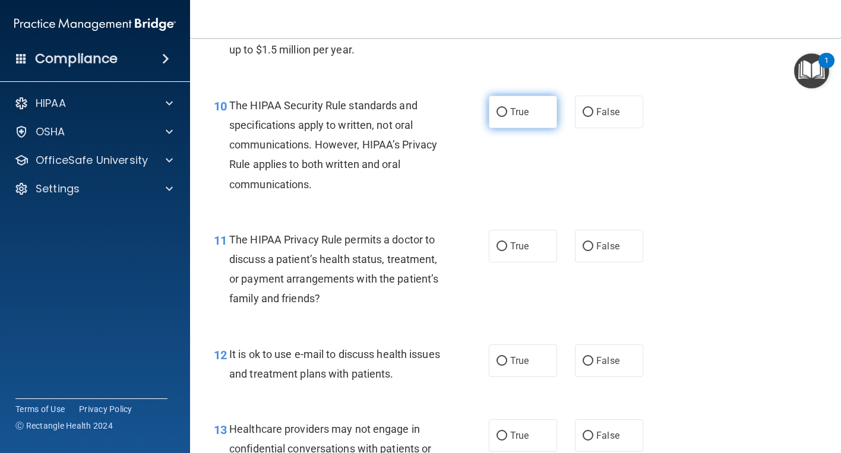
click at [523, 113] on span "True" at bounding box center [519, 111] width 18 height 11
click at [507, 113] on input "True" at bounding box center [502, 112] width 11 height 9
radio input "true"
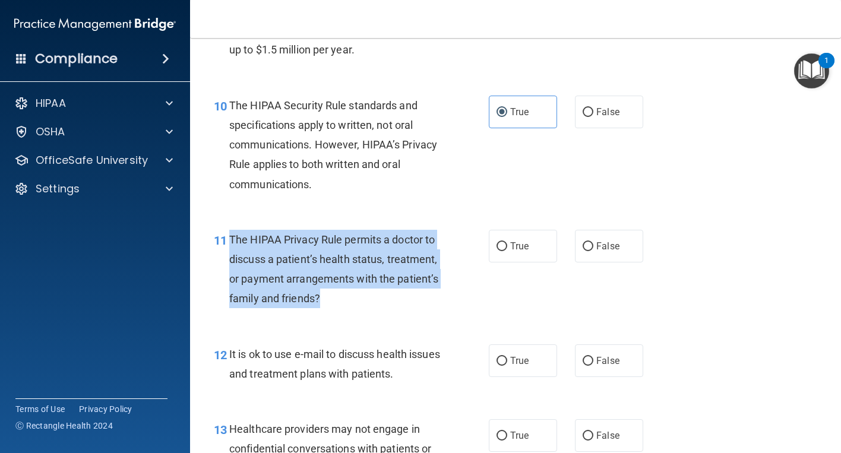
drag, startPoint x: 393, startPoint y: 298, endPoint x: 230, endPoint y: 241, distance: 172.5
click at [230, 241] on div "The HIPAA Privacy Rule permits a doctor to discuss a patient’s health status, t…" at bounding box center [339, 269] width 220 height 79
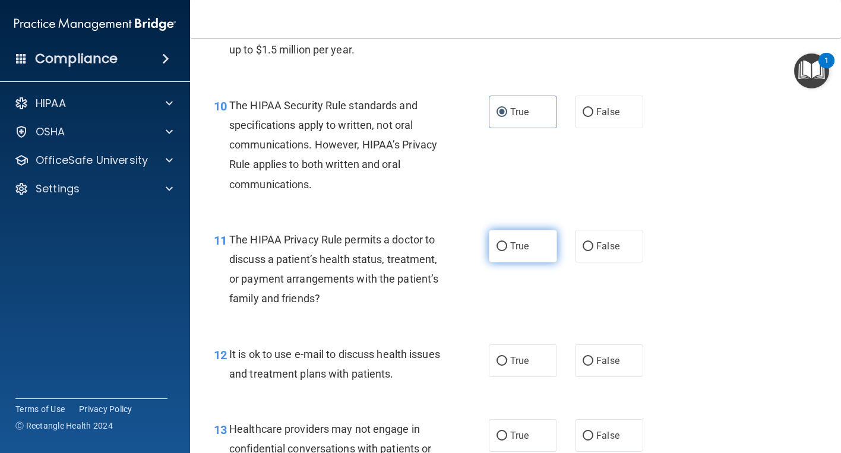
click at [510, 244] on span "True" at bounding box center [519, 246] width 18 height 11
click at [507, 244] on input "True" at bounding box center [502, 246] width 11 height 9
radio input "true"
click at [722, 247] on div "11 The HIPAA Privacy Rule permits a doctor to discuss a patient’s health status…" at bounding box center [515, 272] width 621 height 115
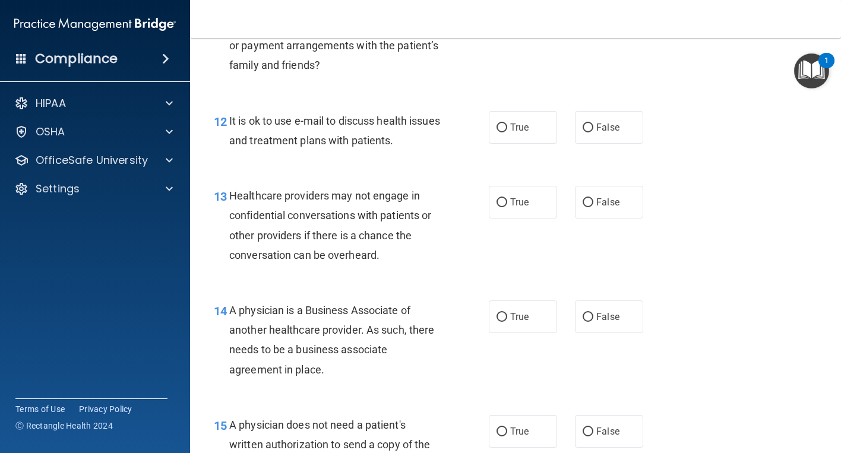
scroll to position [1307, 0]
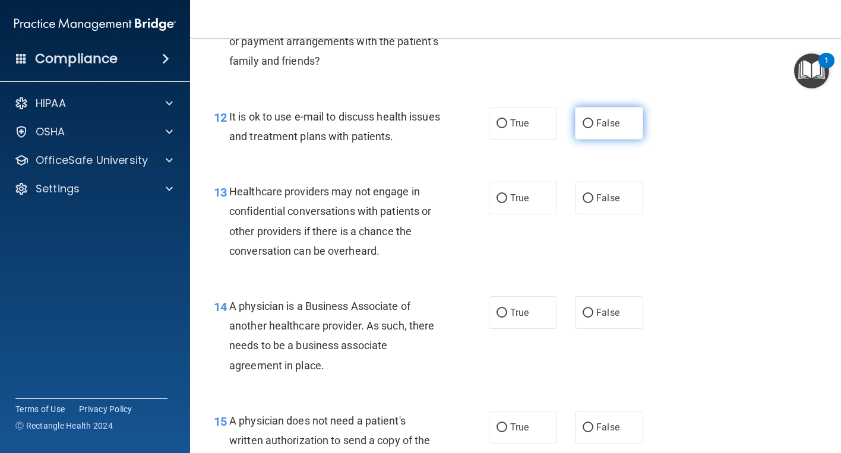
click at [586, 124] on input "False" at bounding box center [588, 123] width 11 height 9
radio input "true"
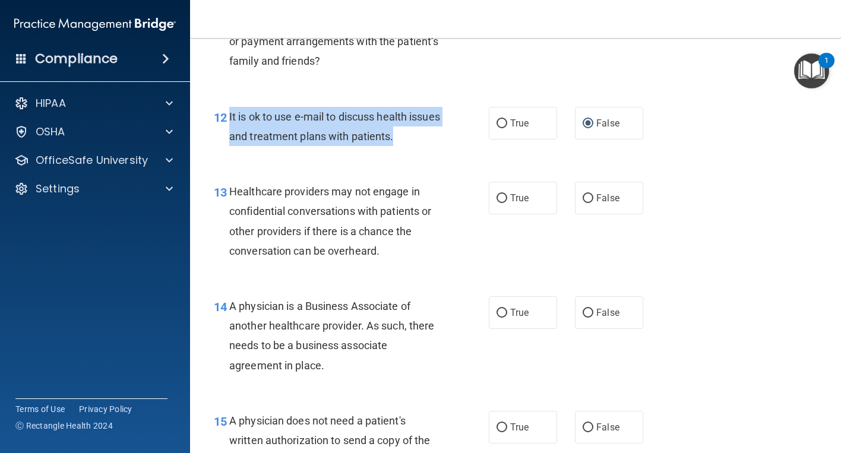
drag, startPoint x: 431, startPoint y: 139, endPoint x: 228, endPoint y: 119, distance: 204.1
click at [228, 119] on div "12 It is ok to use e-mail to discuss health issues and treatment plans with pat…" at bounding box center [351, 129] width 311 height 45
click at [501, 122] on input "True" at bounding box center [502, 123] width 11 height 9
radio input "true"
radio input "false"
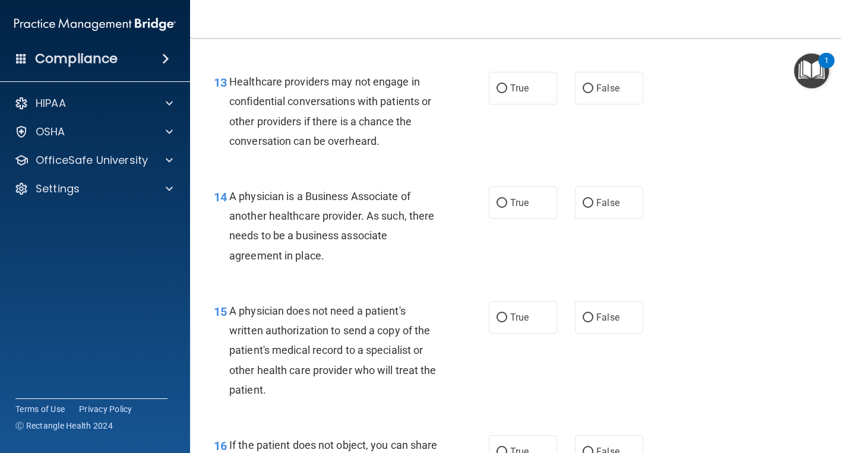
scroll to position [1426, 0]
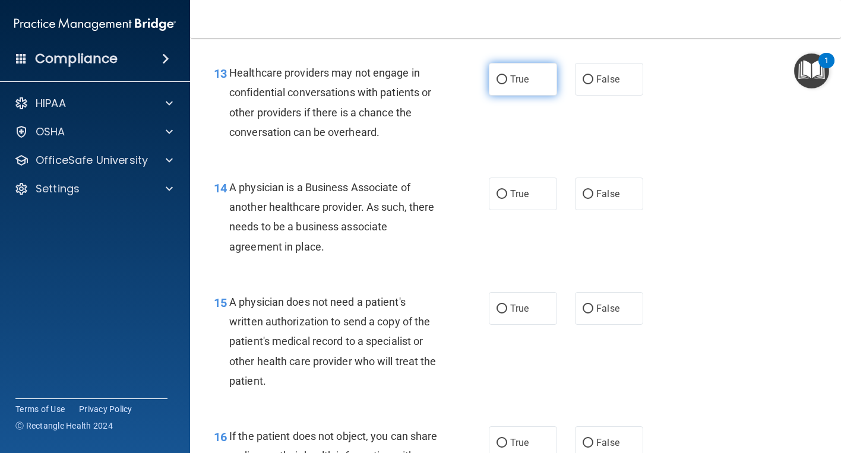
click at [536, 78] on label "True" at bounding box center [523, 79] width 68 height 33
click at [507, 78] on input "True" at bounding box center [502, 79] width 11 height 9
radio input "true"
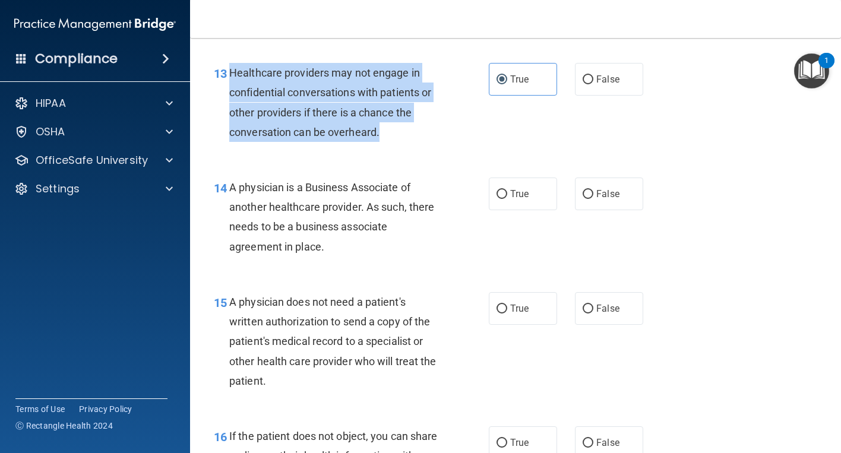
drag, startPoint x: 355, startPoint y: 121, endPoint x: 230, endPoint y: 71, distance: 134.6
click at [230, 71] on div "Healthcare providers may not engage in confidential conversations with patients…" at bounding box center [339, 102] width 220 height 79
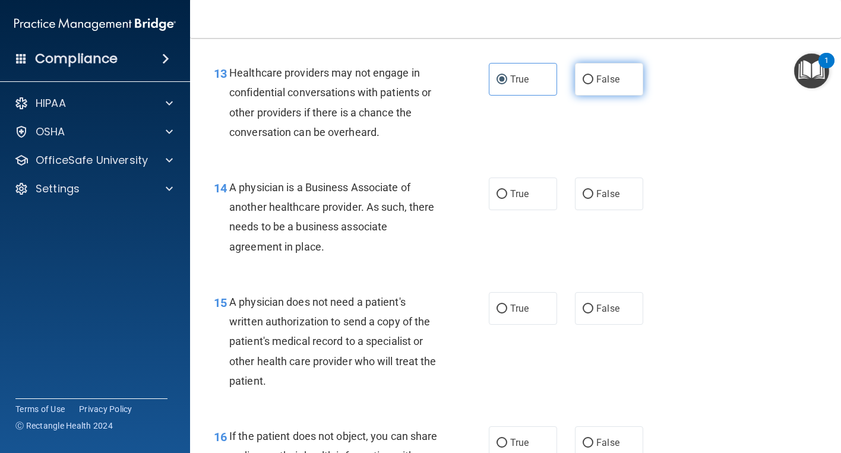
click at [608, 83] on span "False" at bounding box center [607, 79] width 23 height 11
click at [593, 83] on input "False" at bounding box center [588, 79] width 11 height 9
radio input "true"
radio input "false"
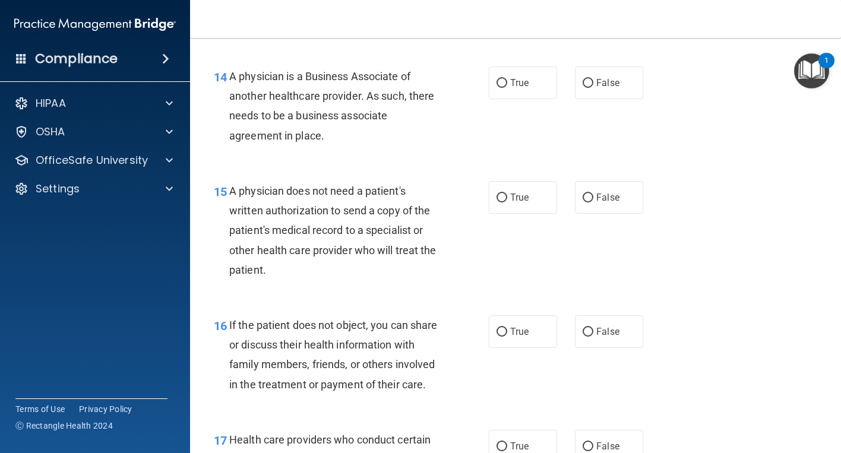
scroll to position [1545, 0]
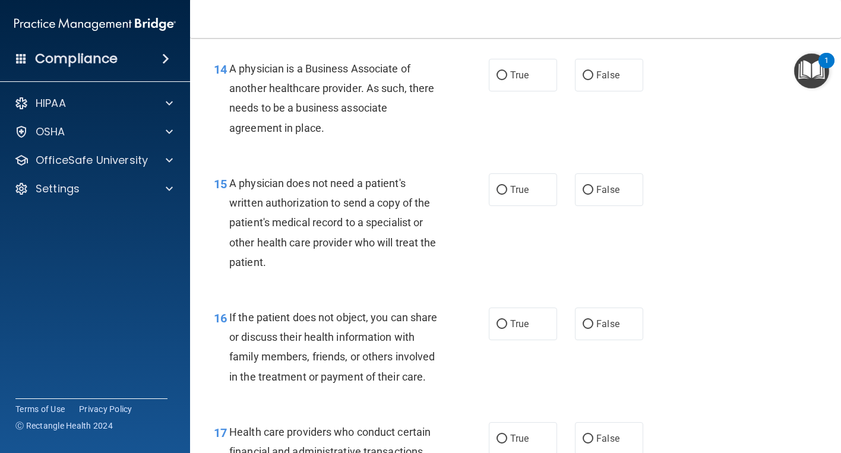
drag, startPoint x: 345, startPoint y: 127, endPoint x: 327, endPoint y: 127, distance: 17.8
click at [327, 127] on div "A physician is a Business Associate of another healthcare provider. As such, th…" at bounding box center [339, 98] width 220 height 79
click at [528, 87] on label "True" at bounding box center [523, 75] width 68 height 33
click at [507, 80] on input "True" at bounding box center [502, 75] width 11 height 9
radio input "true"
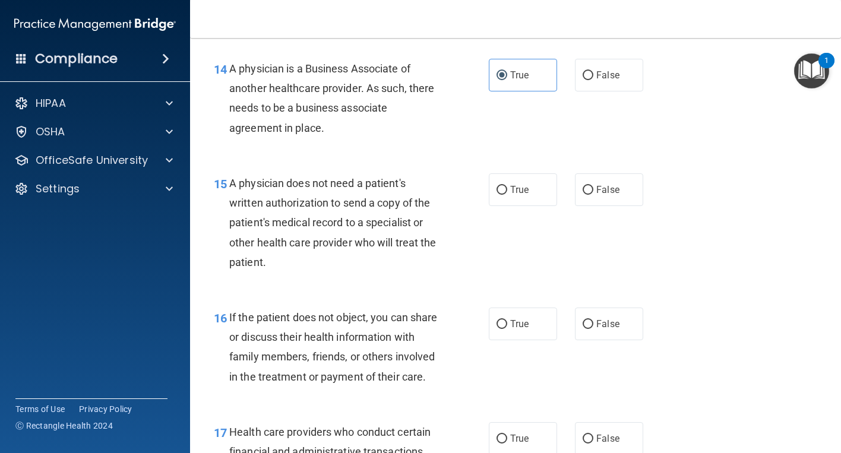
drag, startPoint x: 339, startPoint y: 128, endPoint x: 229, endPoint y: 70, distance: 124.4
click at [229, 70] on div "A physician is a Business Associate of another healthcare provider. As such, th…" at bounding box center [339, 98] width 220 height 79
click at [346, 202] on span "A physician does not need a patient's written authorization to send a copy of t…" at bounding box center [332, 222] width 207 height 91
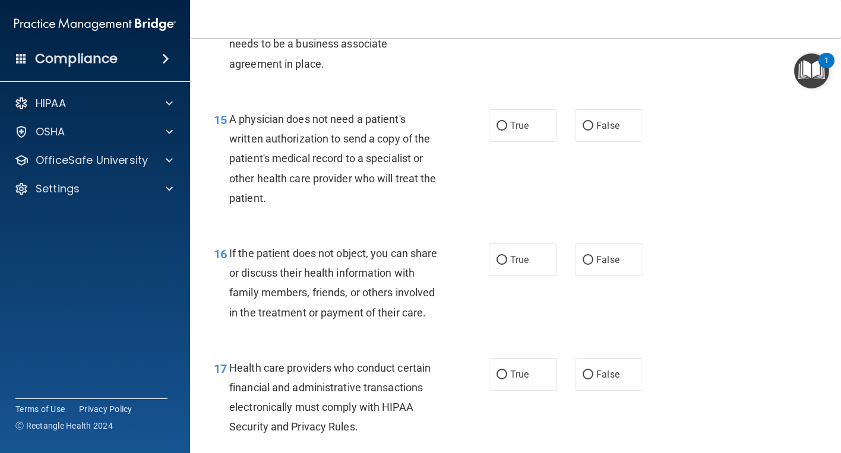
scroll to position [1604, 0]
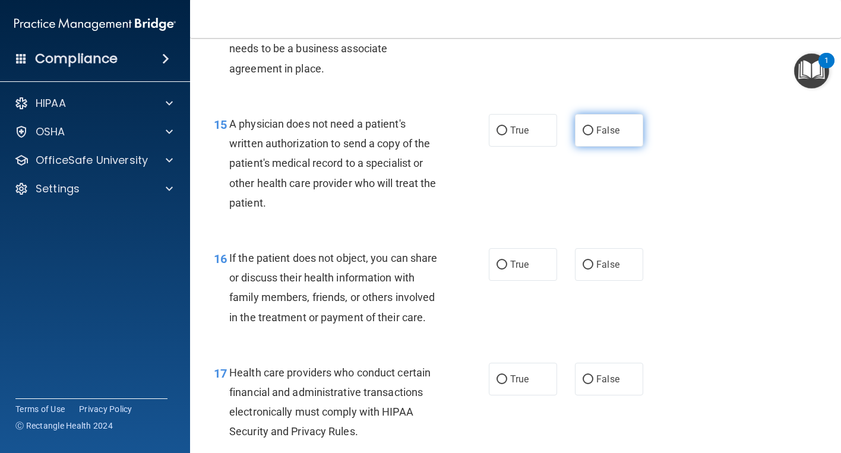
click at [588, 128] on input "False" at bounding box center [588, 131] width 11 height 9
radio input "true"
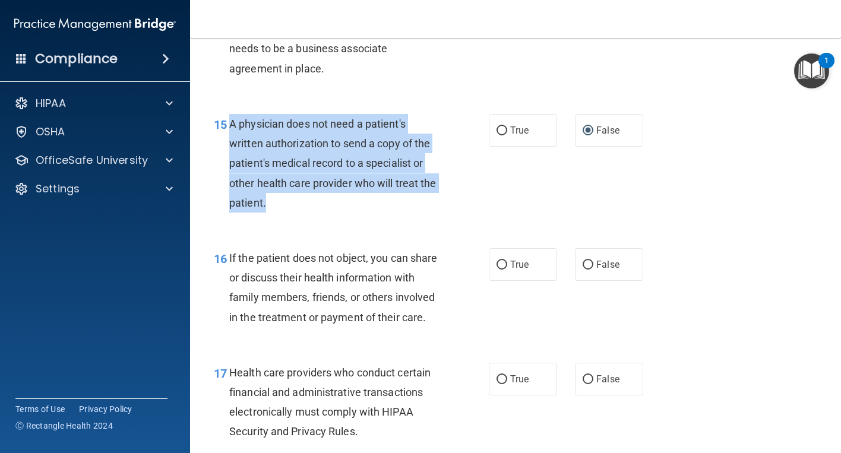
drag, startPoint x: 279, startPoint y: 201, endPoint x: 225, endPoint y: 130, distance: 89.4
click at [225, 130] on div "15 A physician does not need a patient's written authorization to send a copy o…" at bounding box center [351, 166] width 311 height 105
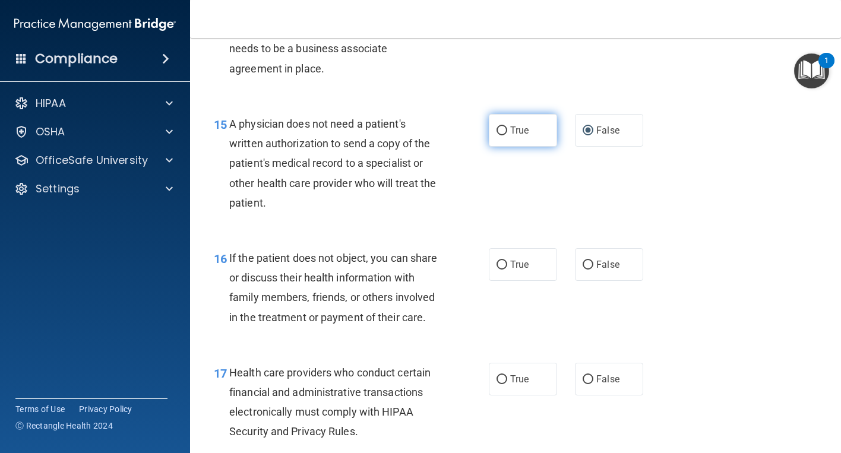
click at [532, 138] on label "True" at bounding box center [523, 130] width 68 height 33
click at [507, 135] on input "True" at bounding box center [502, 131] width 11 height 9
radio input "true"
radio input "false"
click at [605, 269] on span "False" at bounding box center [607, 264] width 23 height 11
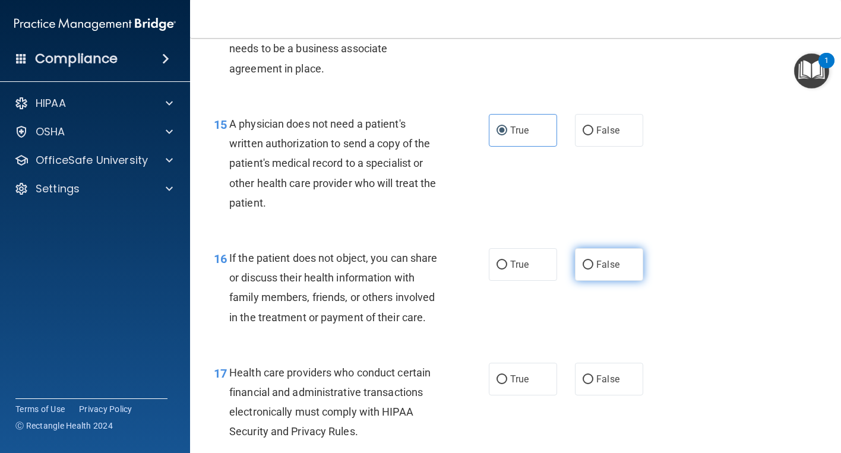
click at [593, 269] on input "False" at bounding box center [588, 265] width 11 height 9
radio input "true"
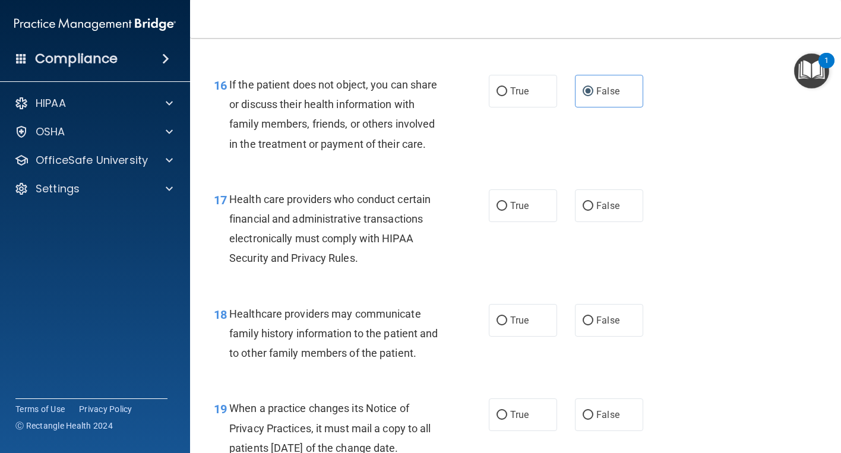
scroll to position [1782, 0]
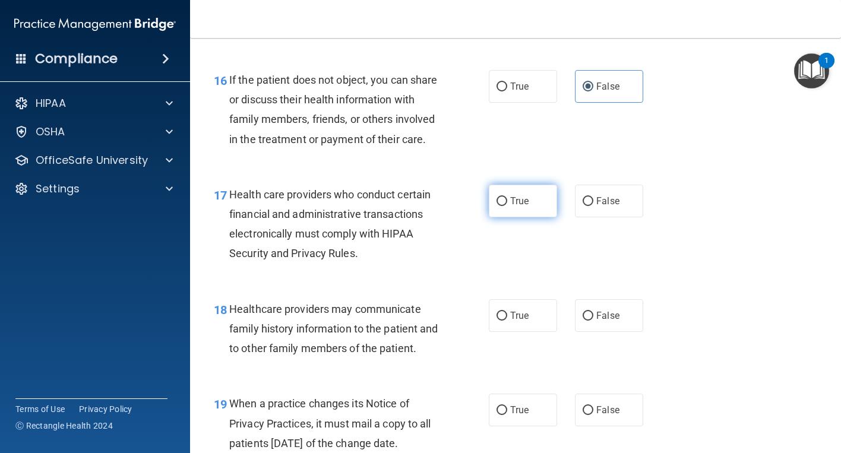
click at [501, 206] on input "True" at bounding box center [502, 201] width 11 height 9
radio input "true"
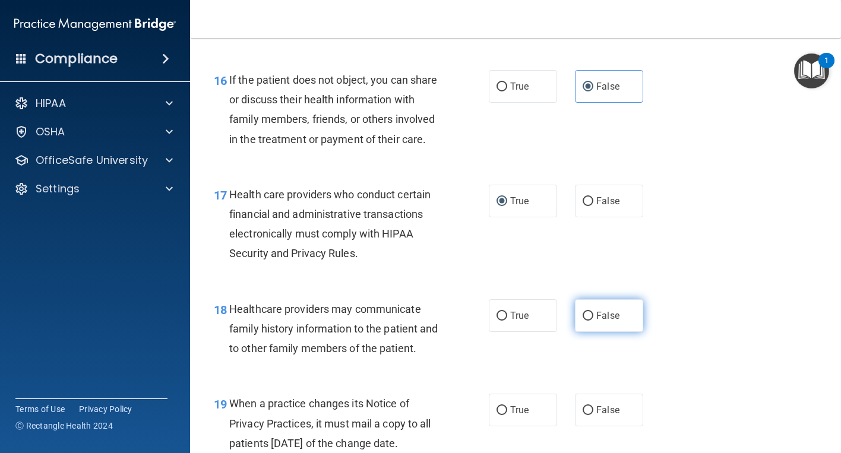
click at [580, 329] on label "False" at bounding box center [609, 315] width 68 height 33
click at [583, 321] on input "False" at bounding box center [588, 316] width 11 height 9
radio input "true"
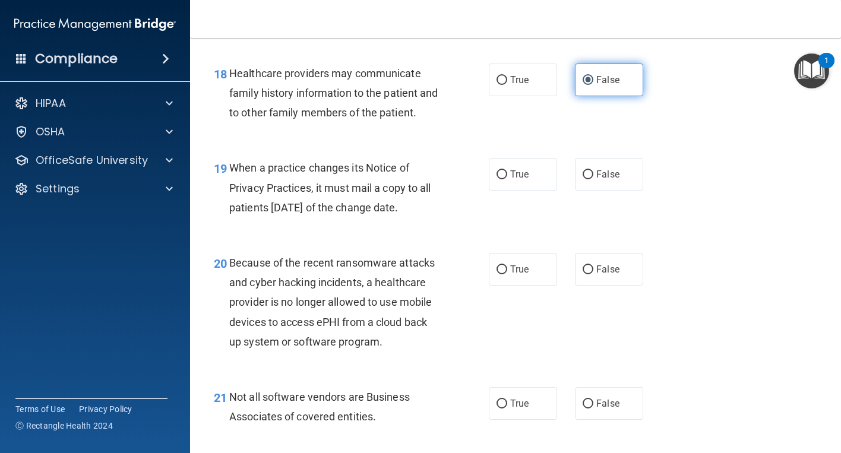
scroll to position [2020, 0]
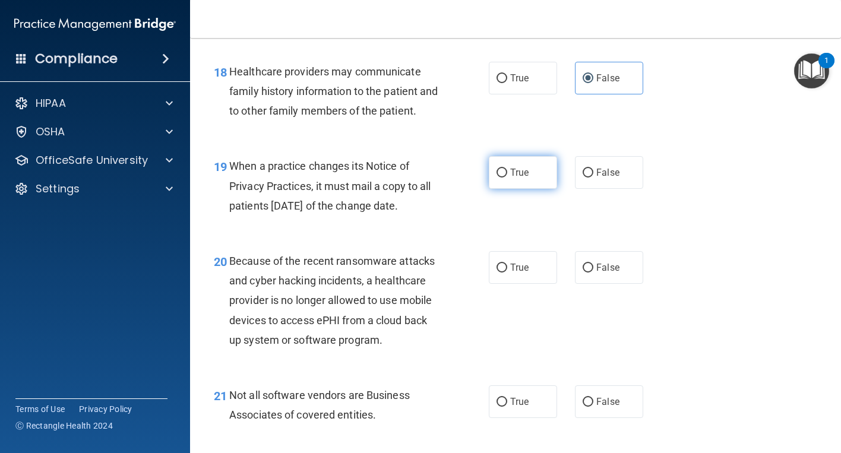
click at [512, 178] on span "True" at bounding box center [519, 172] width 18 height 11
click at [507, 178] on input "True" at bounding box center [502, 173] width 11 height 9
radio input "true"
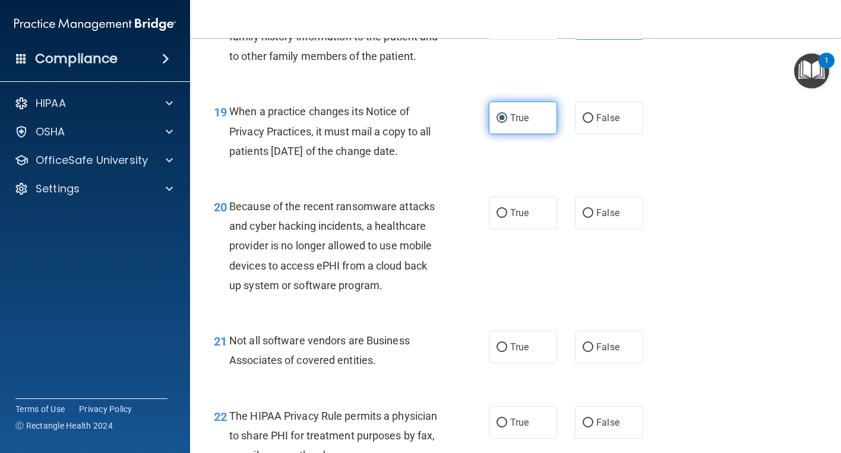
scroll to position [2079, 0]
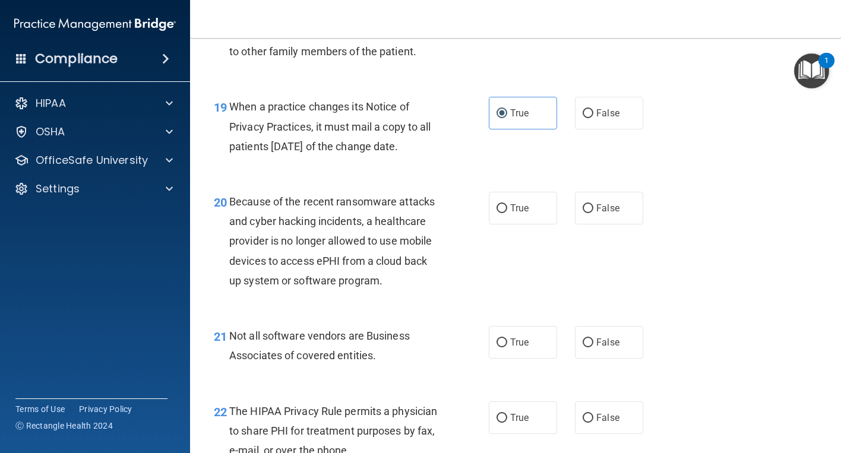
drag, startPoint x: 445, startPoint y: 187, endPoint x: 232, endPoint y: 151, distance: 216.2
click at [232, 151] on div "19 When a practice changes its Notice of Privacy Practices, it must mail a copy…" at bounding box center [351, 129] width 311 height 65
click at [632, 130] on label "False" at bounding box center [609, 113] width 68 height 33
click at [593, 118] on input "False" at bounding box center [588, 113] width 11 height 9
radio input "true"
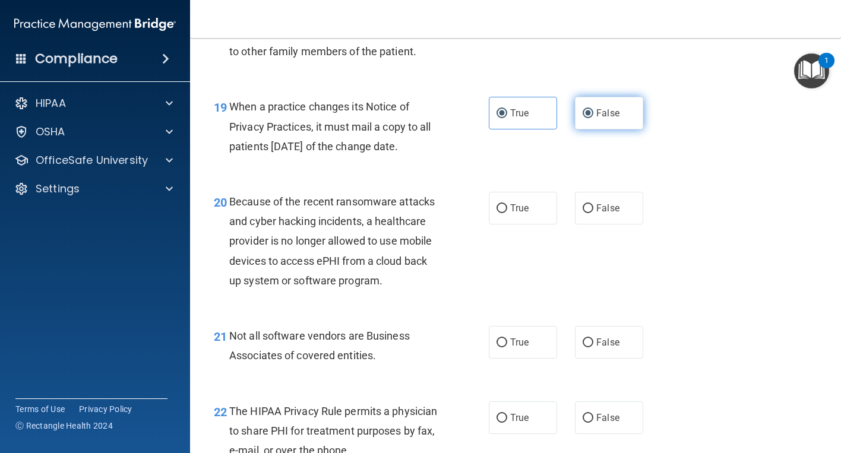
radio input "false"
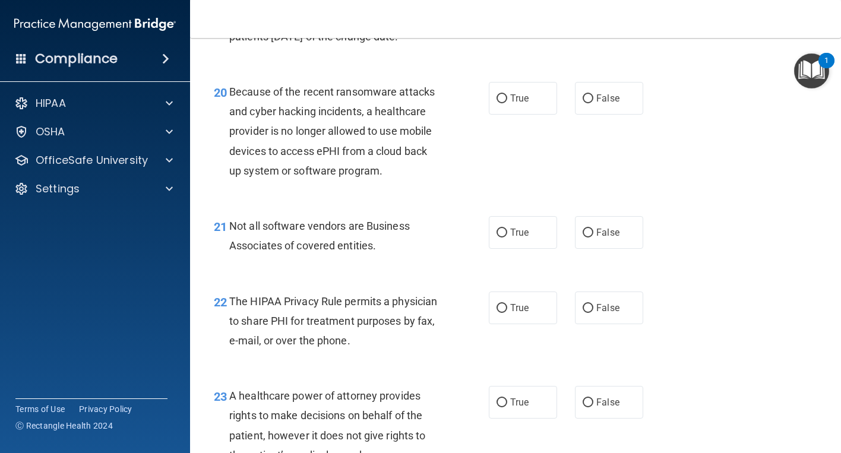
scroll to position [2198, 0]
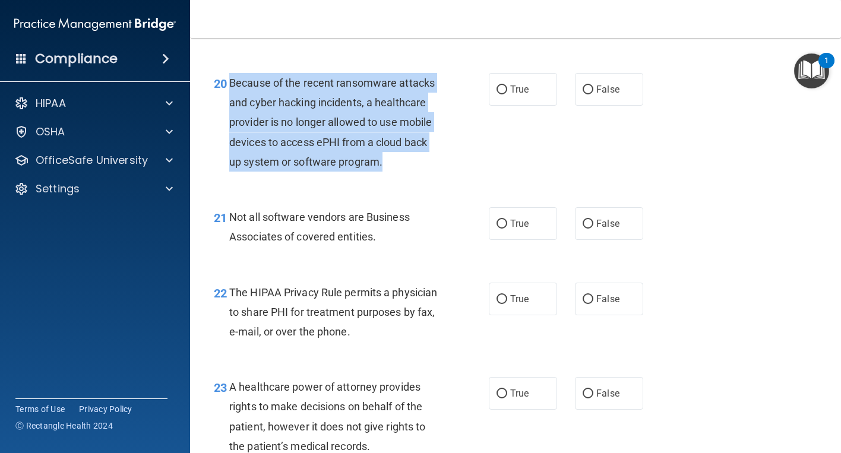
drag, startPoint x: 382, startPoint y: 204, endPoint x: 231, endPoint y: 127, distance: 169.5
click at [231, 127] on div "Because of the recent ransomware attacks and cyber hacking incidents, a healthc…" at bounding box center [339, 122] width 220 height 99
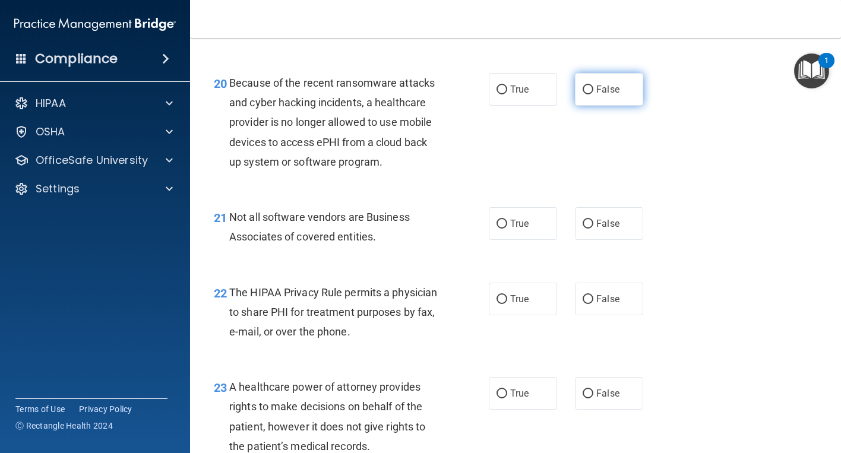
click at [596, 95] on span "False" at bounding box center [607, 89] width 23 height 11
click at [593, 94] on input "False" at bounding box center [588, 90] width 11 height 9
radio input "true"
click at [539, 240] on label "True" at bounding box center [523, 223] width 68 height 33
click at [507, 229] on input "True" at bounding box center [502, 224] width 11 height 9
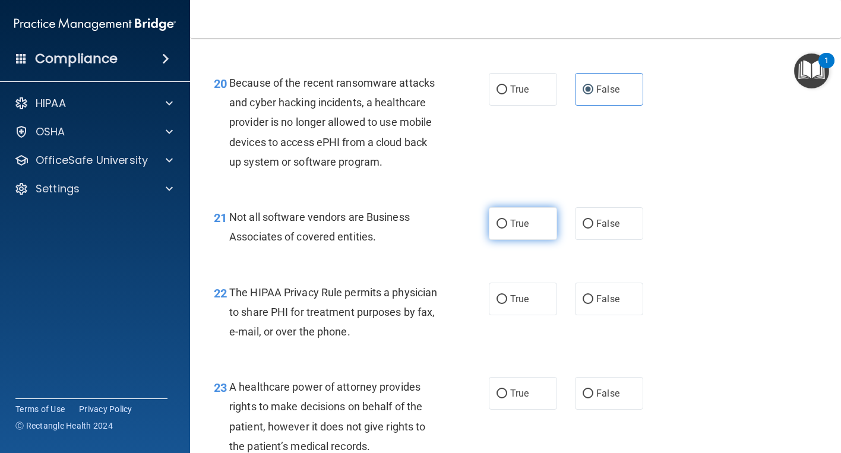
radio input "true"
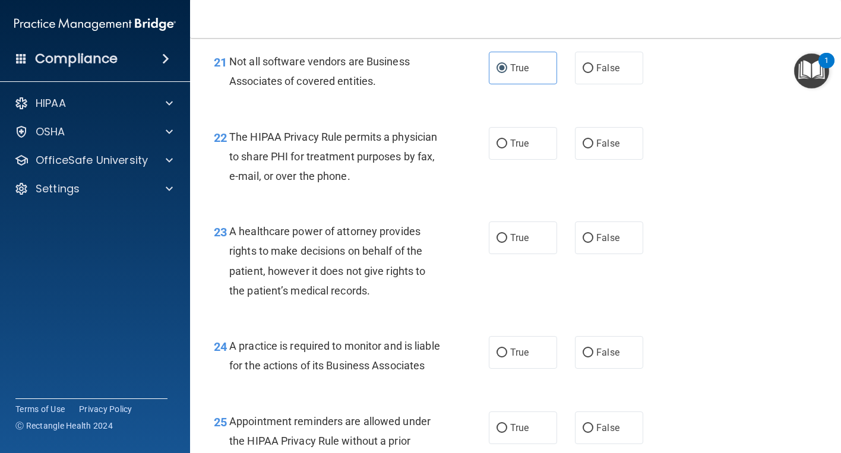
scroll to position [2376, 0]
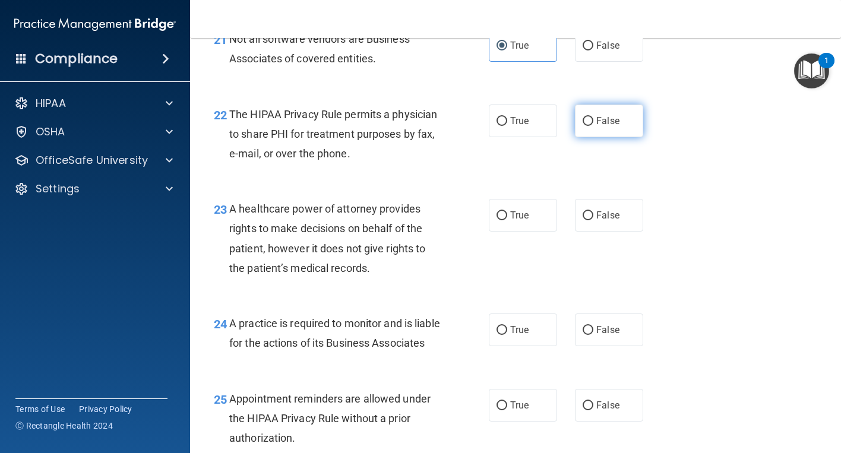
click at [596, 127] on span "False" at bounding box center [607, 120] width 23 height 11
click at [593, 126] on input "False" at bounding box center [588, 121] width 11 height 9
radio input "true"
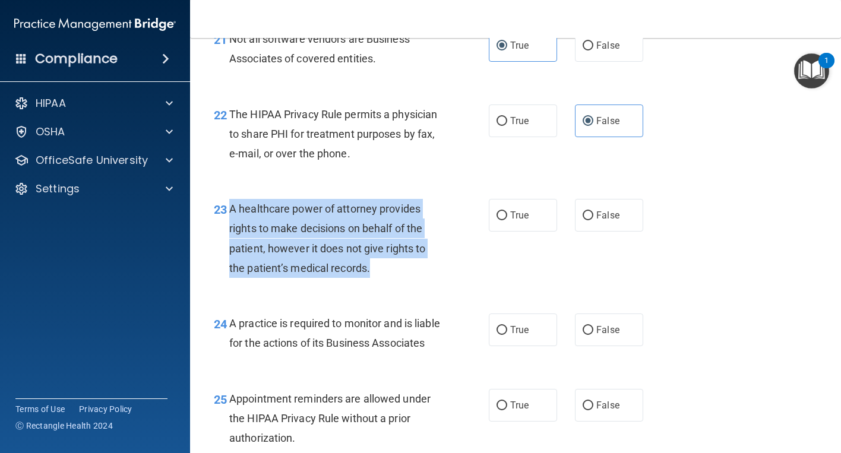
drag, startPoint x: 382, startPoint y: 310, endPoint x: 228, endPoint y: 245, distance: 166.9
click at [228, 245] on div "23 A healthcare power of attorney provides rights to make decisions on behalf o…" at bounding box center [351, 241] width 311 height 85
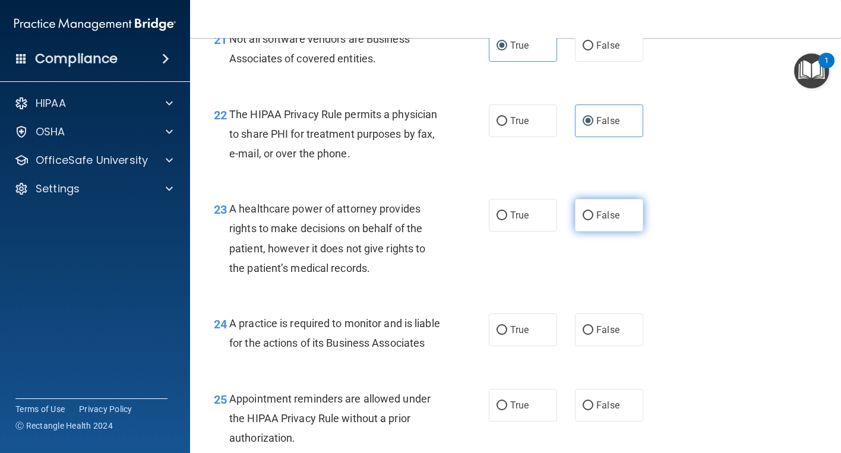
click at [605, 221] on span "False" at bounding box center [607, 215] width 23 height 11
click at [593, 220] on input "False" at bounding box center [588, 215] width 11 height 9
radio input "true"
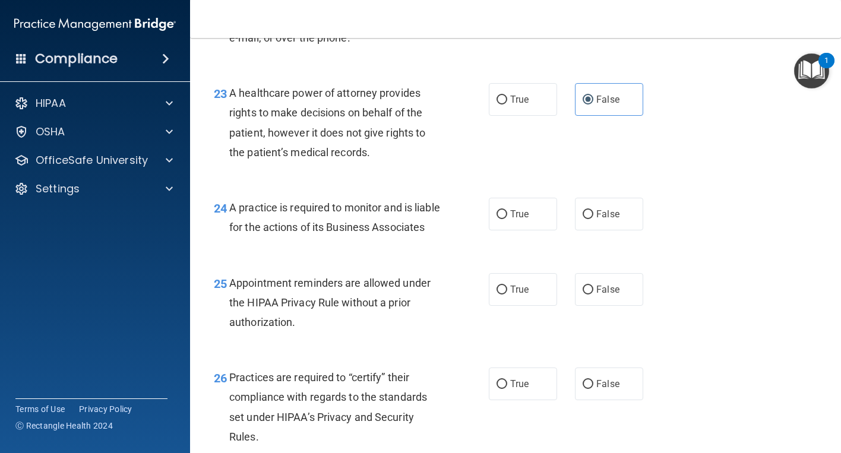
scroll to position [2495, 0]
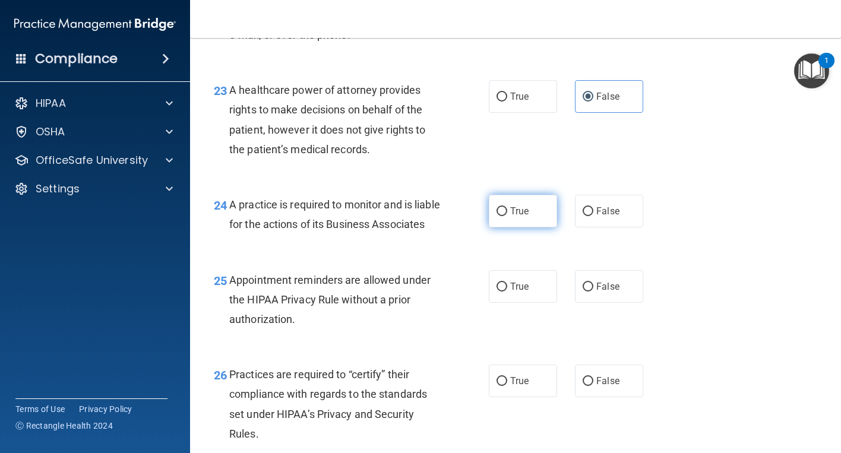
click at [544, 228] on label "True" at bounding box center [523, 211] width 68 height 33
click at [507, 216] on input "True" at bounding box center [502, 211] width 11 height 9
radio input "true"
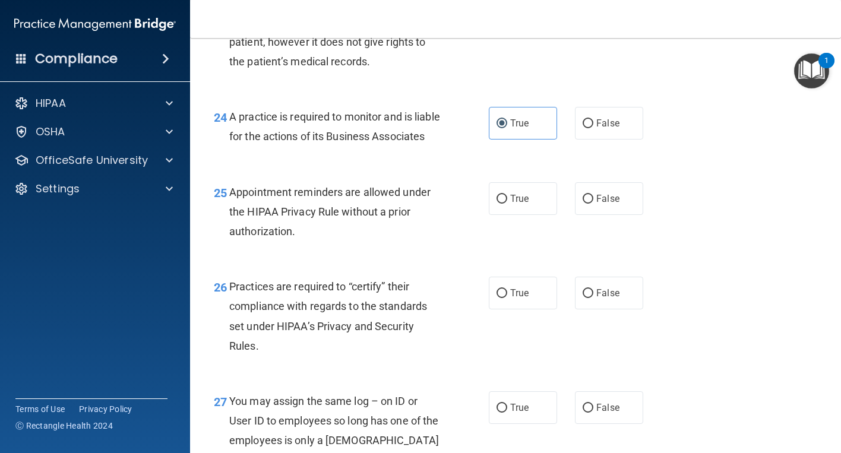
scroll to position [2614, 0]
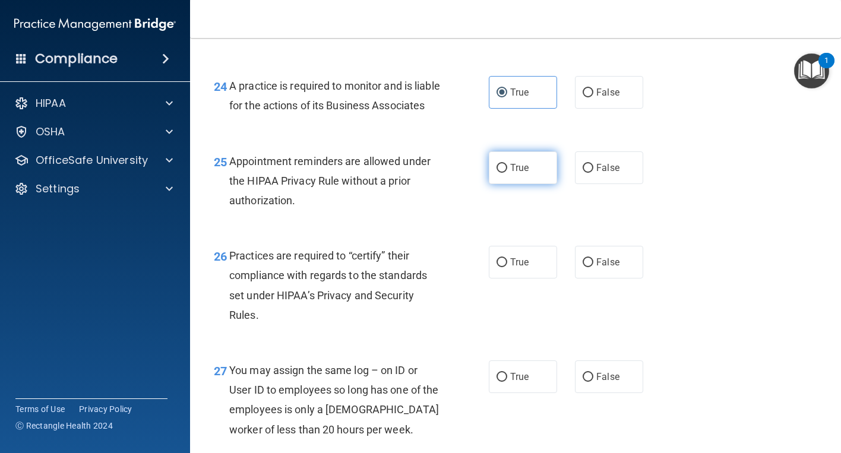
click at [503, 184] on label "True" at bounding box center [523, 167] width 68 height 33
click at [503, 173] on input "True" at bounding box center [502, 168] width 11 height 9
radio input "true"
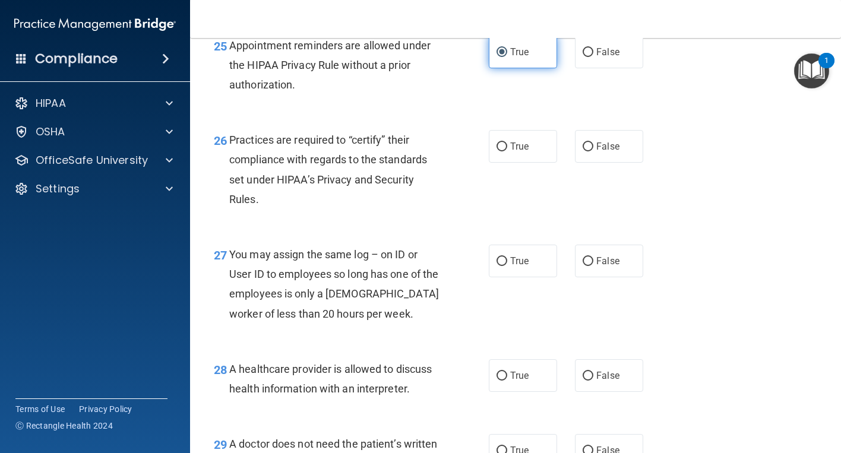
scroll to position [2733, 0]
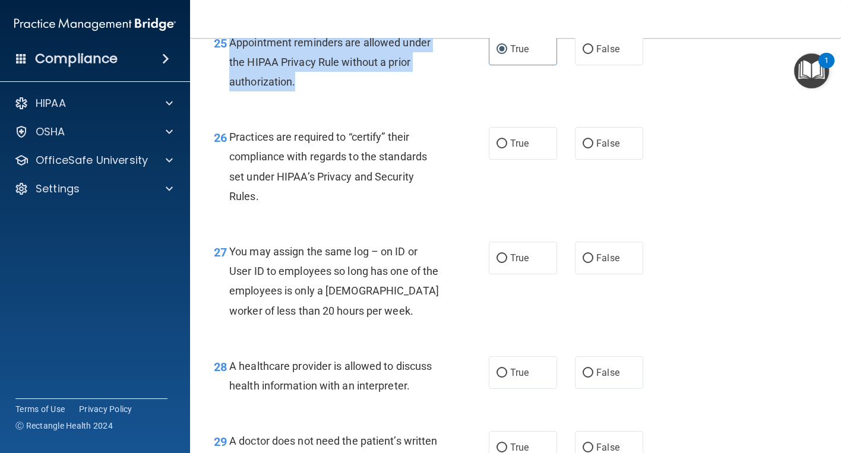
drag, startPoint x: 348, startPoint y: 152, endPoint x: 229, endPoint y: 104, distance: 127.6
click at [229, 98] on div "25 Appointment reminders are allowed under the HIPAA Privacy Rule without a pri…" at bounding box center [351, 65] width 311 height 65
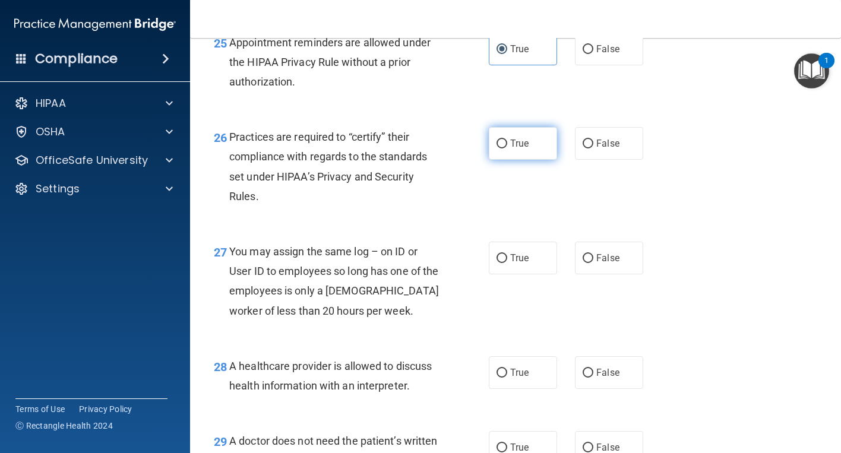
click at [537, 160] on label "True" at bounding box center [523, 143] width 68 height 33
click at [507, 149] on input "True" at bounding box center [502, 144] width 11 height 9
radio input "true"
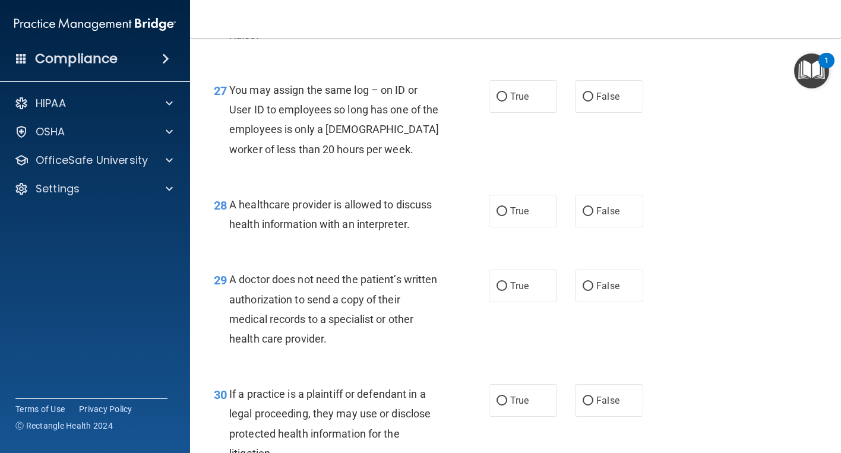
scroll to position [2911, 0]
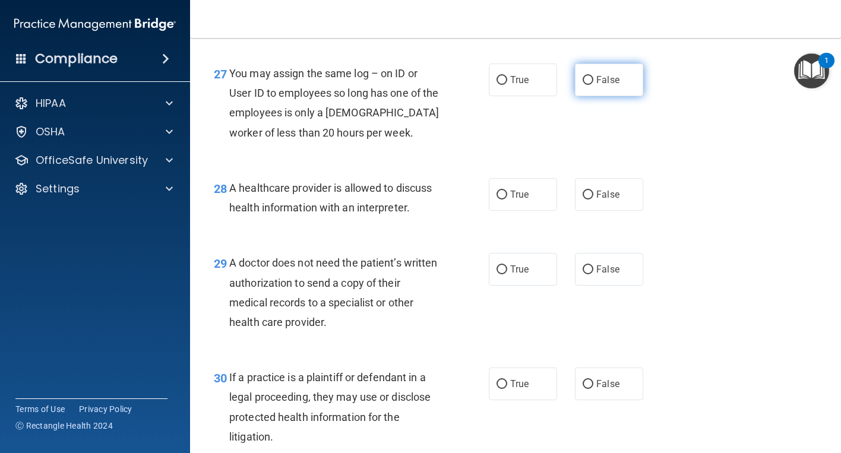
click at [581, 96] on label "False" at bounding box center [609, 80] width 68 height 33
click at [583, 85] on input "False" at bounding box center [588, 80] width 11 height 9
radio input "true"
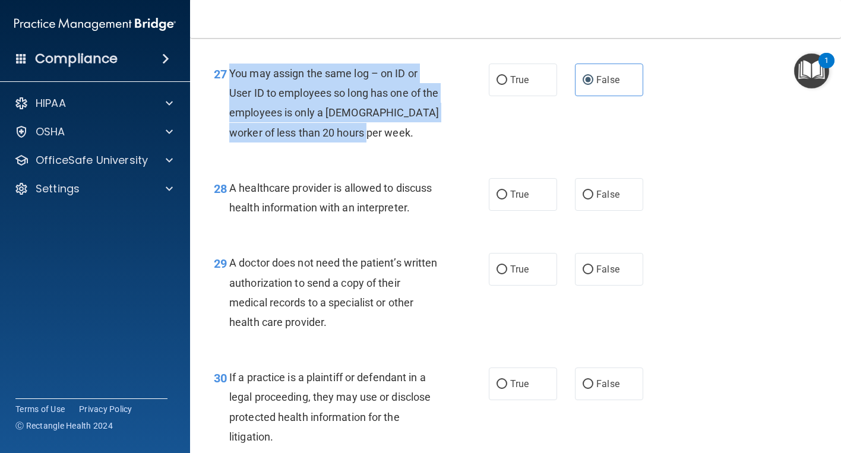
drag, startPoint x: 377, startPoint y: 196, endPoint x: 230, endPoint y: 130, distance: 161.7
click at [230, 130] on div "You may assign the same log – on ID or User ID to employees so long has one of …" at bounding box center [339, 103] width 220 height 79
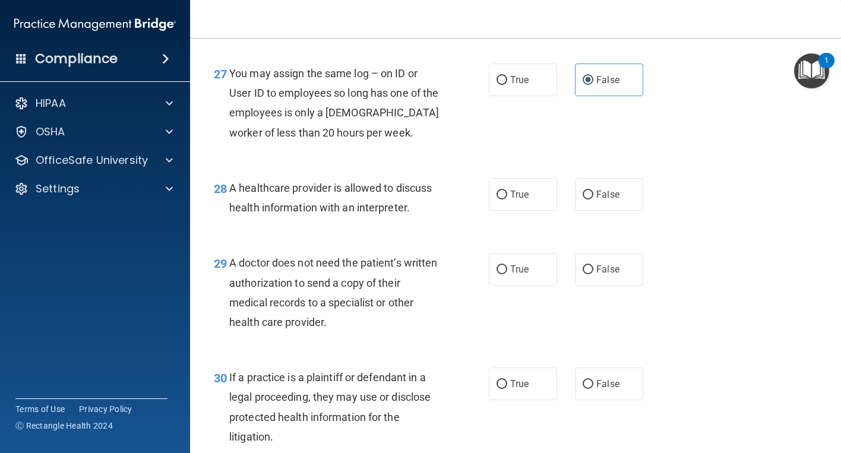
click at [686, 238] on div "28 A healthcare provider is allowed to discuss health information with an inter…" at bounding box center [515, 200] width 621 height 75
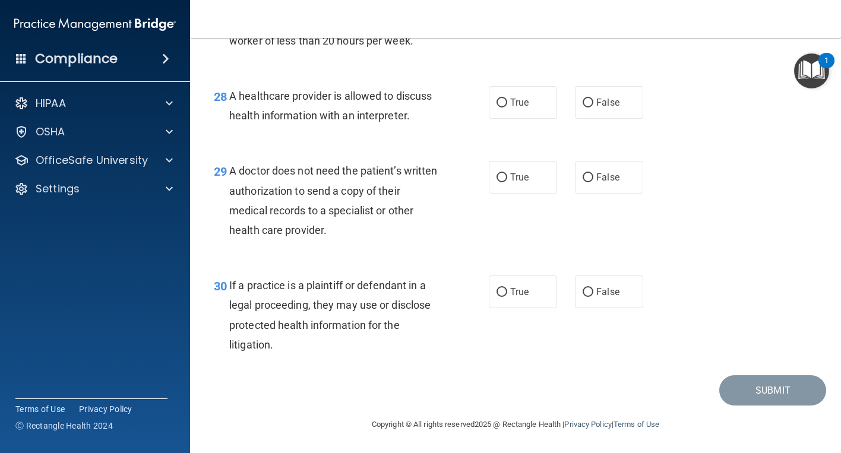
scroll to position [3062, 0]
click at [519, 99] on span "True" at bounding box center [519, 102] width 18 height 11
click at [507, 99] on input "True" at bounding box center [502, 103] width 11 height 9
radio input "true"
drag, startPoint x: 364, startPoint y: 232, endPoint x: 232, endPoint y: 174, distance: 143.9
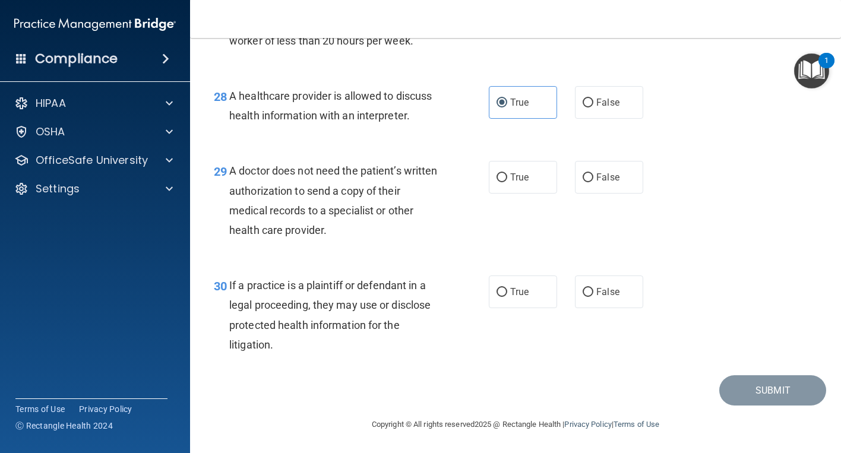
click at [232, 174] on div "A doctor does not need the patient’s written authorization to send a copy of th…" at bounding box center [339, 200] width 220 height 79
click at [604, 180] on span "False" at bounding box center [607, 177] width 23 height 11
click at [593, 180] on input "False" at bounding box center [588, 177] width 11 height 9
radio input "true"
click at [512, 294] on span "True" at bounding box center [519, 291] width 18 height 11
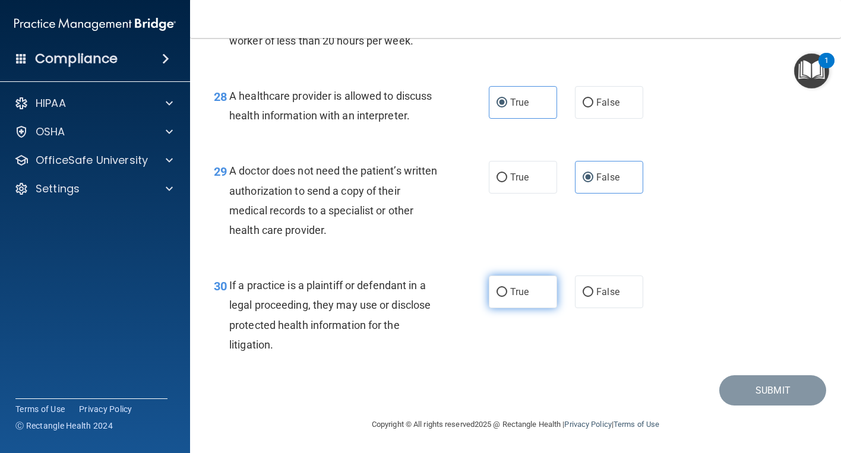
click at [507, 294] on input "True" at bounding box center [502, 292] width 11 height 9
radio input "true"
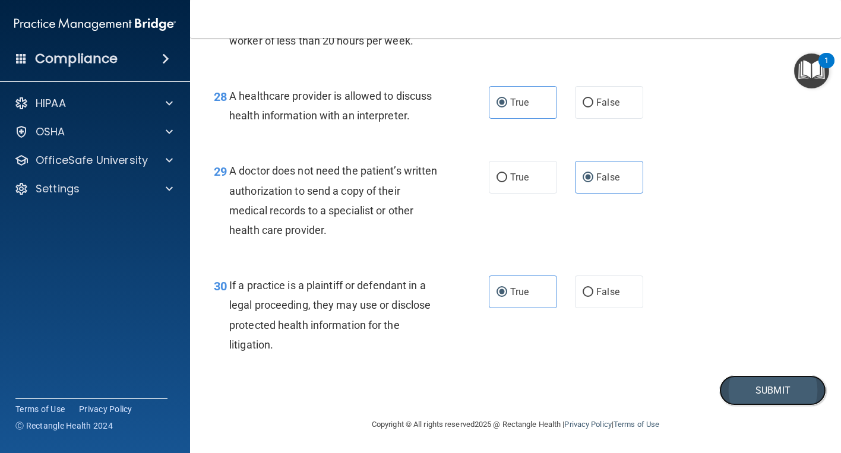
click at [742, 398] on button "Submit" at bounding box center [772, 390] width 107 height 30
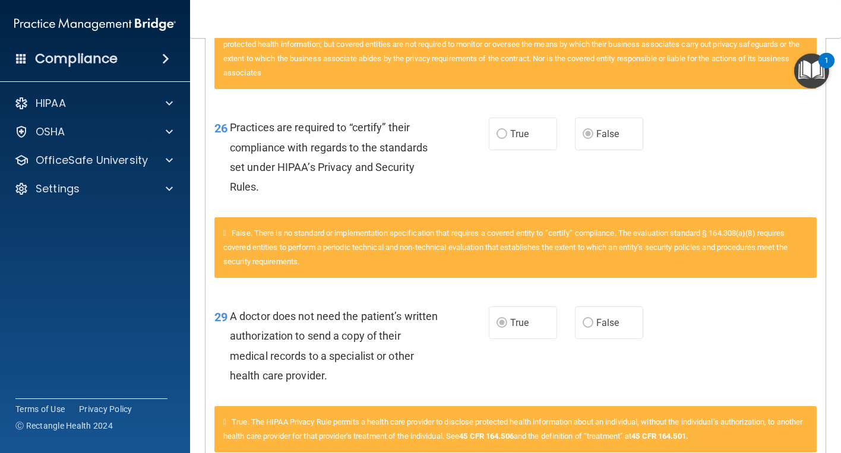
scroll to position [1167, 0]
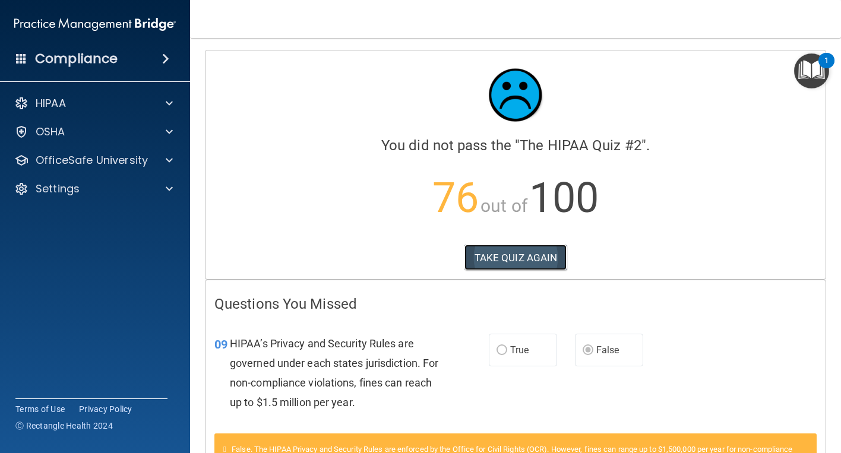
click at [524, 261] on button "TAKE QUIZ AGAIN" at bounding box center [516, 258] width 103 height 26
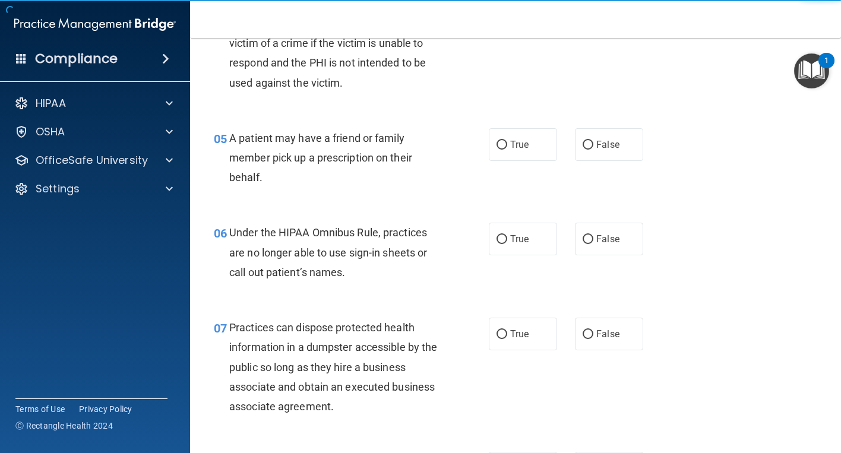
scroll to position [713, 0]
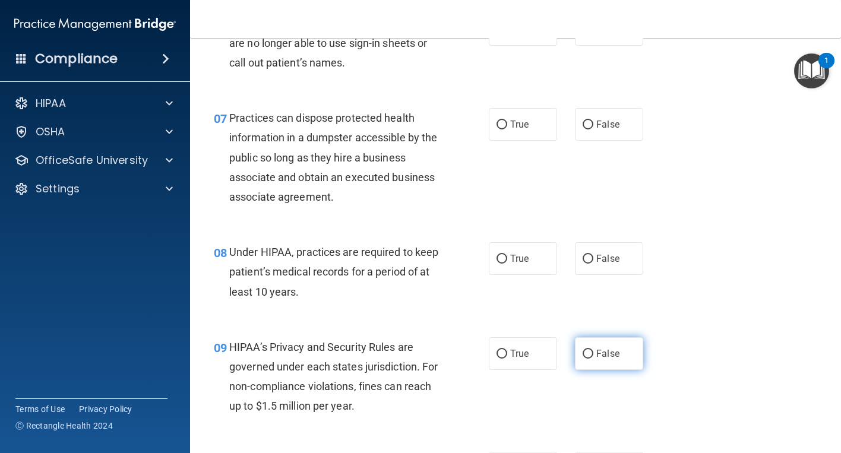
click at [585, 356] on input "False" at bounding box center [588, 354] width 11 height 9
radio input "true"
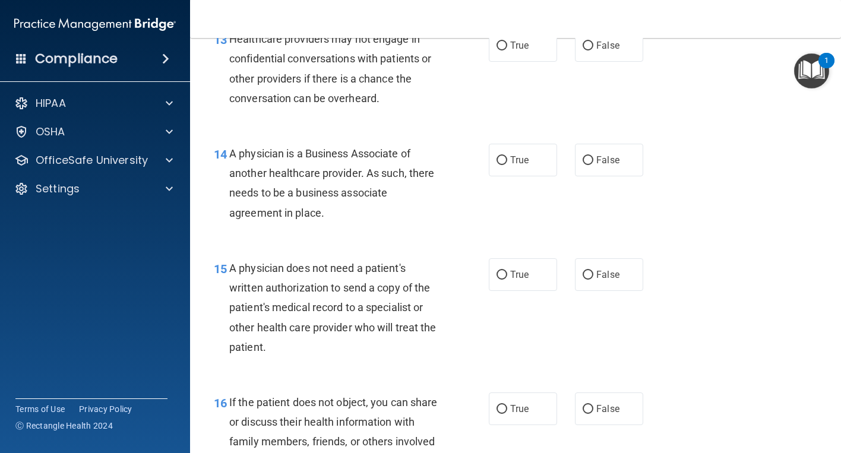
scroll to position [1426, 0]
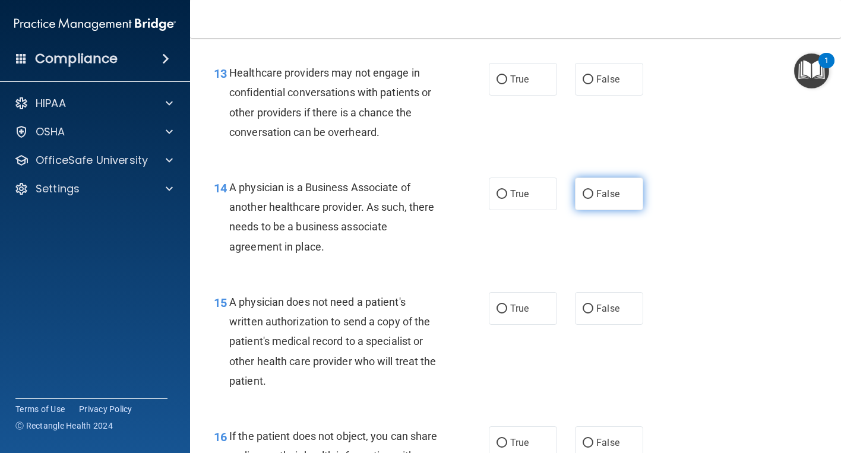
click at [602, 203] on label "False" at bounding box center [609, 194] width 68 height 33
click at [593, 199] on input "False" at bounding box center [588, 194] width 11 height 9
radio input "true"
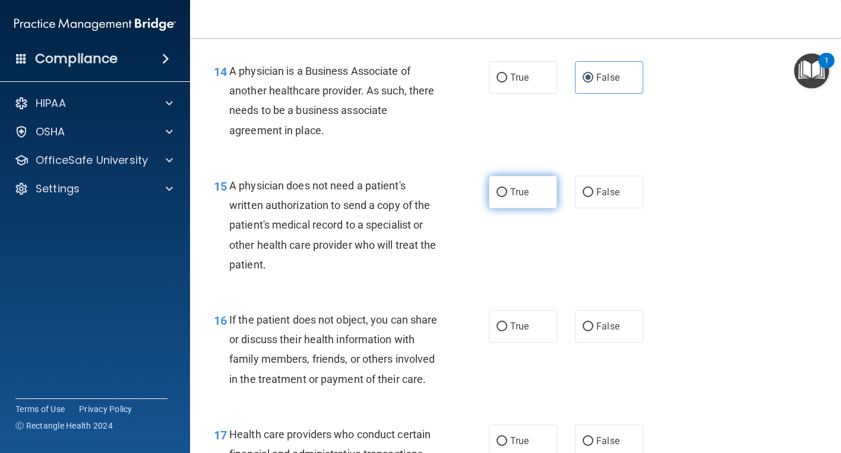
scroll to position [1604, 0]
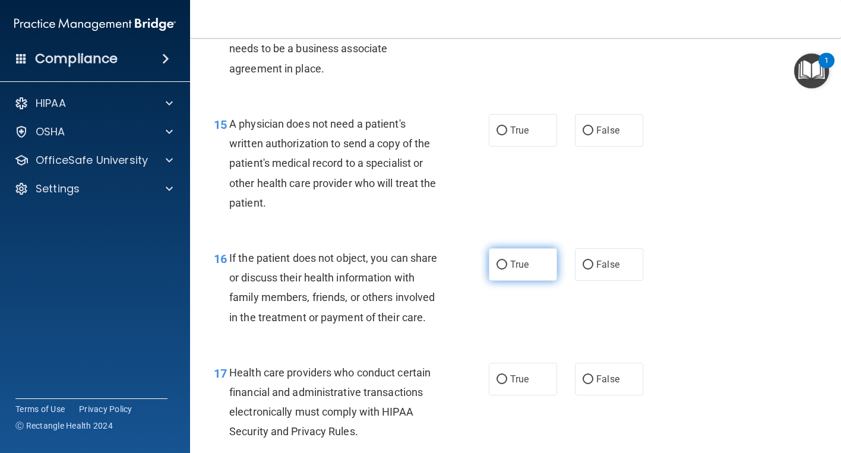
click at [513, 264] on span "True" at bounding box center [519, 264] width 18 height 11
click at [507, 264] on input "True" at bounding box center [502, 265] width 11 height 9
radio input "true"
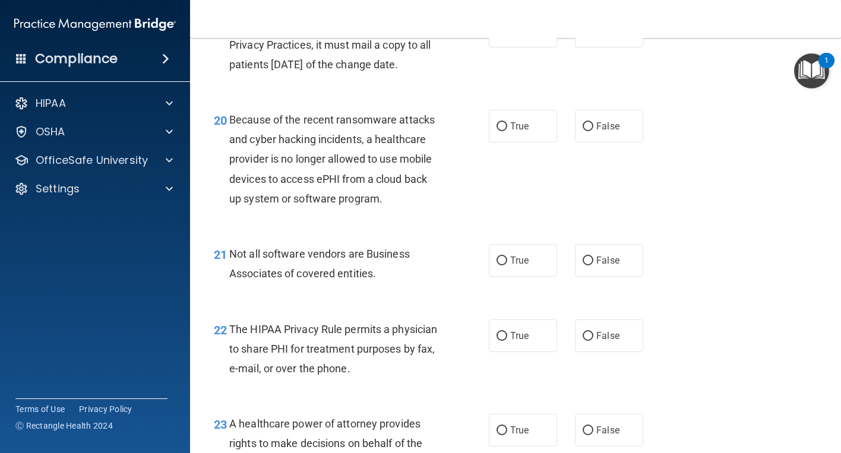
scroll to position [2198, 0]
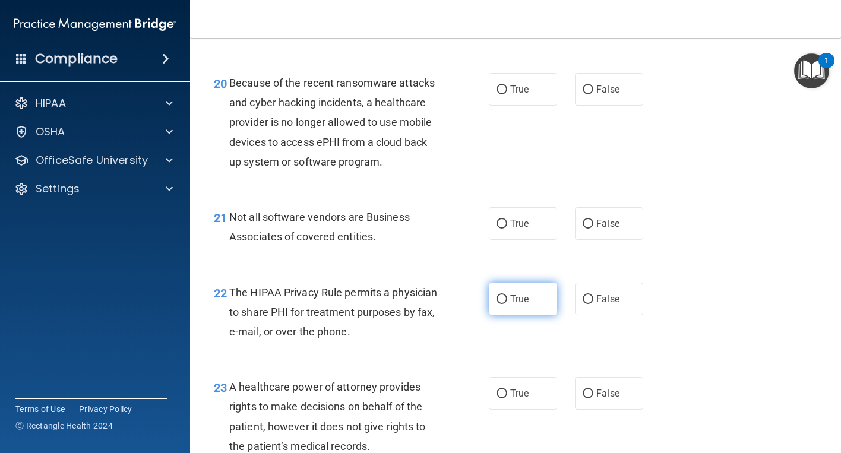
click at [524, 305] on span "True" at bounding box center [519, 298] width 18 height 11
click at [507, 304] on input "True" at bounding box center [502, 299] width 11 height 9
radio input "true"
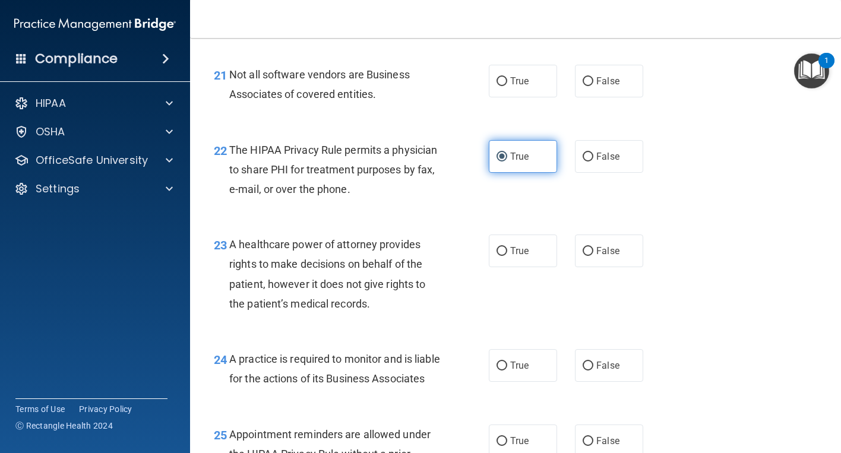
scroll to position [2436, 0]
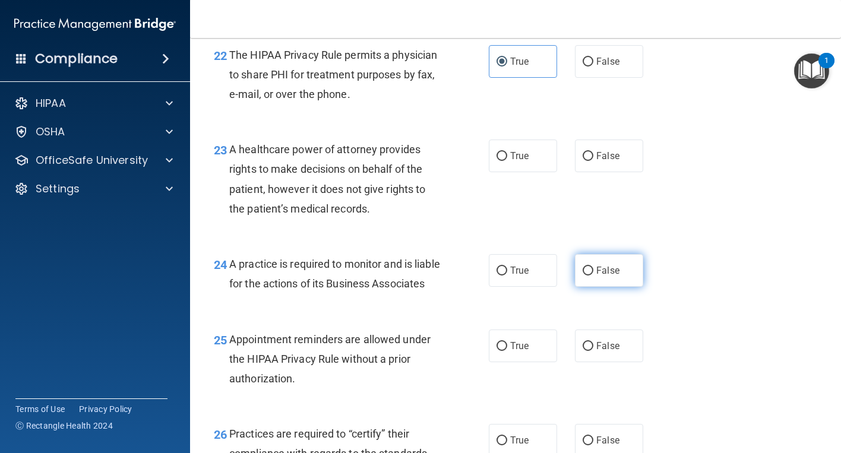
click at [583, 276] on input "False" at bounding box center [588, 271] width 11 height 9
radio input "true"
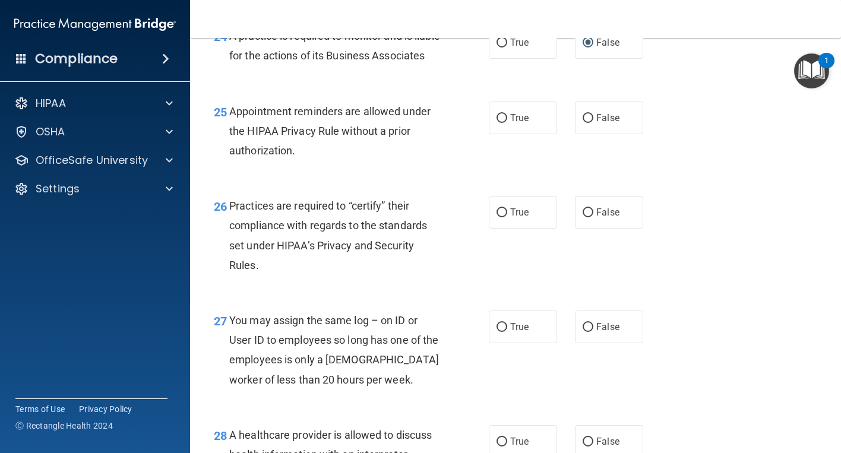
scroll to position [2673, 0]
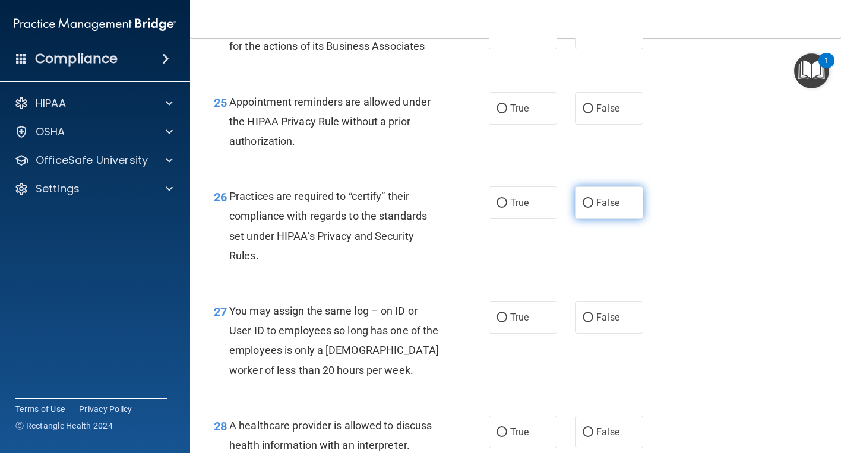
click at [596, 209] on span "False" at bounding box center [607, 202] width 23 height 11
click at [592, 208] on input "False" at bounding box center [588, 203] width 11 height 9
radio input "true"
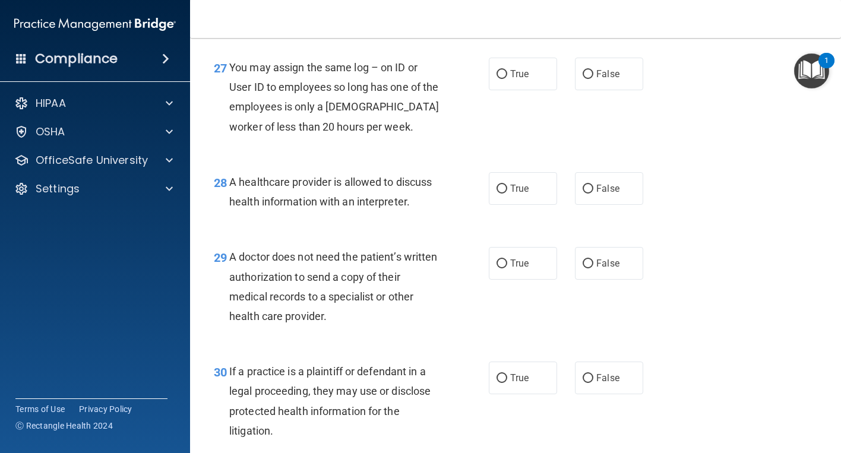
scroll to position [2970, 0]
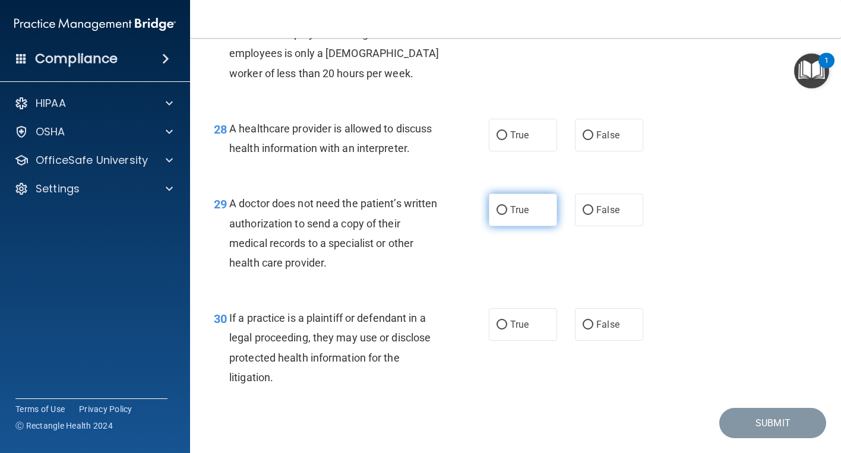
click at [510, 216] on span "True" at bounding box center [519, 209] width 18 height 11
click at [507, 215] on input "True" at bounding box center [502, 210] width 11 height 9
radio input "true"
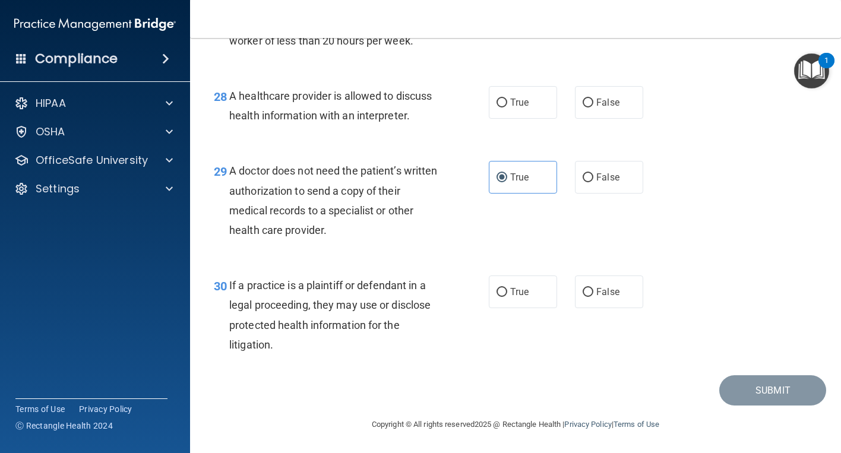
scroll to position [3062, 0]
click at [531, 293] on label "True" at bounding box center [523, 292] width 68 height 33
click at [507, 293] on input "True" at bounding box center [502, 292] width 11 height 9
radio input "true"
click at [510, 107] on span "True" at bounding box center [519, 102] width 18 height 11
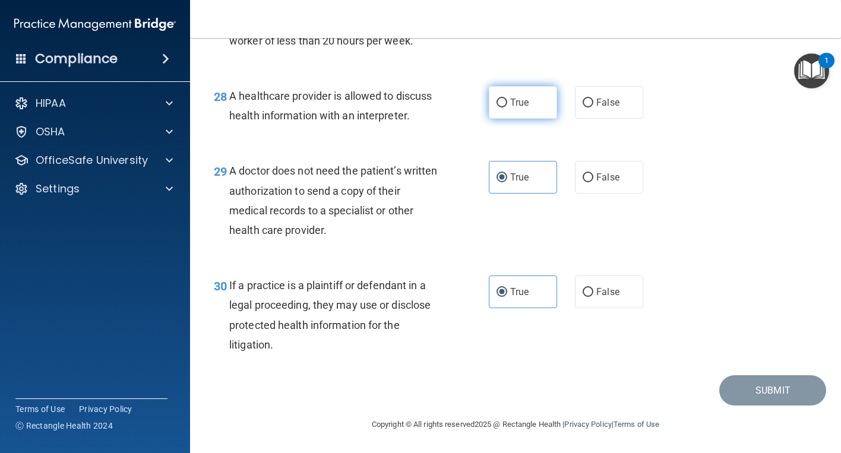
click at [507, 107] on input "True" at bounding box center [502, 103] width 11 height 9
radio input "true"
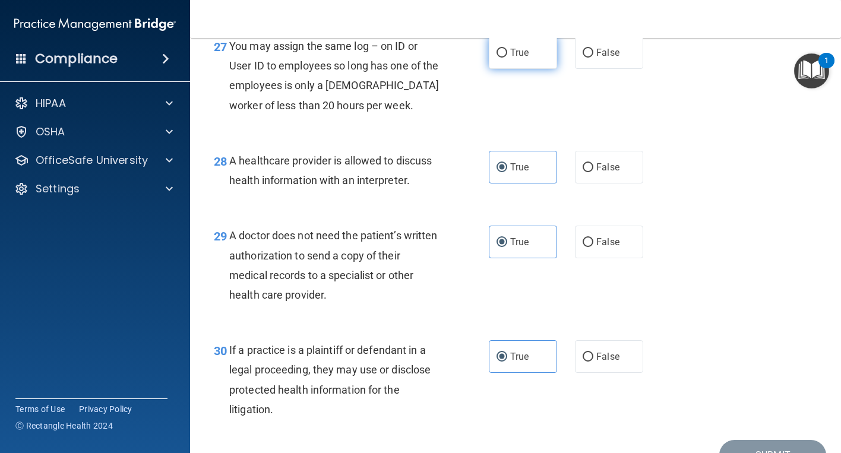
scroll to position [2884, 0]
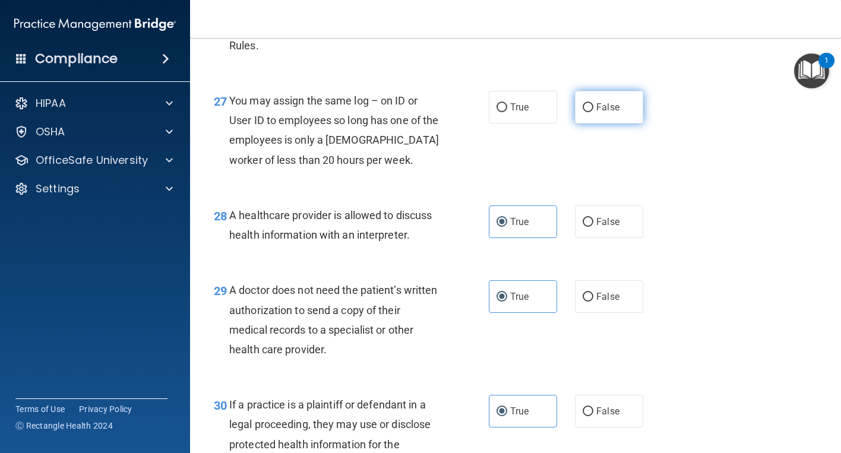
click at [596, 113] on span "False" at bounding box center [607, 107] width 23 height 11
click at [593, 112] on input "False" at bounding box center [588, 107] width 11 height 9
radio input "true"
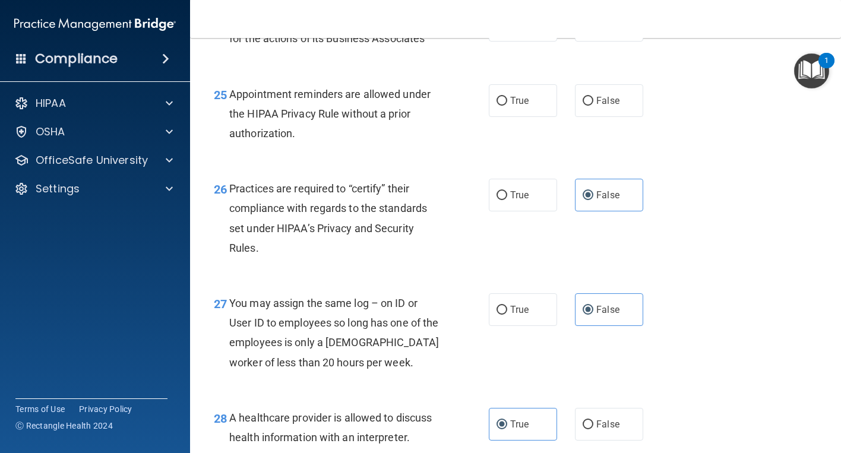
scroll to position [2587, 0]
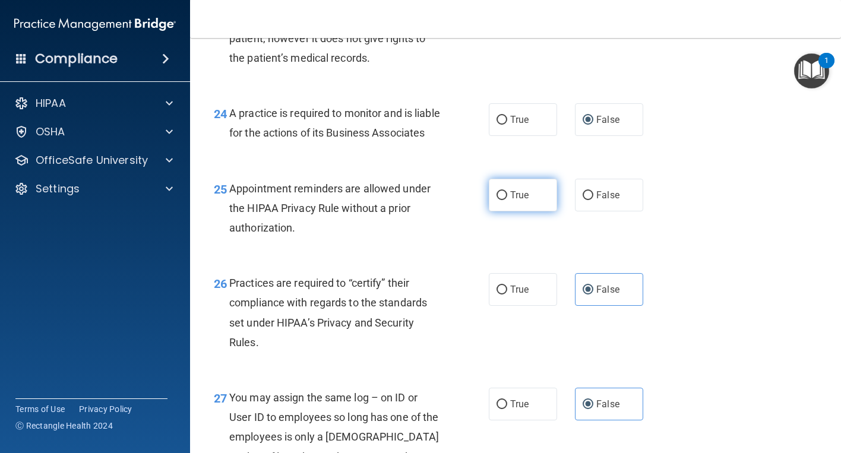
click at [518, 211] on label "True" at bounding box center [523, 195] width 68 height 33
click at [507, 200] on input "True" at bounding box center [502, 195] width 11 height 9
radio input "true"
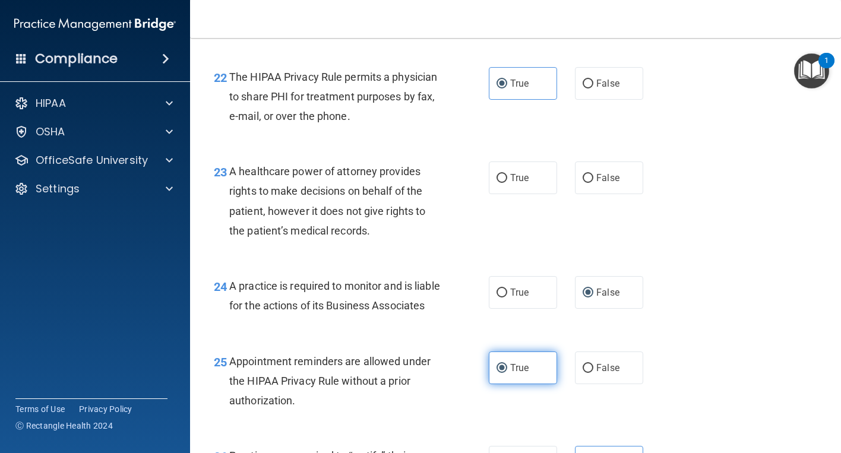
scroll to position [2408, 0]
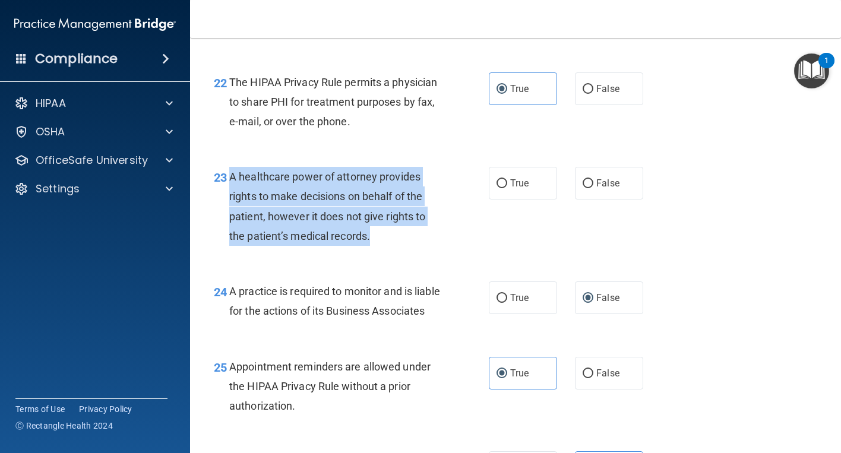
drag, startPoint x: 375, startPoint y: 280, endPoint x: 226, endPoint y: 220, distance: 160.7
click at [226, 220] on div "23 A healthcare power of attorney provides rights to make decisions on behalf o…" at bounding box center [351, 209] width 311 height 85
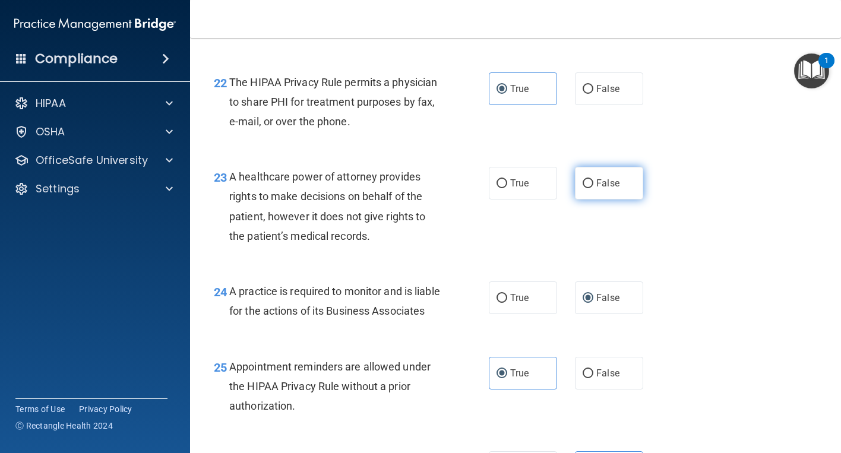
click at [628, 200] on label "False" at bounding box center [609, 183] width 68 height 33
click at [593, 188] on input "False" at bounding box center [588, 183] width 11 height 9
radio input "true"
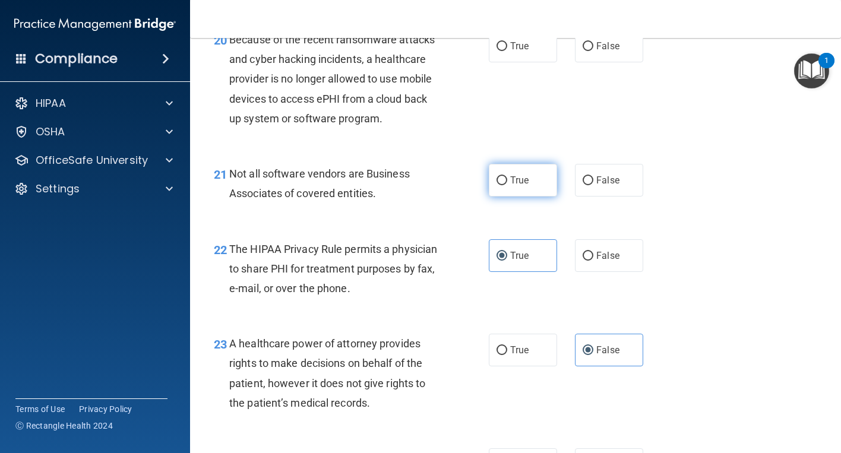
scroll to position [2230, 0]
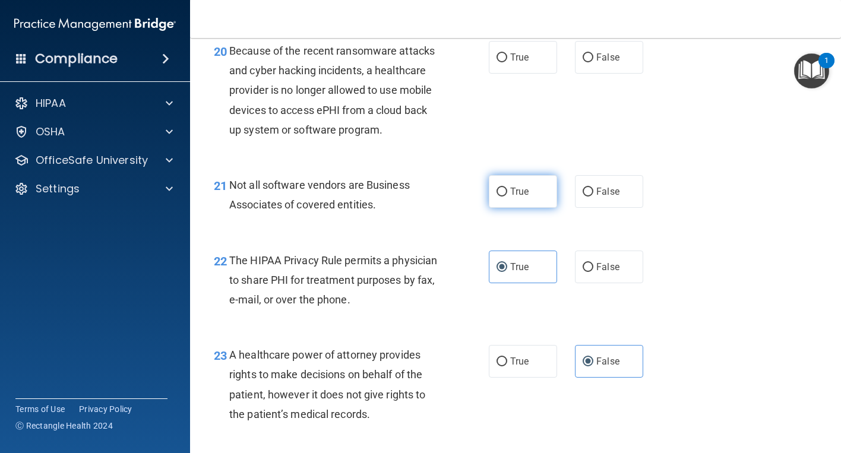
click at [498, 197] on input "True" at bounding box center [502, 192] width 11 height 9
radio input "true"
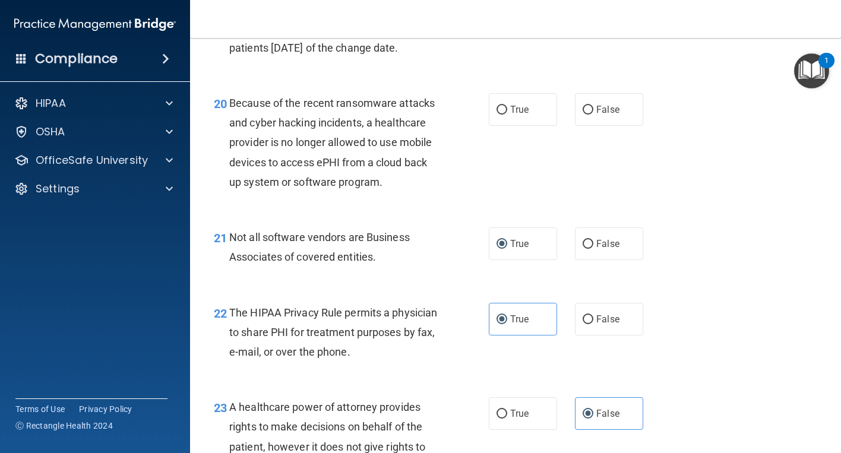
scroll to position [2171, 0]
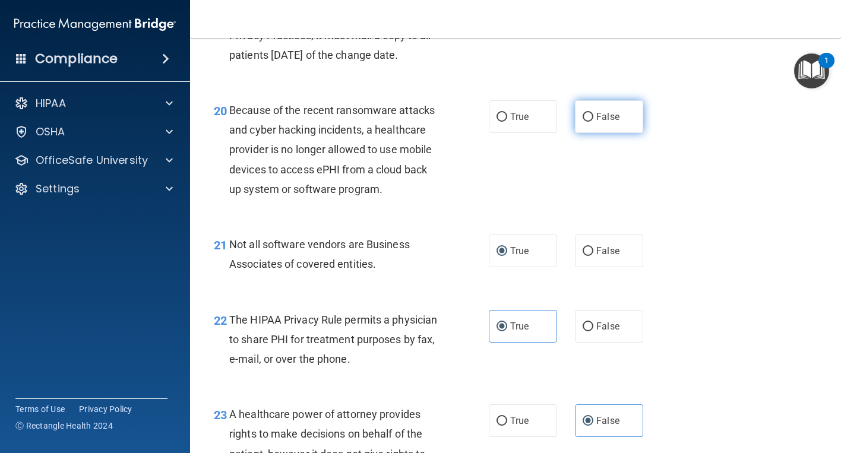
click at [611, 133] on label "False" at bounding box center [609, 116] width 68 height 33
click at [593, 122] on input "False" at bounding box center [588, 117] width 11 height 9
radio input "true"
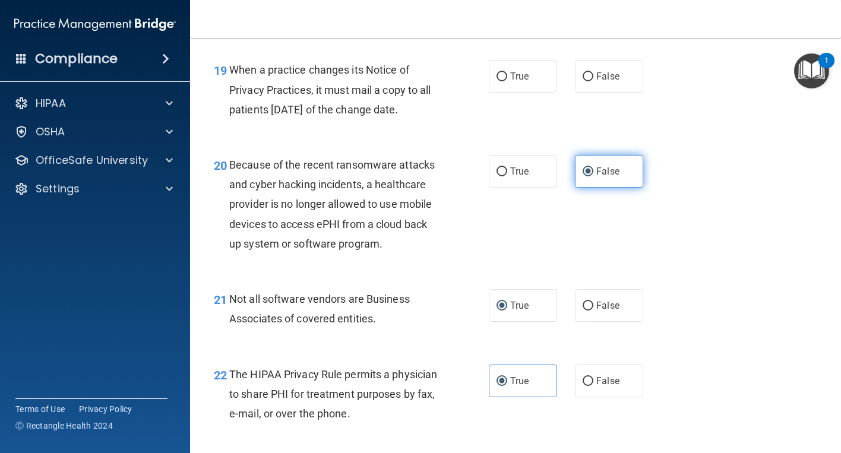
scroll to position [2111, 0]
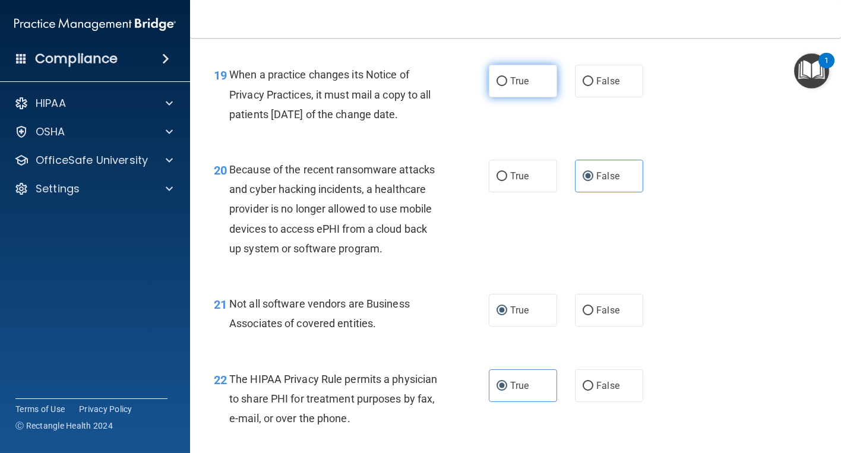
click at [504, 97] on label "True" at bounding box center [523, 81] width 68 height 33
click at [504, 86] on input "True" at bounding box center [502, 81] width 11 height 9
radio input "true"
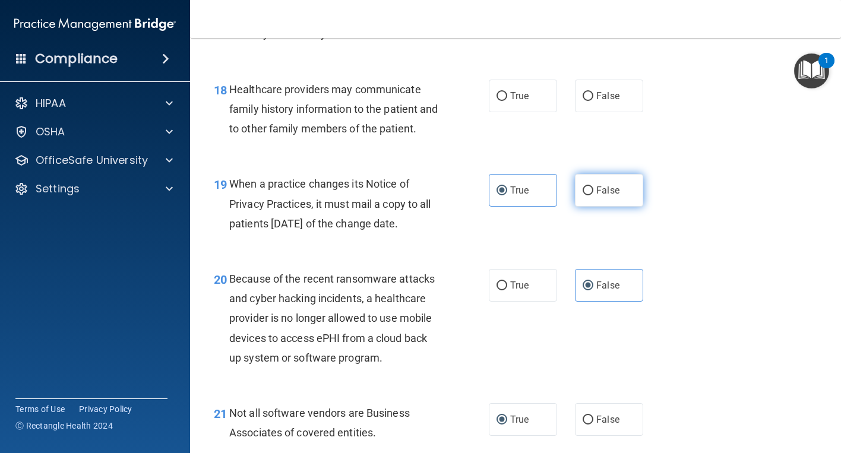
scroll to position [1993, 0]
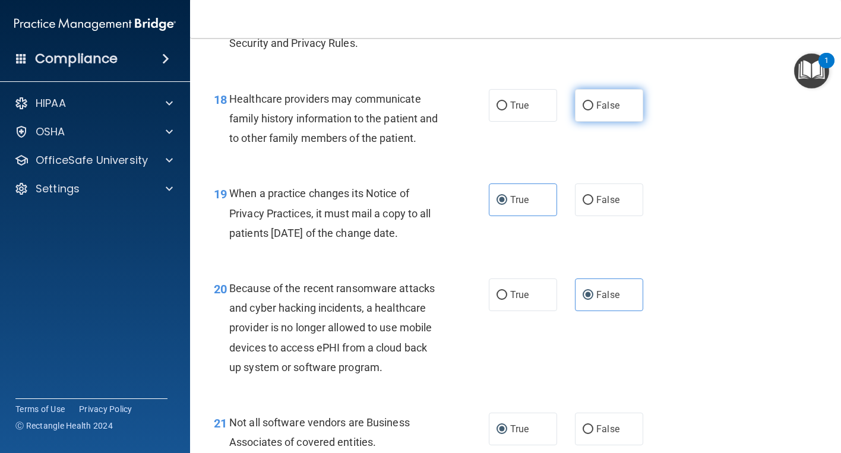
click at [588, 122] on label "False" at bounding box center [609, 105] width 68 height 33
click at [588, 111] on input "False" at bounding box center [588, 106] width 11 height 9
radio input "true"
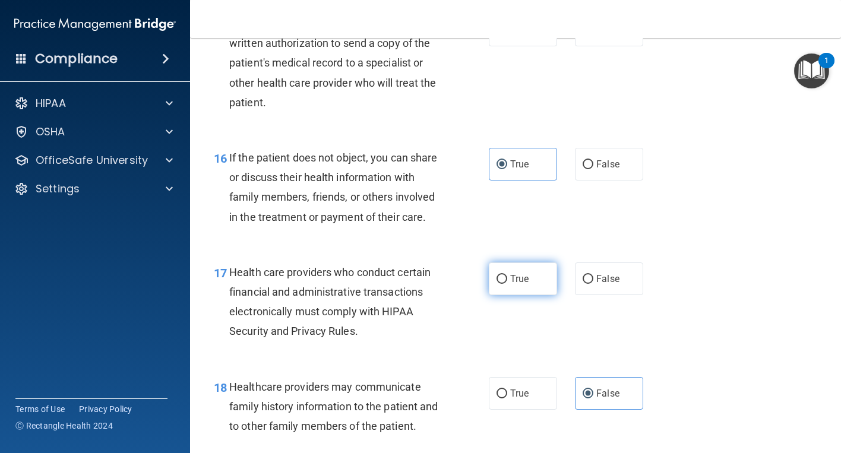
scroll to position [1696, 0]
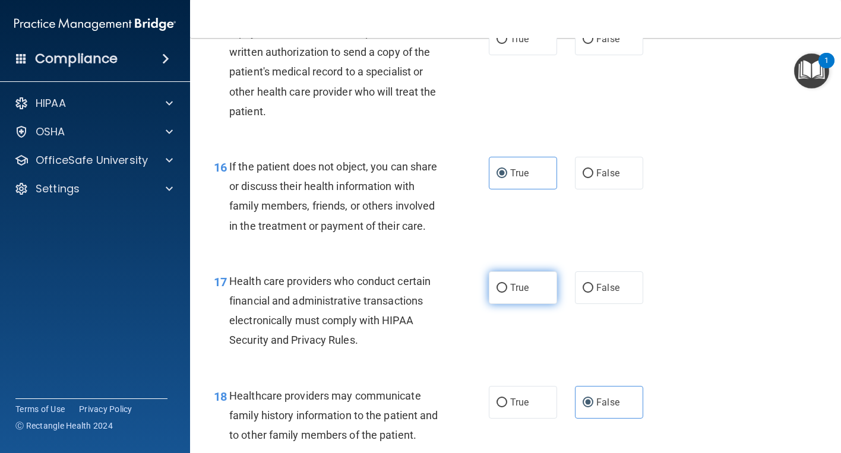
click at [532, 304] on label "True" at bounding box center [523, 288] width 68 height 33
click at [507, 293] on input "True" at bounding box center [502, 288] width 11 height 9
radio input "true"
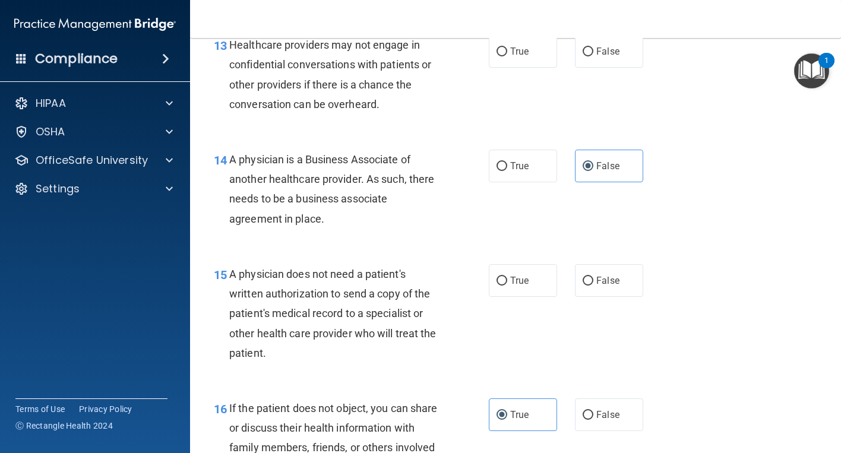
scroll to position [1398, 0]
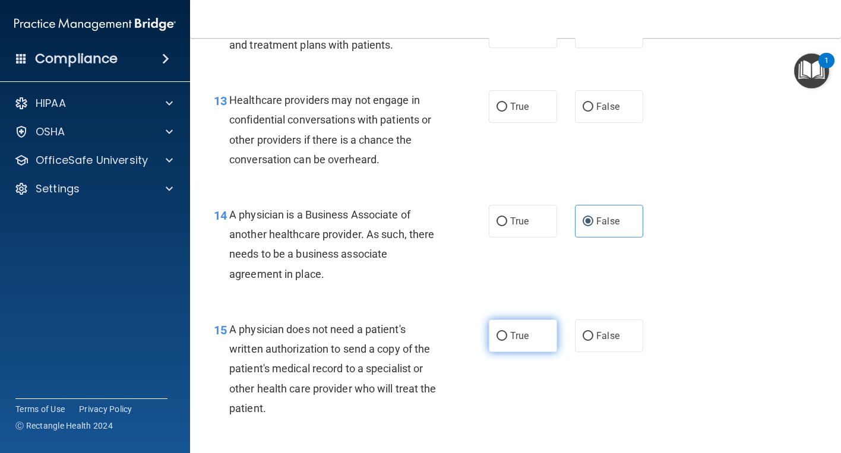
click at [516, 334] on span "True" at bounding box center [519, 335] width 18 height 11
click at [507, 334] on input "True" at bounding box center [502, 336] width 11 height 9
radio input "true"
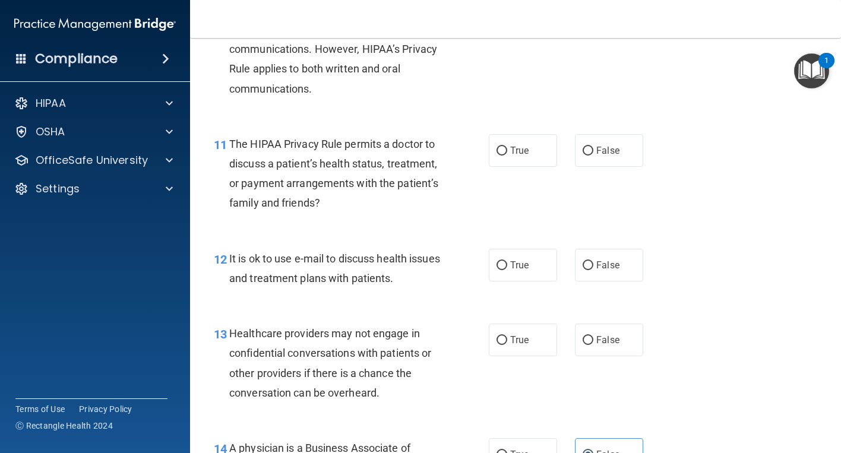
scroll to position [1161, 0]
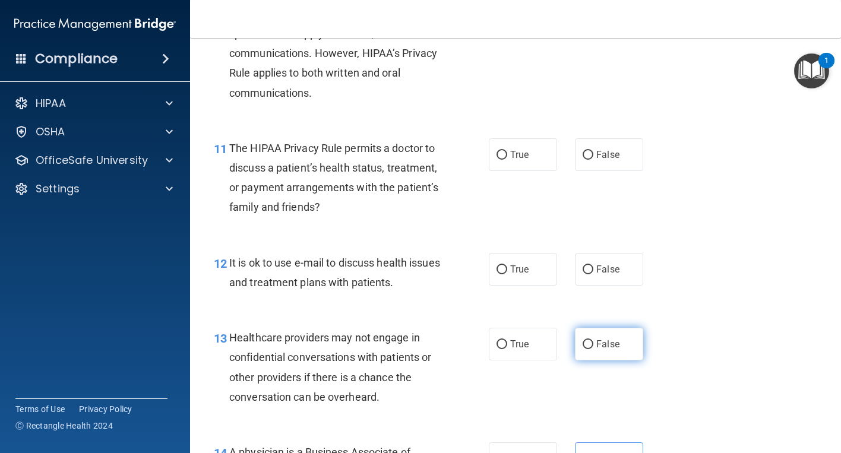
click at [586, 345] on input "False" at bounding box center [588, 344] width 11 height 9
radio input "true"
click at [525, 267] on span "True" at bounding box center [519, 269] width 18 height 11
click at [507, 267] on input "True" at bounding box center [502, 270] width 11 height 9
radio input "true"
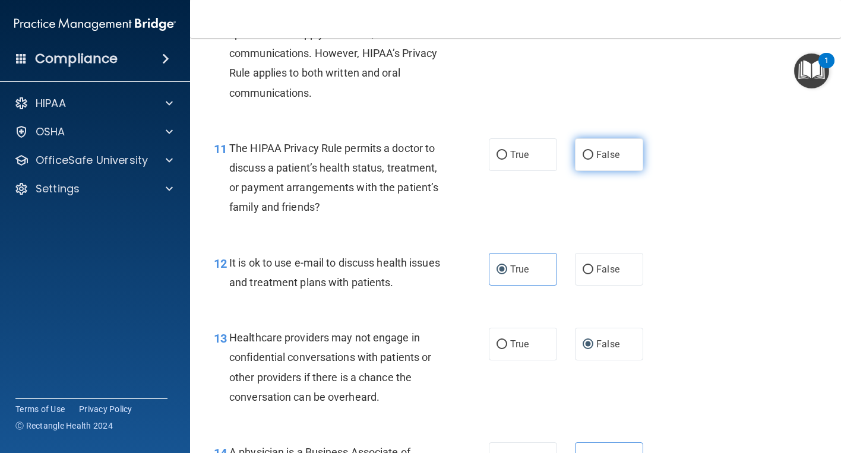
click at [582, 165] on label "False" at bounding box center [609, 154] width 68 height 33
click at [583, 160] on input "False" at bounding box center [588, 155] width 11 height 9
radio input "true"
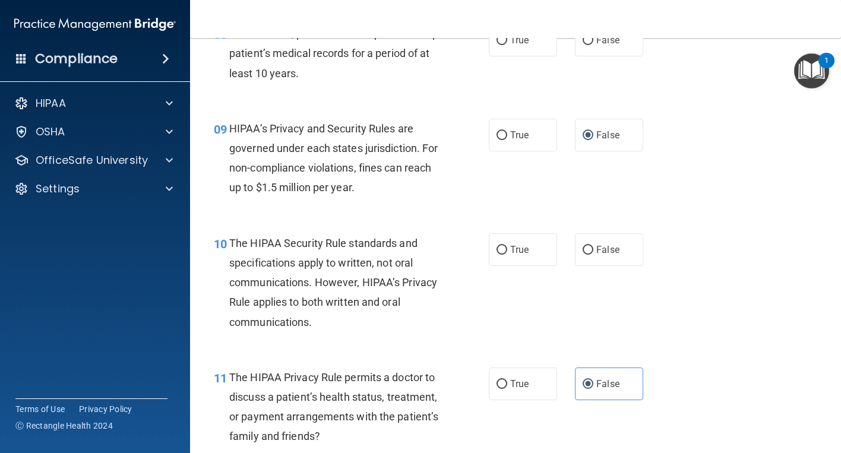
scroll to position [923, 0]
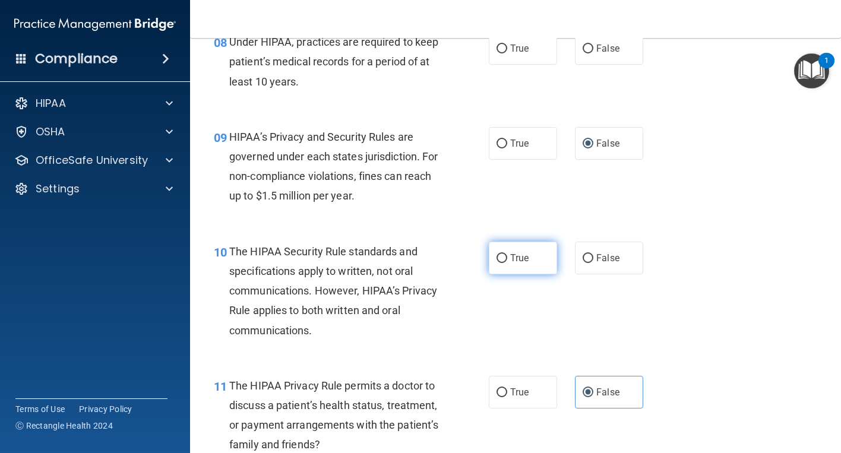
click at [509, 264] on label "True" at bounding box center [523, 258] width 68 height 33
click at [507, 263] on input "True" at bounding box center [502, 258] width 11 height 9
radio input "true"
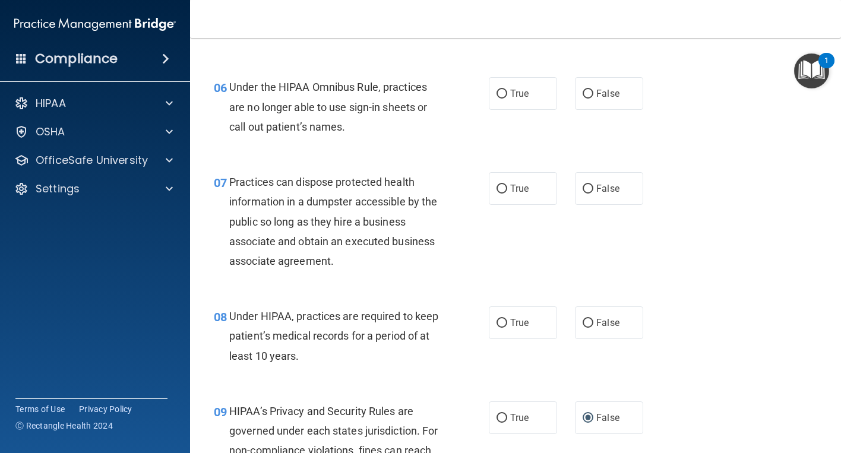
scroll to position [626, 0]
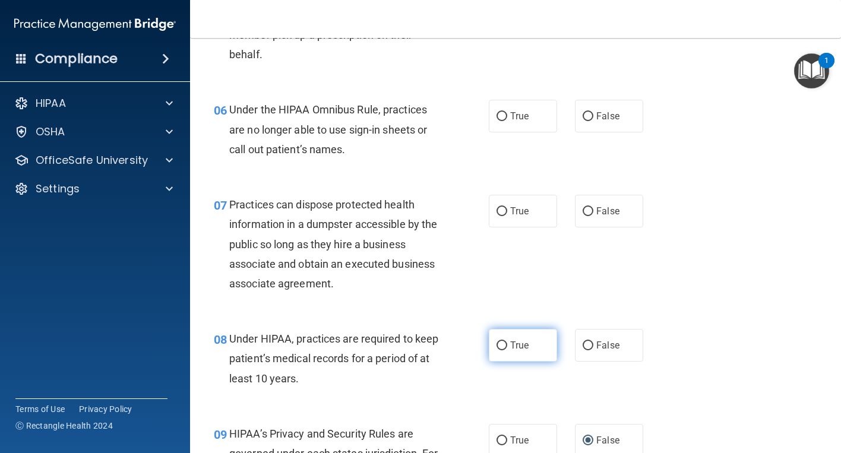
click at [510, 349] on span "True" at bounding box center [519, 345] width 18 height 11
click at [507, 349] on input "True" at bounding box center [502, 346] width 11 height 9
radio input "true"
click at [596, 347] on span "False" at bounding box center [607, 345] width 23 height 11
click at [593, 347] on input "False" at bounding box center [588, 346] width 11 height 9
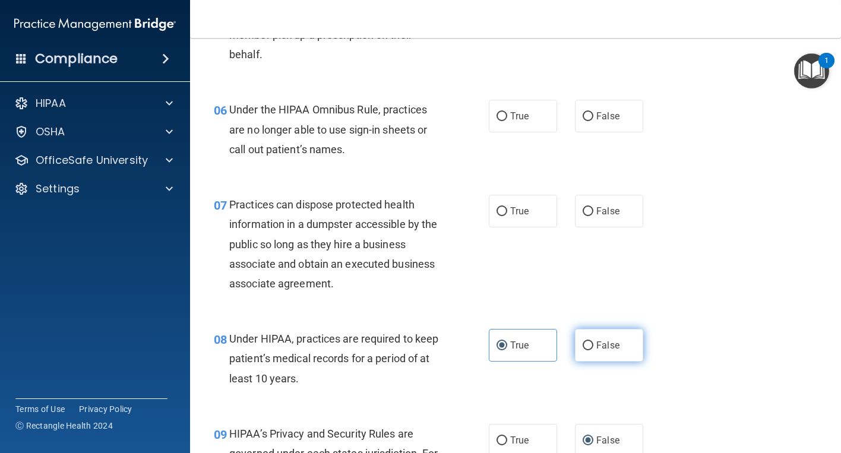
radio input "true"
radio input "false"
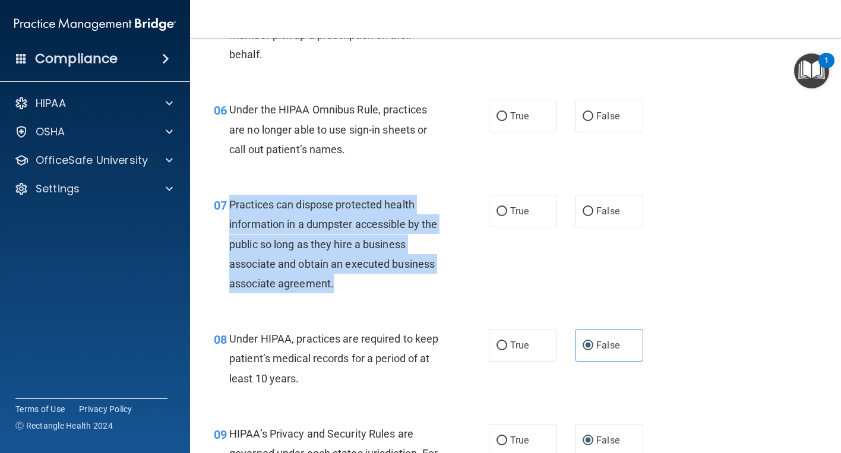
drag, startPoint x: 332, startPoint y: 282, endPoint x: 228, endPoint y: 207, distance: 127.8
click at [228, 207] on div "07 Practices can dispose protected health information in a dumpster accessible …" at bounding box center [351, 247] width 311 height 105
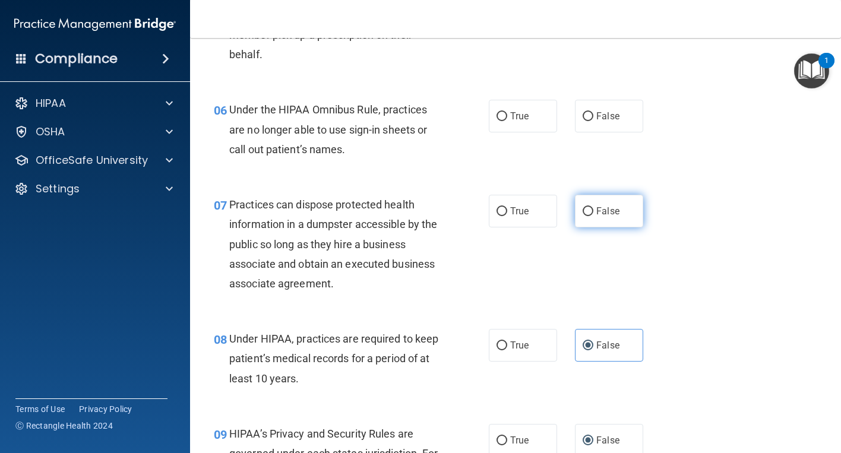
click at [598, 220] on label "False" at bounding box center [609, 211] width 68 height 33
click at [593, 216] on input "False" at bounding box center [588, 211] width 11 height 9
radio input "true"
click at [623, 119] on label "False" at bounding box center [609, 116] width 68 height 33
click at [593, 119] on input "False" at bounding box center [588, 116] width 11 height 9
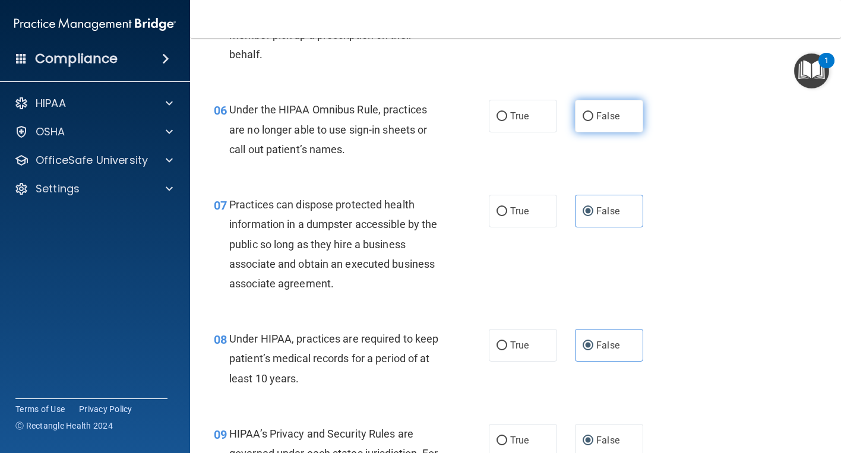
radio input "true"
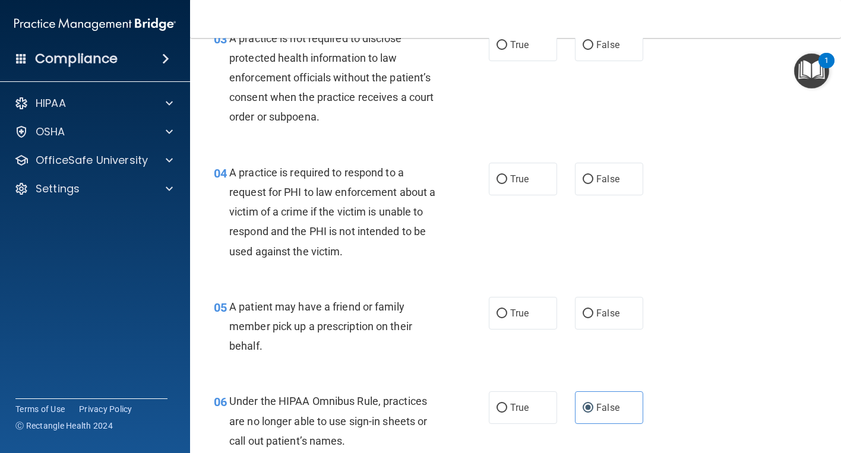
scroll to position [329, 0]
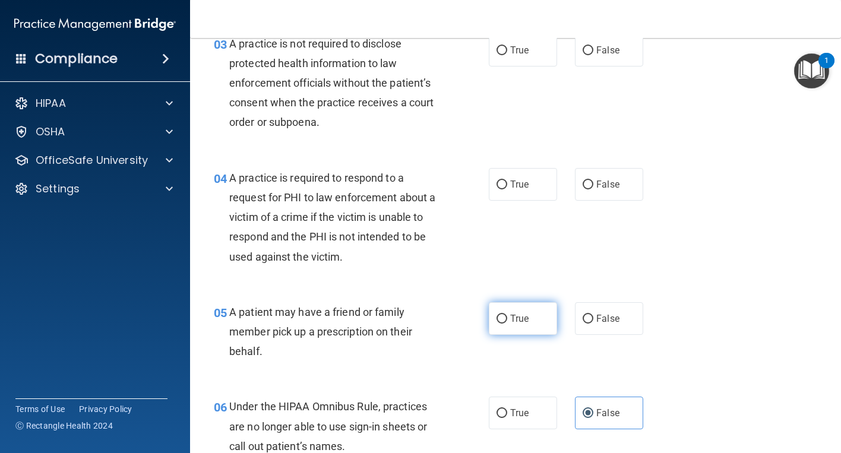
click at [510, 319] on span "True" at bounding box center [519, 318] width 18 height 11
click at [507, 319] on input "True" at bounding box center [502, 319] width 11 height 9
radio input "true"
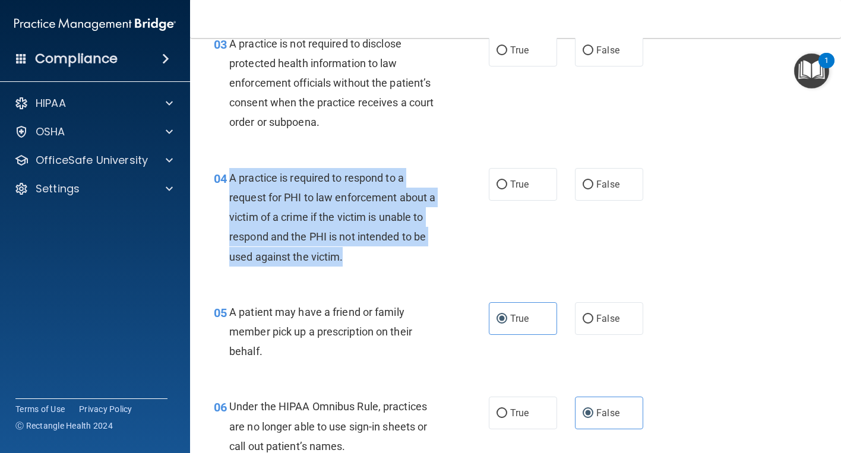
drag, startPoint x: 355, startPoint y: 259, endPoint x: 225, endPoint y: 182, distance: 151.5
click at [225, 182] on div "04 A practice is required to respond to a request for PHI to law enforcement ab…" at bounding box center [351, 220] width 311 height 105
click at [585, 181] on input "False" at bounding box center [588, 185] width 11 height 9
radio input "true"
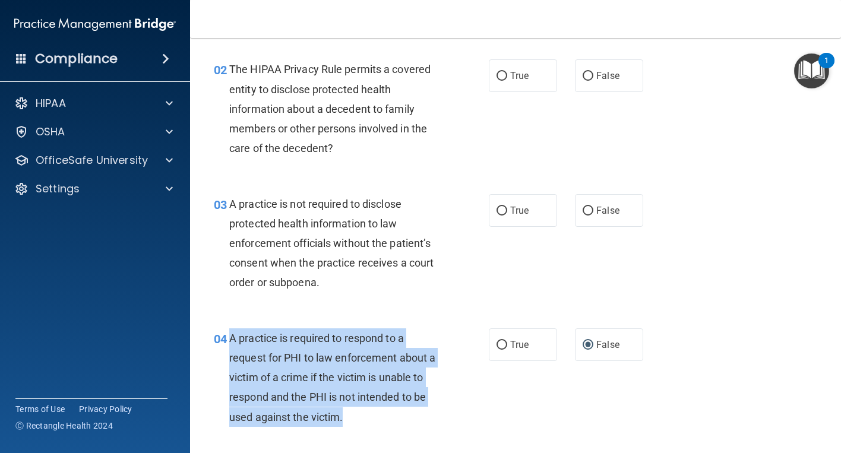
scroll to position [151, 0]
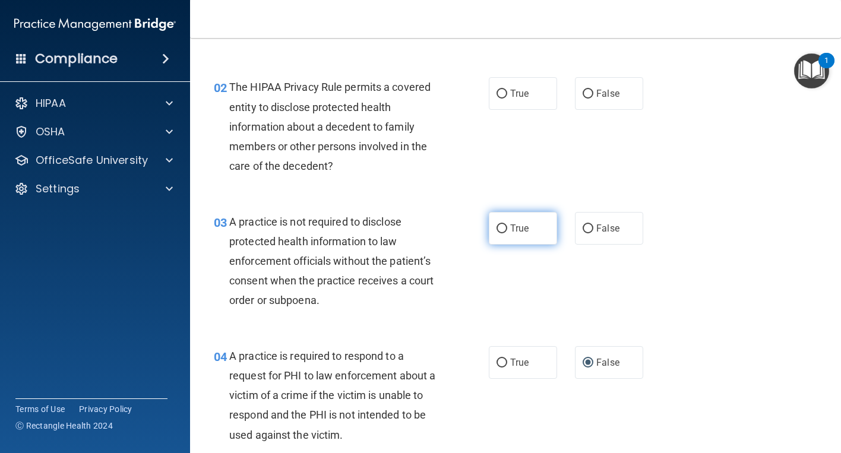
click at [523, 227] on span "True" at bounding box center [519, 228] width 18 height 11
click at [507, 227] on input "True" at bounding box center [502, 229] width 11 height 9
radio input "true"
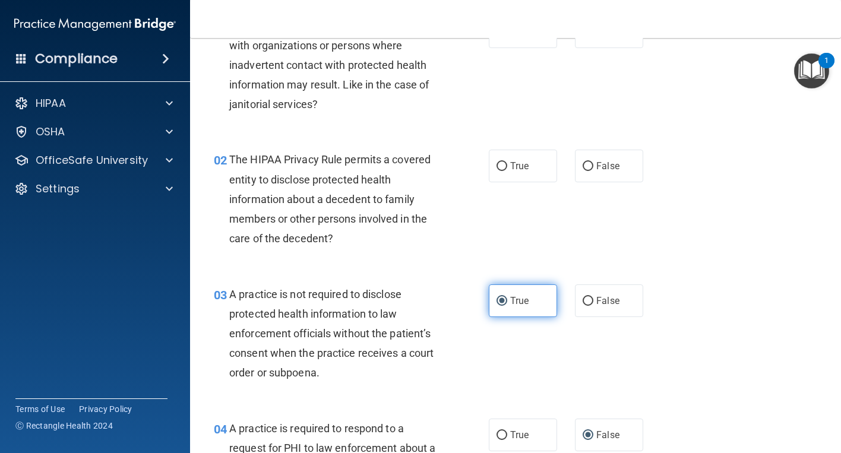
scroll to position [32, 0]
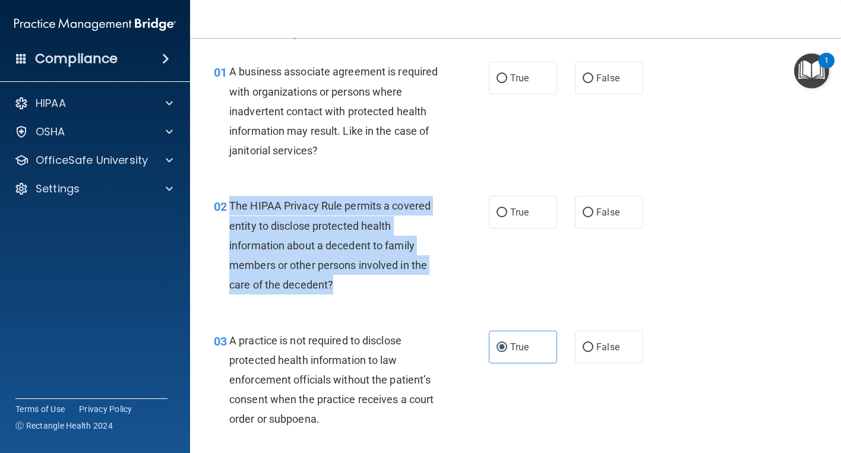
drag, startPoint x: 349, startPoint y: 289, endPoint x: 228, endPoint y: 203, distance: 148.2
click at [228, 203] on div "02 The HIPAA Privacy Rule permits a covered entity to disclose protected health…" at bounding box center [351, 248] width 311 height 105
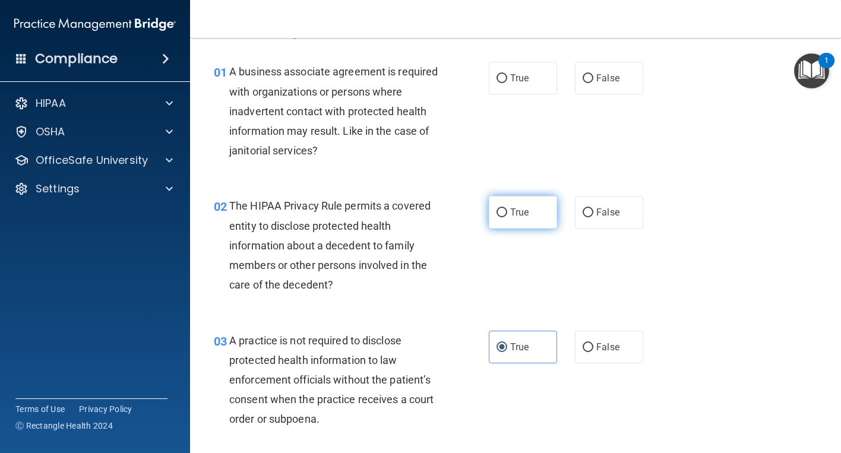
click at [530, 229] on label "True" at bounding box center [523, 212] width 68 height 33
click at [507, 217] on input "True" at bounding box center [502, 213] width 11 height 9
radio input "true"
click at [516, 212] on span "True" at bounding box center [519, 212] width 18 height 11
click at [507, 212] on input "True" at bounding box center [502, 213] width 11 height 9
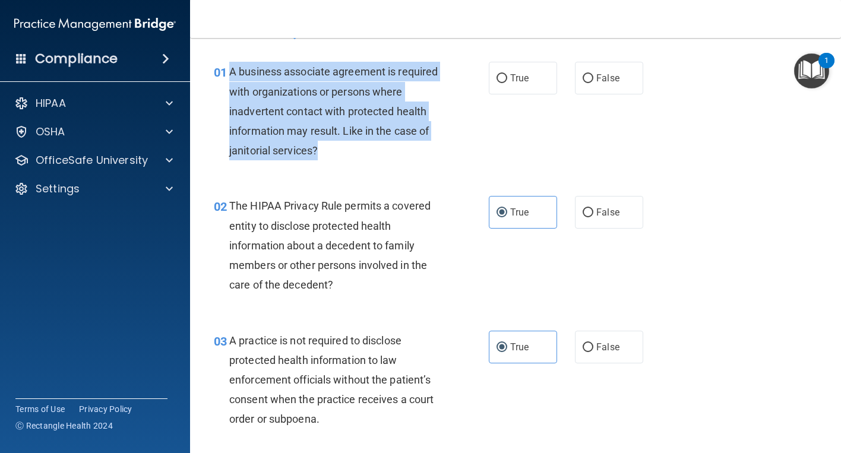
drag, startPoint x: 380, startPoint y: 148, endPoint x: 241, endPoint y: 71, distance: 159.3
click at [230, 73] on div "A business associate agreement is required with organizations or persons where …" at bounding box center [339, 111] width 220 height 99
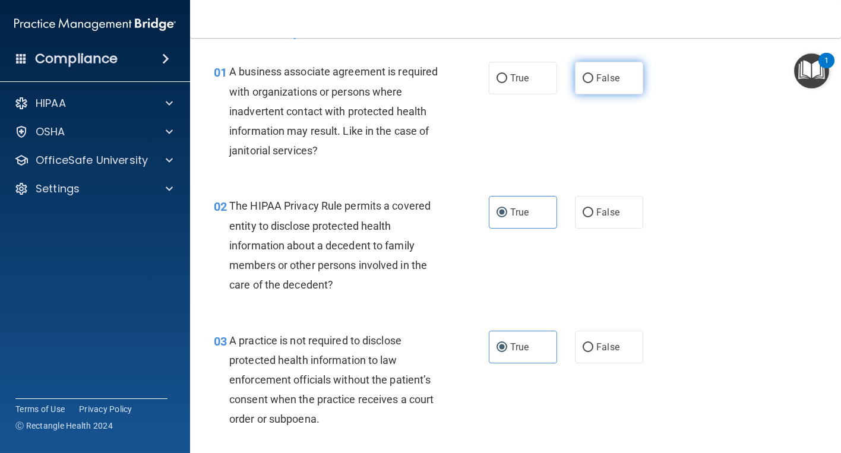
click at [602, 87] on label "False" at bounding box center [609, 78] width 68 height 33
click at [593, 83] on input "False" at bounding box center [588, 78] width 11 height 9
radio input "true"
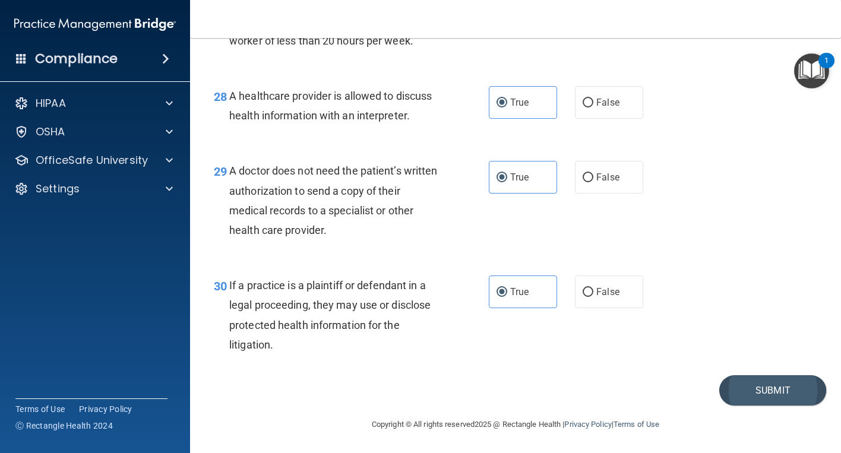
scroll to position [3062, 0]
click at [726, 393] on button "Submit" at bounding box center [772, 390] width 107 height 30
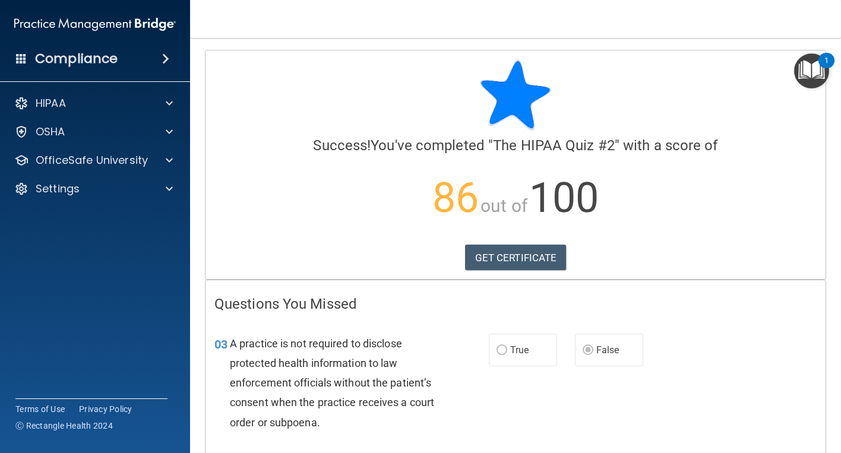
click at [354, 366] on span "A practice is not required to disclose protected health information to law enfo…" at bounding box center [332, 382] width 204 height 91
click at [535, 257] on link "GET CERTIFICATE" at bounding box center [516, 258] width 102 height 26
click at [91, 162] on p "OfficeSafe University" at bounding box center [92, 160] width 112 height 14
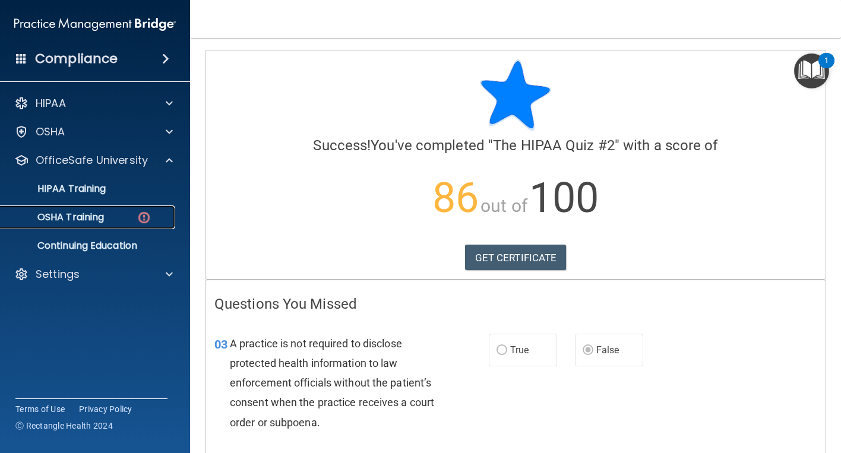
click at [70, 217] on p "OSHA Training" at bounding box center [56, 217] width 96 height 12
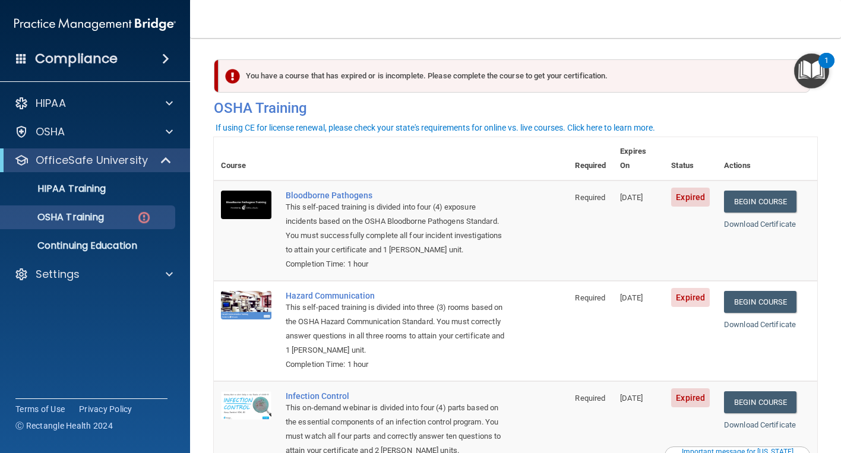
click at [826, 206] on main "You have a course that has expired or is incomplete. Please complete the course…" at bounding box center [515, 245] width 651 height 415
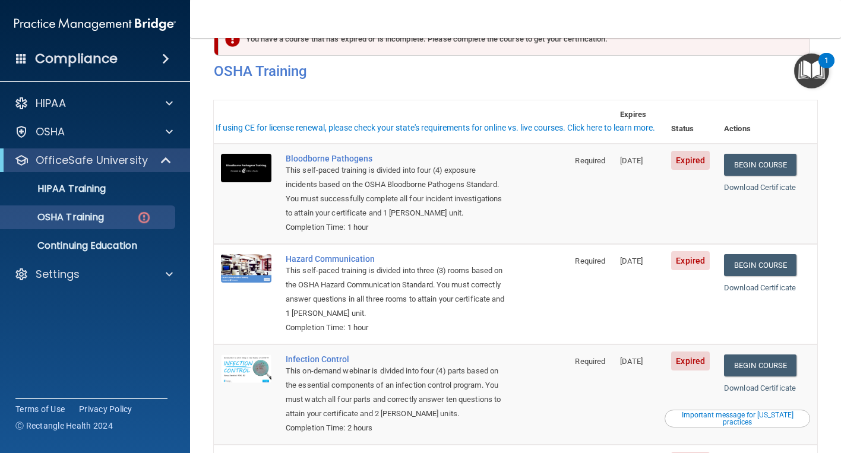
scroll to position [165, 0]
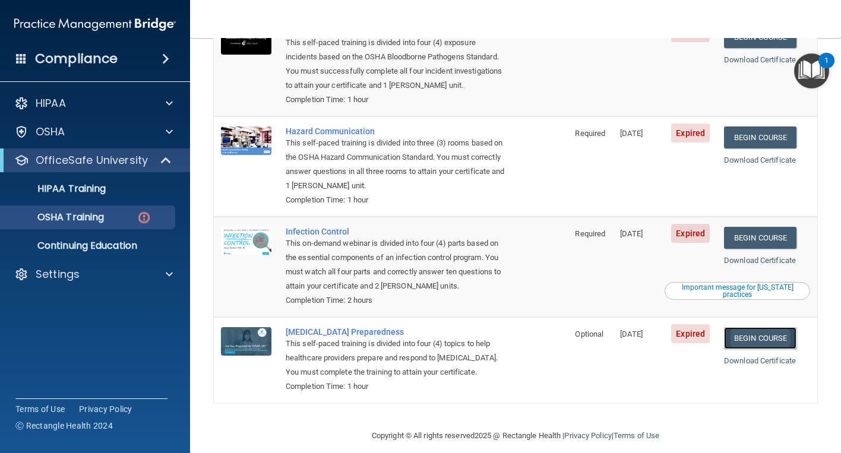
click at [751, 327] on link "Begin Course" at bounding box center [760, 338] width 72 height 22
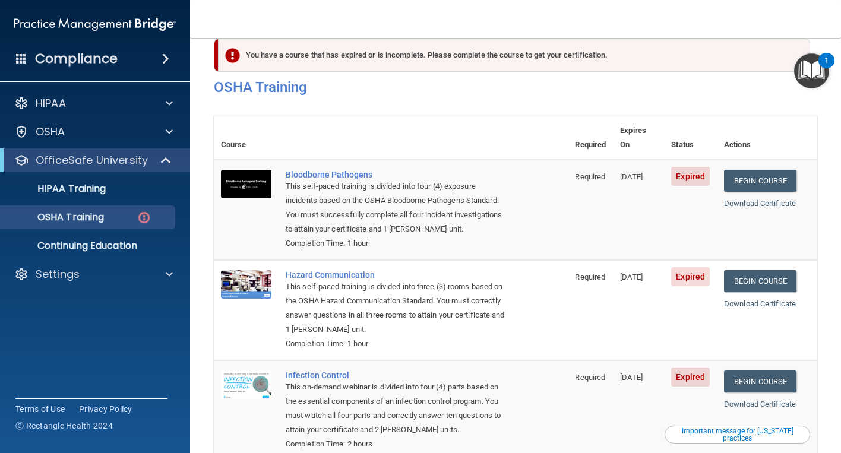
scroll to position [0, 0]
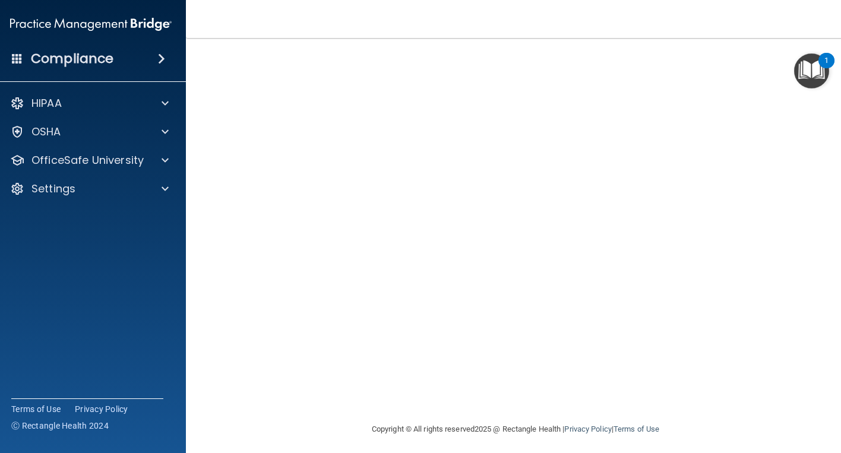
scroll to position [55, 0]
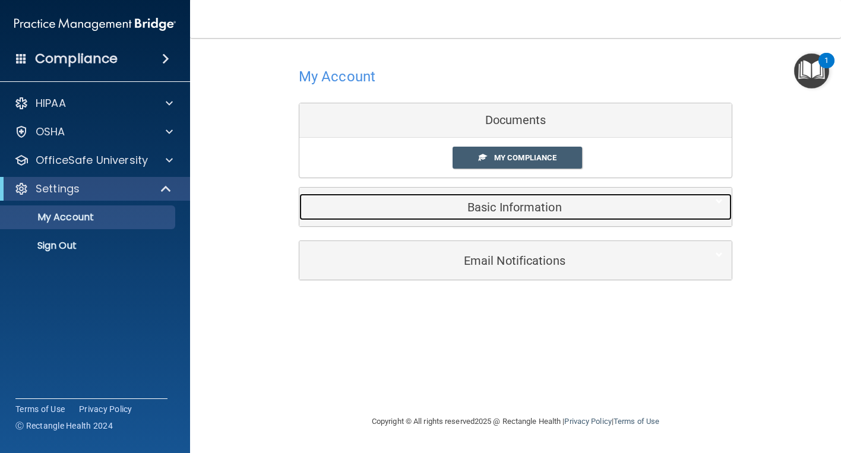
click at [520, 216] on div "Basic Information" at bounding box center [497, 207] width 396 height 27
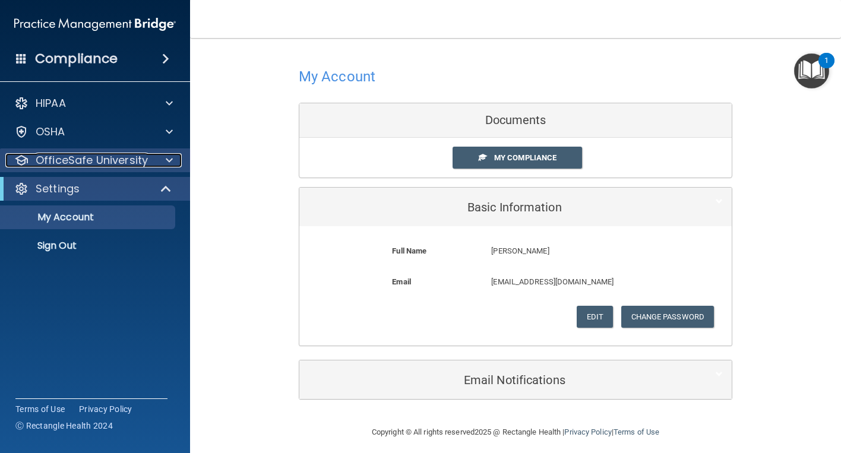
click at [111, 160] on p "OfficeSafe University" at bounding box center [92, 160] width 112 height 14
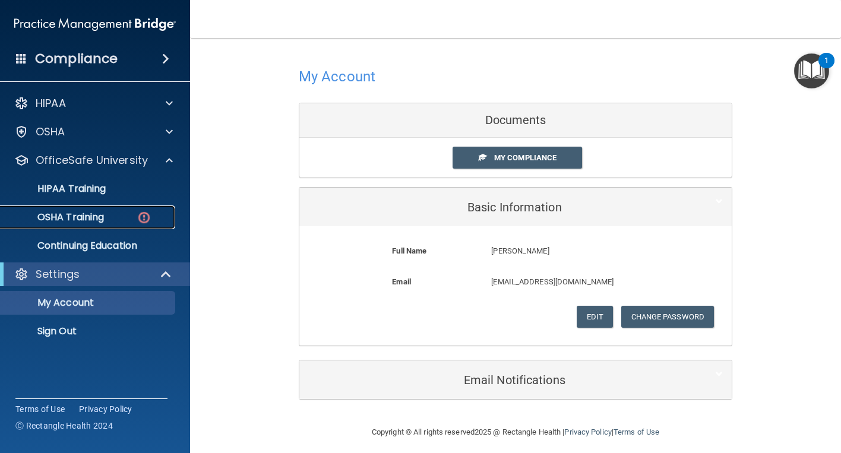
click at [85, 213] on p "OSHA Training" at bounding box center [56, 217] width 96 height 12
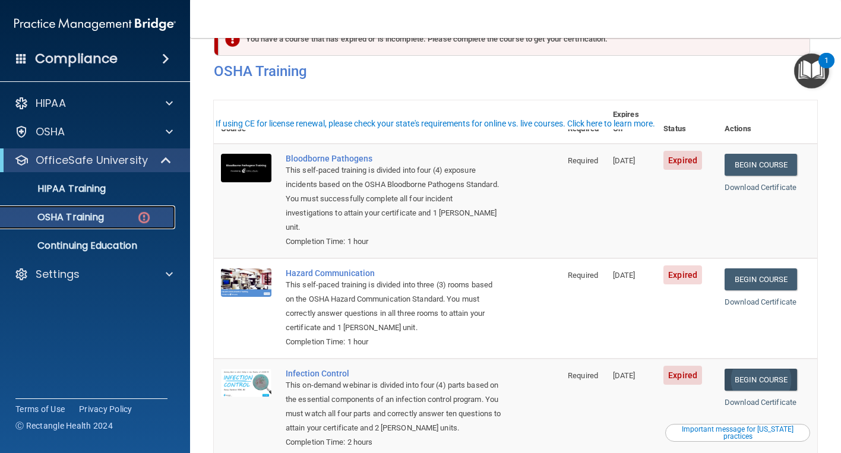
scroll to position [193, 0]
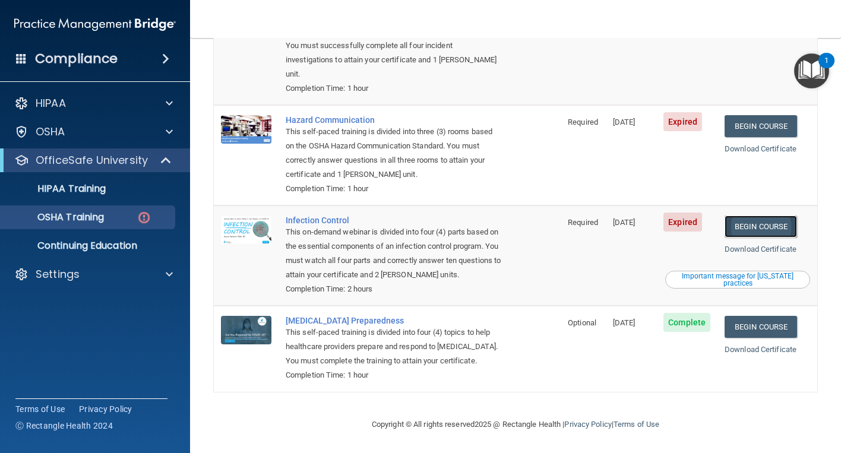
click at [766, 216] on link "Begin Course" at bounding box center [761, 227] width 72 height 22
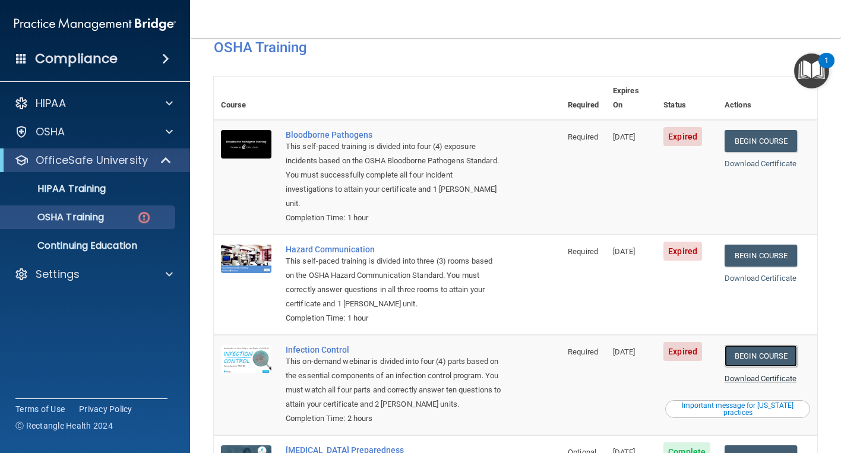
scroll to position [15, 0]
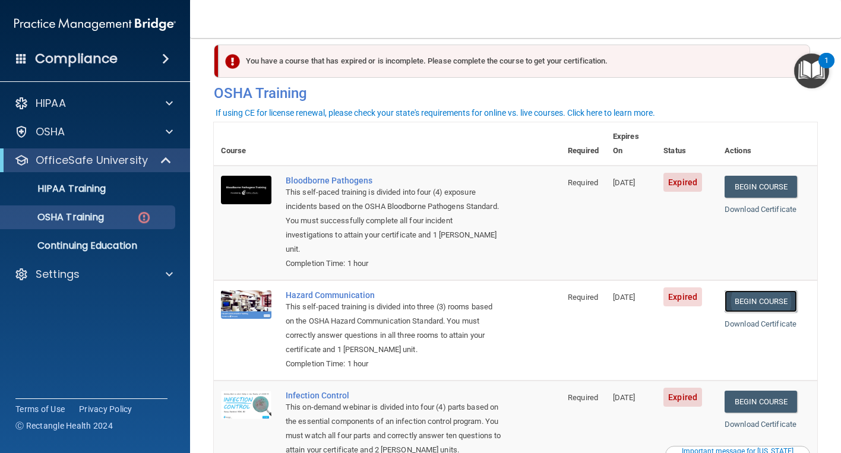
click at [752, 291] on link "Begin Course" at bounding box center [761, 302] width 72 height 22
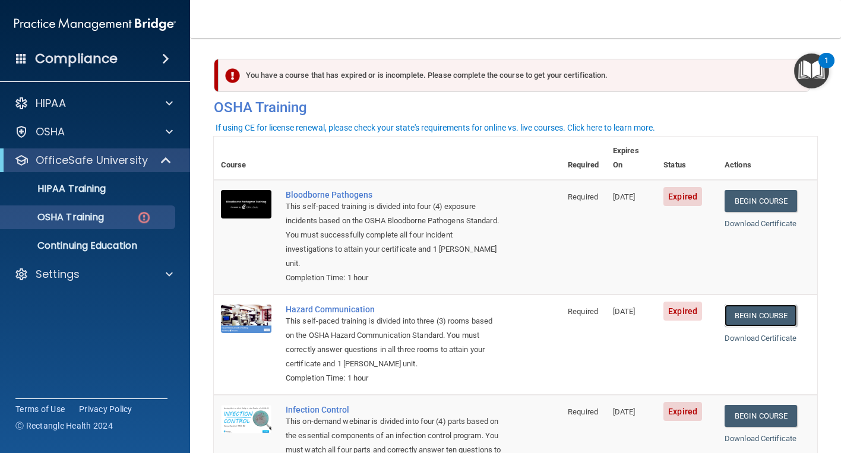
scroll to position [0, 0]
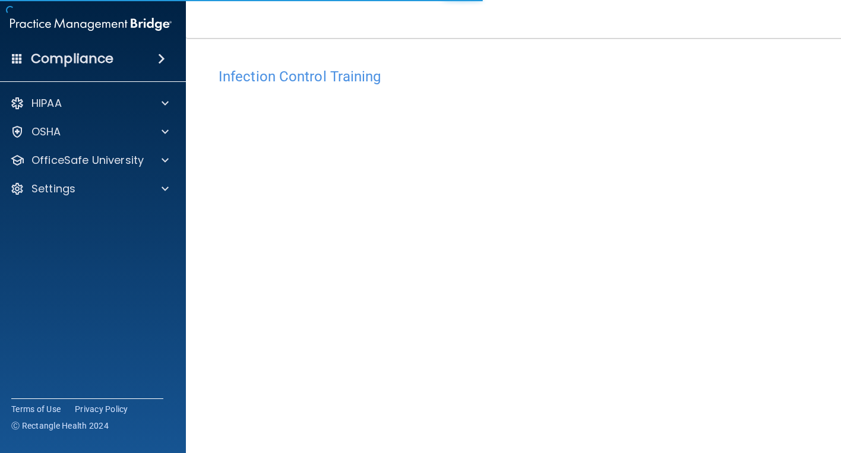
scroll to position [55, 0]
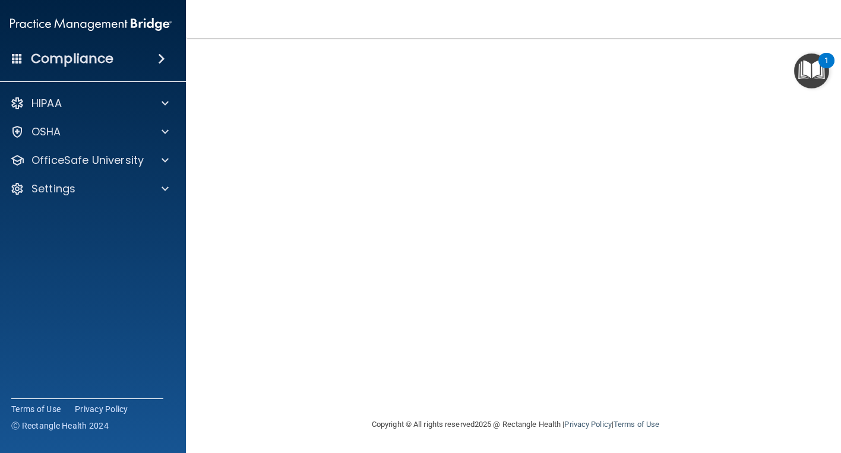
click at [210, 202] on div "Infection Control Training This course doesn’t expire until 10/09/2025. Are you…" at bounding box center [516, 212] width 612 height 411
click at [197, 176] on main "Infection Control Training This course doesn’t expire until 10/09/2025. Are you…" at bounding box center [515, 245] width 659 height 415
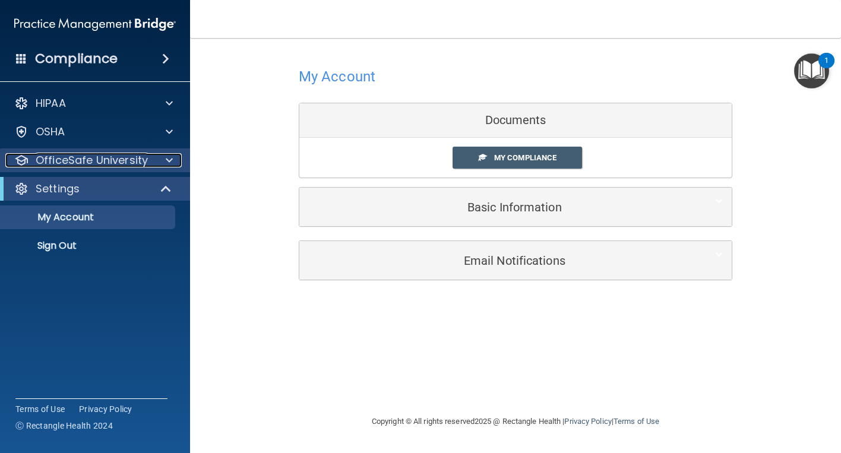
click at [75, 157] on p "OfficeSafe University" at bounding box center [92, 160] width 112 height 14
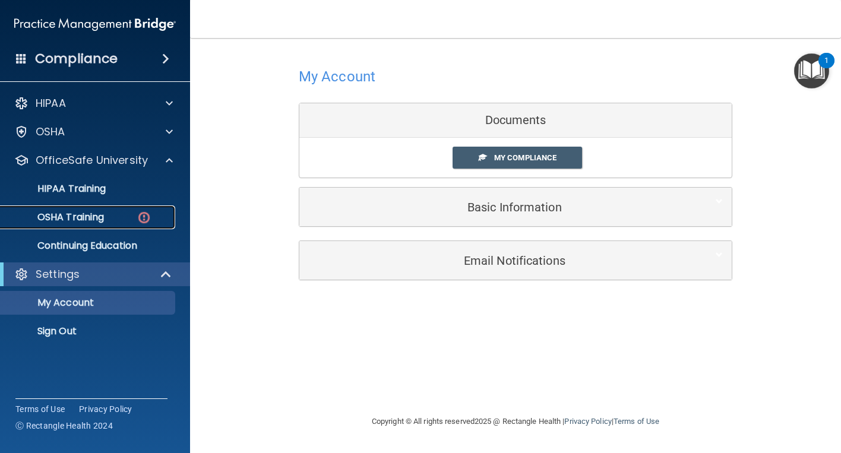
click at [64, 213] on p "OSHA Training" at bounding box center [56, 217] width 96 height 12
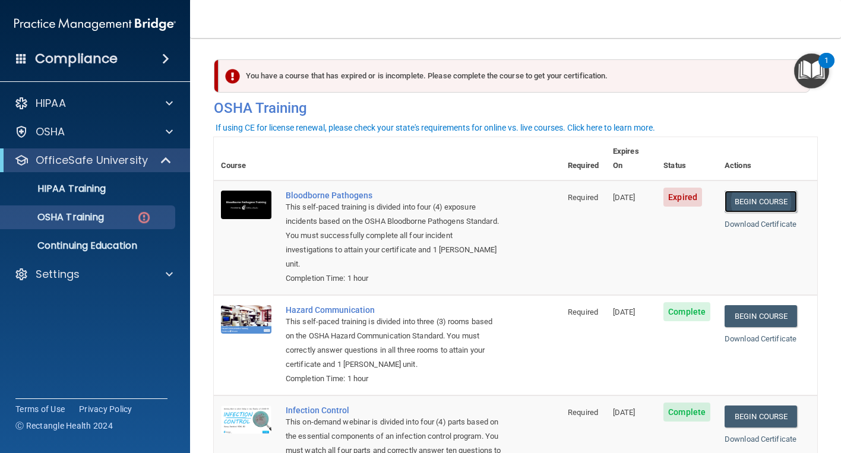
click at [755, 191] on link "Begin Course" at bounding box center [761, 202] width 72 height 22
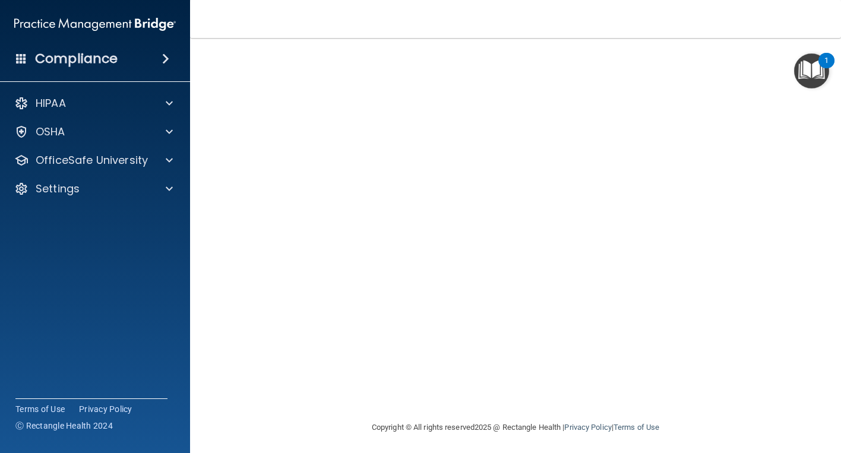
scroll to position [55, 0]
click at [824, 363] on main "Bloodborne Pathogens Training This course doesn’t expire until 10/09/2025. Are …" at bounding box center [515, 245] width 651 height 415
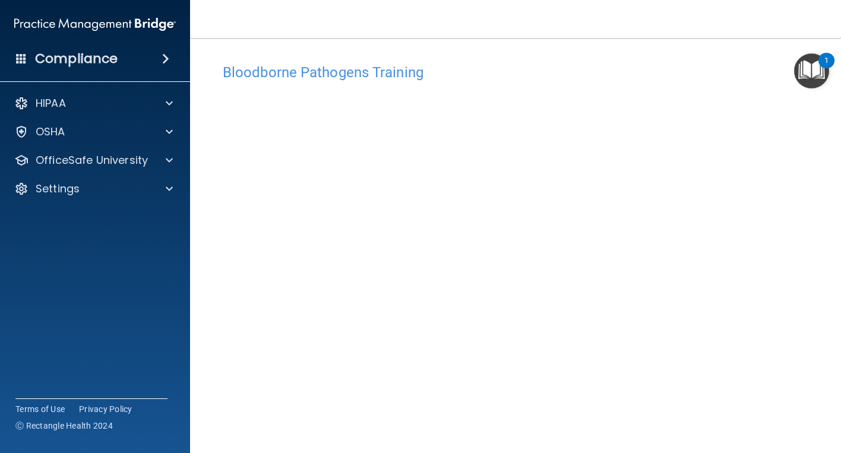
scroll to position [0, 0]
click at [114, 255] on accordion "HIPAA Documents and Policies Report an Incident Business Associates Emergency P…" at bounding box center [95, 193] width 191 height 213
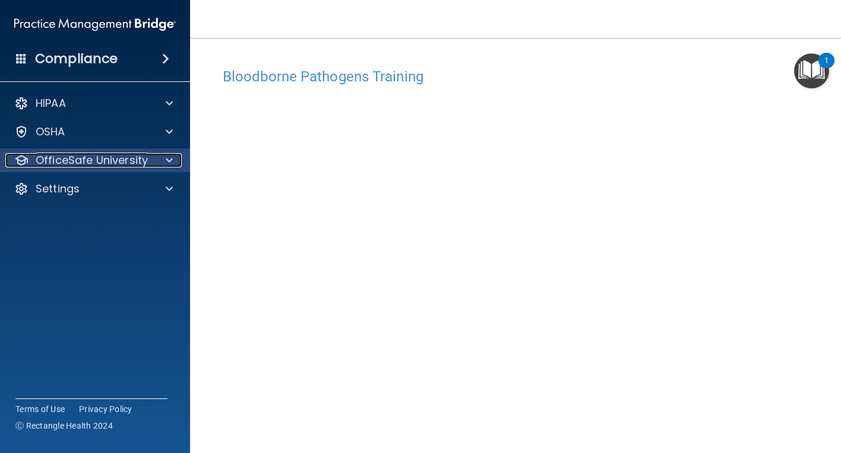
click at [126, 165] on p "OfficeSafe University" at bounding box center [92, 160] width 112 height 14
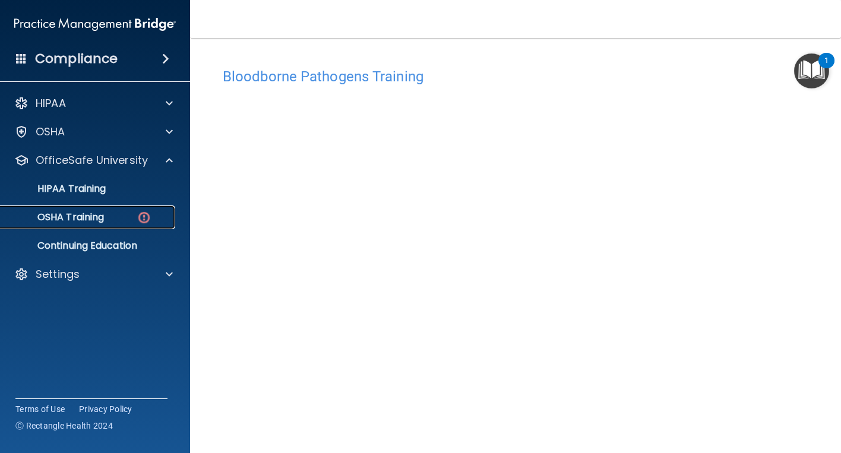
click at [94, 219] on p "OSHA Training" at bounding box center [56, 217] width 96 height 12
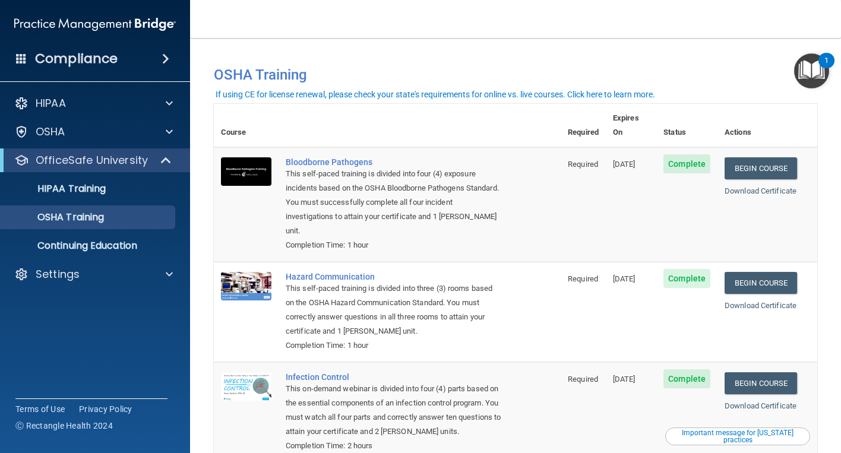
click at [206, 320] on main "You have a course that has expired or is incomplete. Please complete the course…" at bounding box center [515, 245] width 651 height 415
